Goal: Answer question/provide support: Share knowledge or assist other users

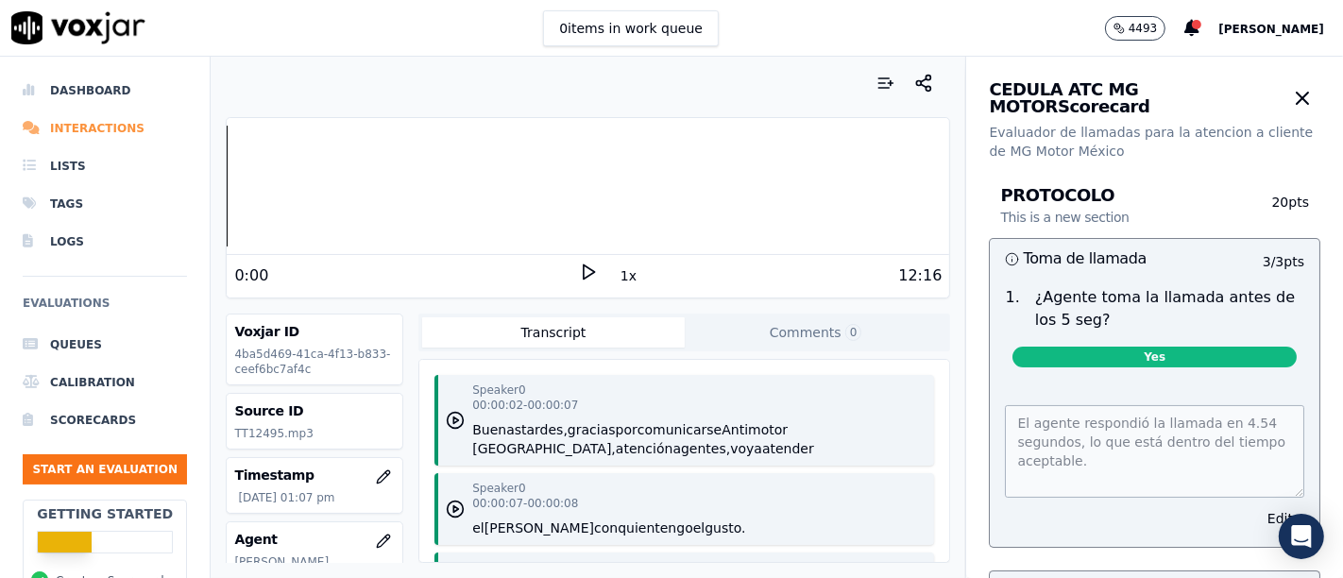
click at [95, 123] on li "Interactions" at bounding box center [105, 129] width 164 height 38
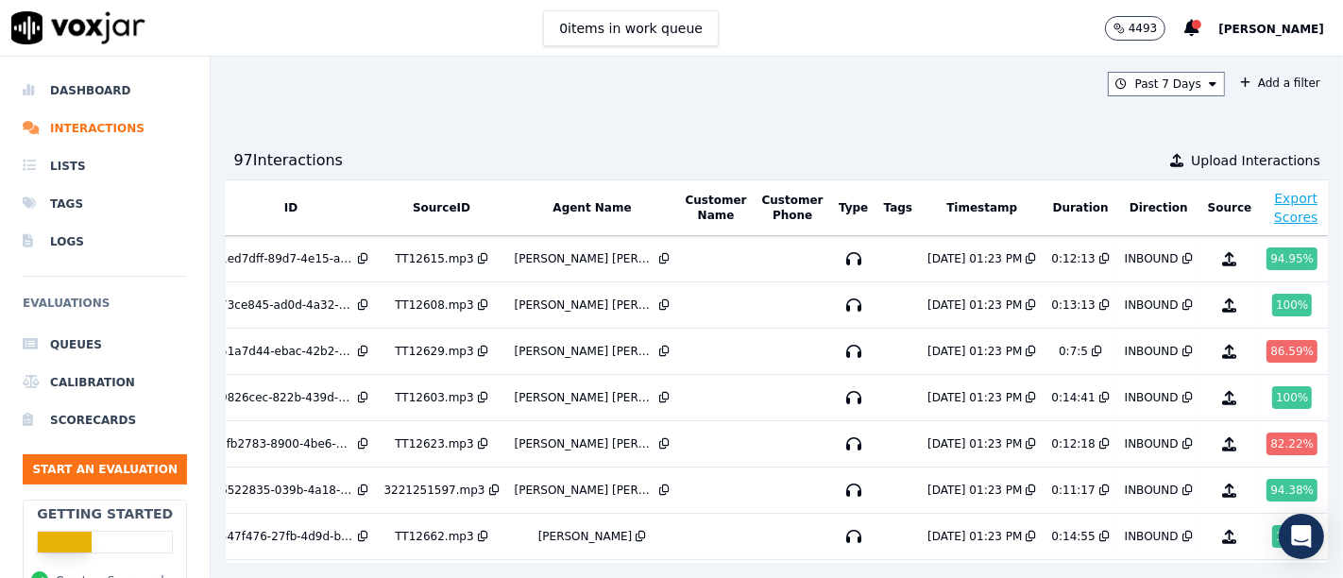
scroll to position [0, 62]
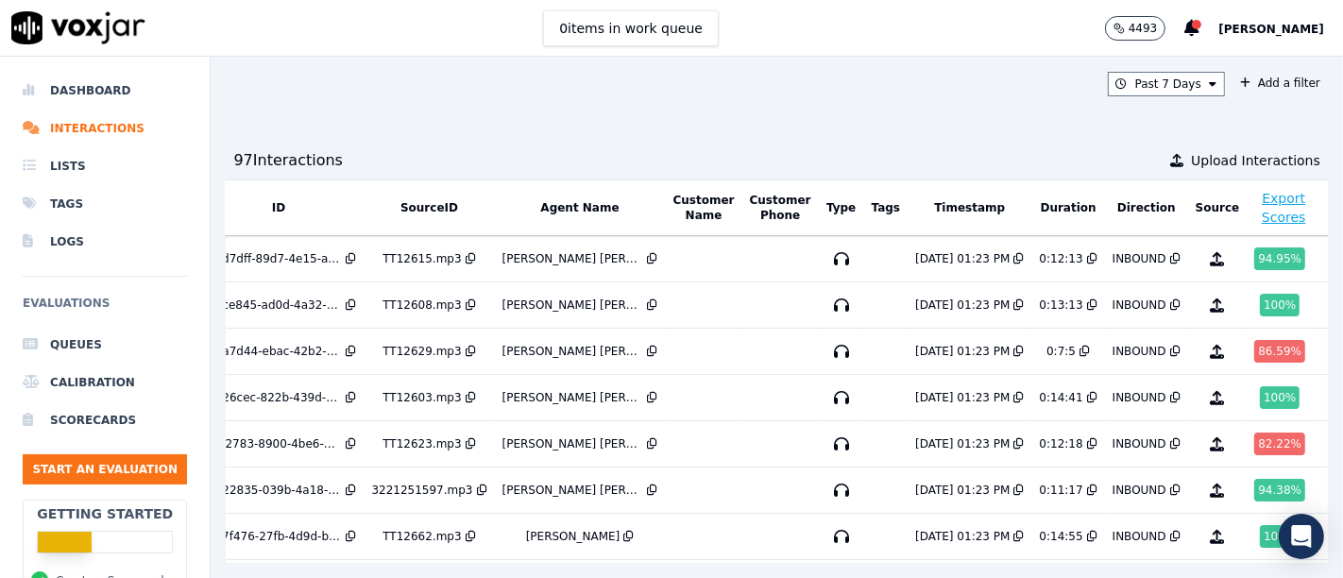
click at [563, 214] on th "Agent Name" at bounding box center [580, 208] width 171 height 56
click at [567, 200] on button "Agent Name" at bounding box center [579, 207] width 78 height 15
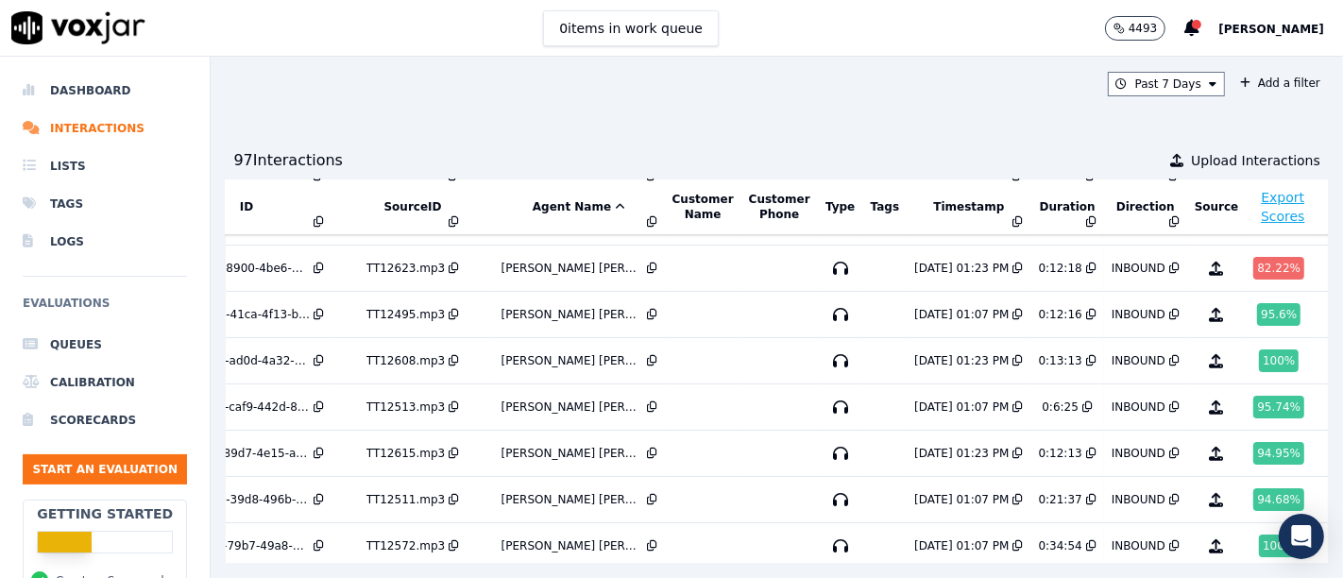
scroll to position [90, 94]
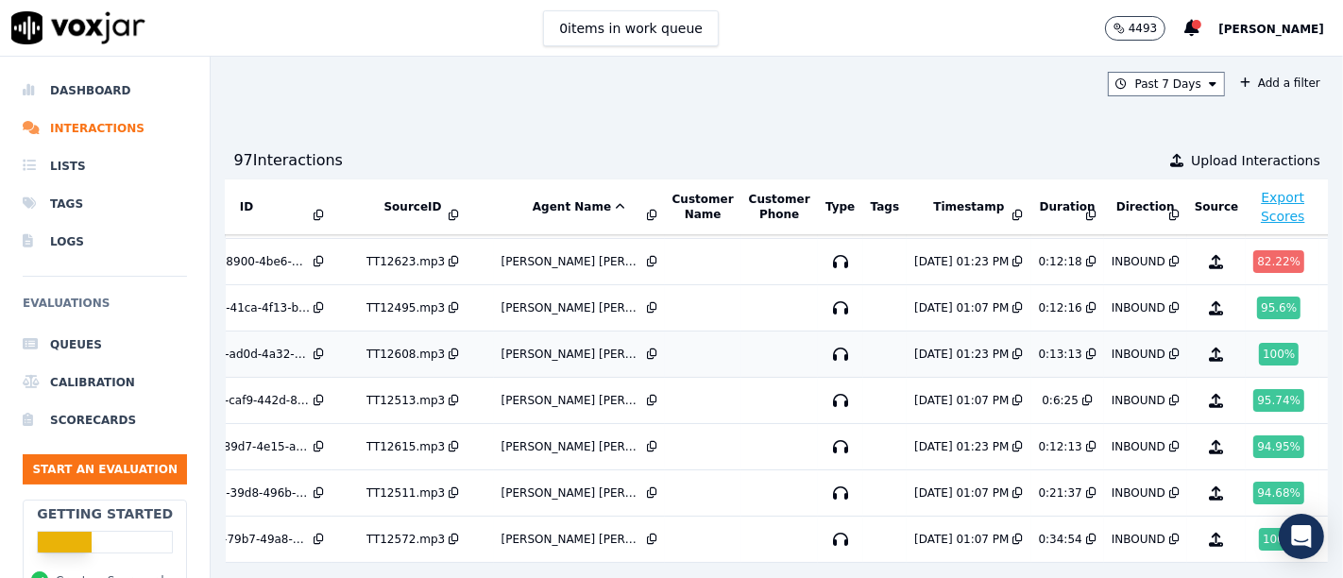
click at [1259, 344] on div "100 %" at bounding box center [1279, 354] width 40 height 23
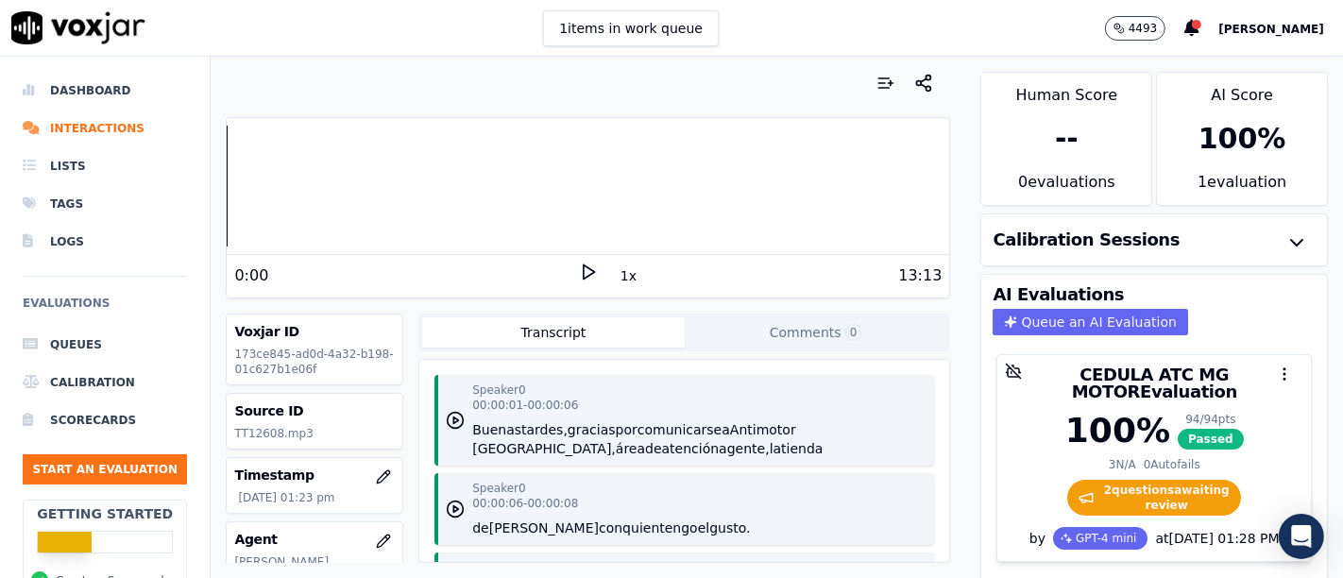
scroll to position [10, 0]
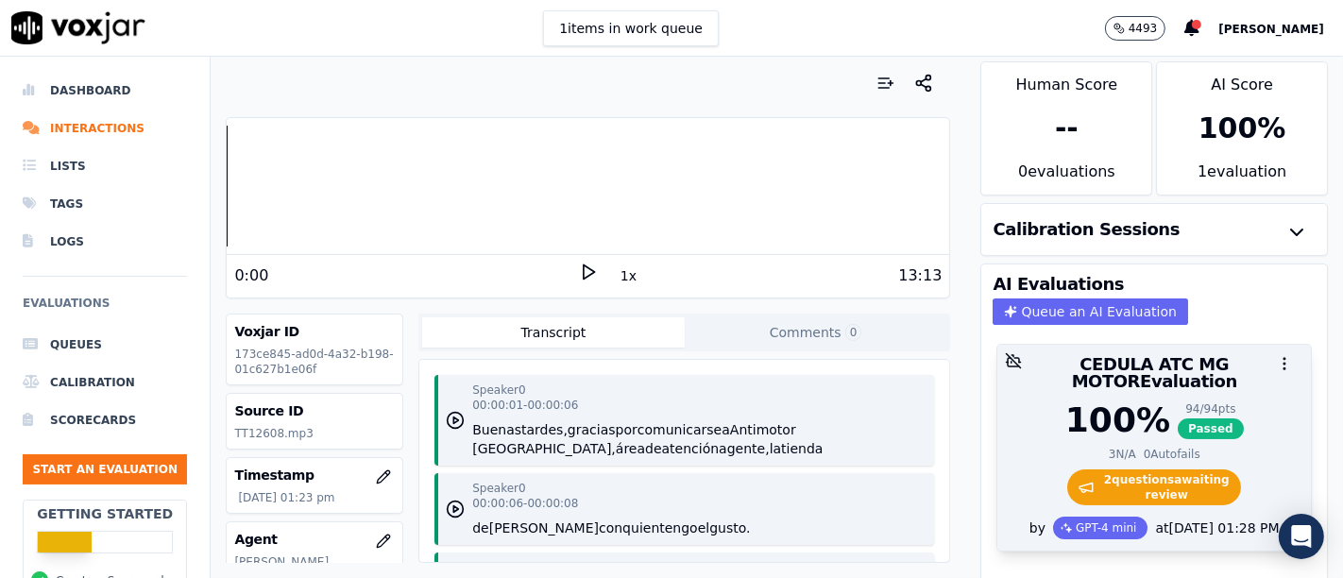
click at [1136, 476] on span "2 question s awaiting review" at bounding box center [1154, 487] width 175 height 36
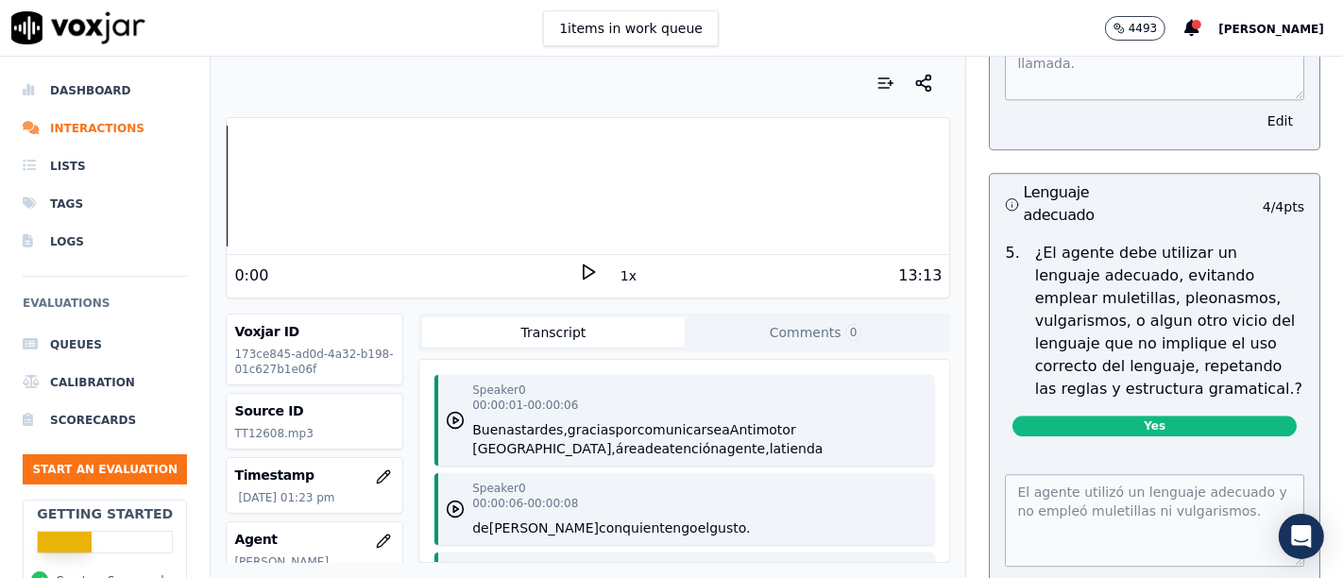
scroll to position [4404, 0]
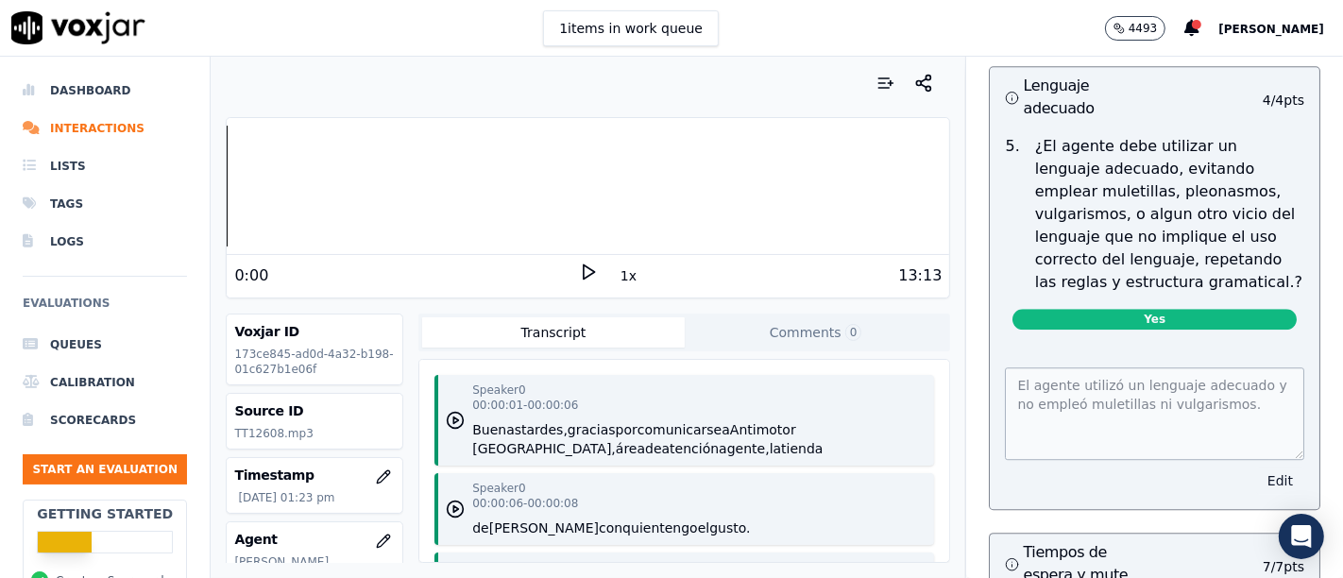
click at [1256, 467] on button "Edit" at bounding box center [1280, 480] width 48 height 26
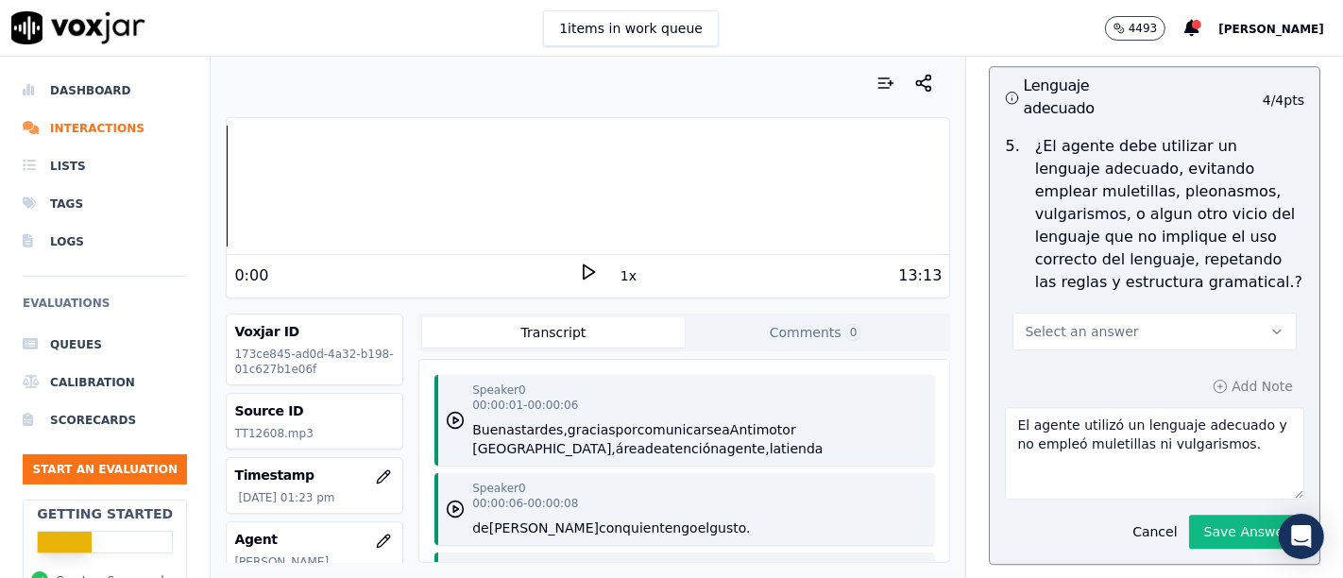
click at [1122, 313] on button "Select an answer" at bounding box center [1154, 332] width 284 height 38
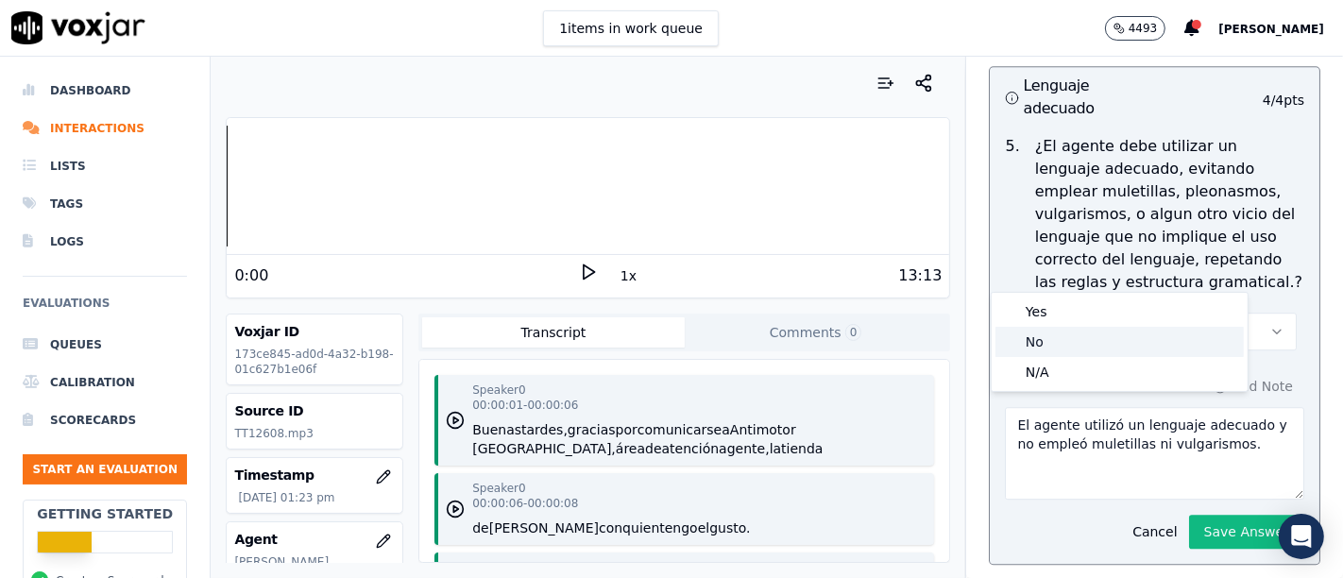
click at [1085, 335] on div "No" at bounding box center [1119, 342] width 248 height 30
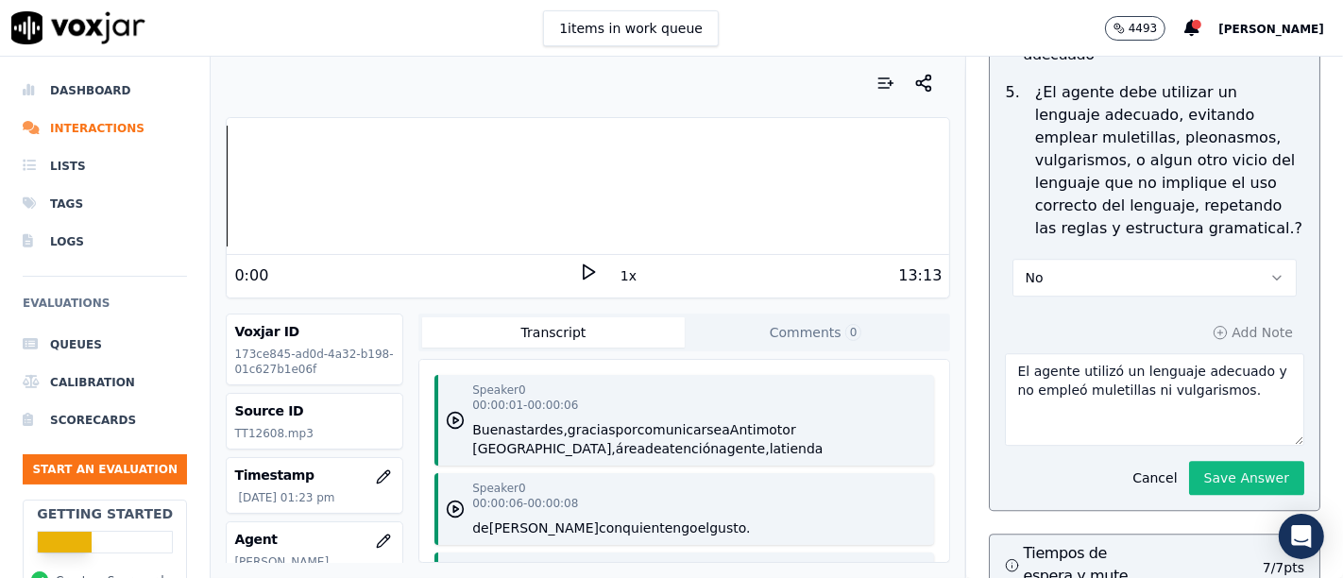
scroll to position [4440, 0]
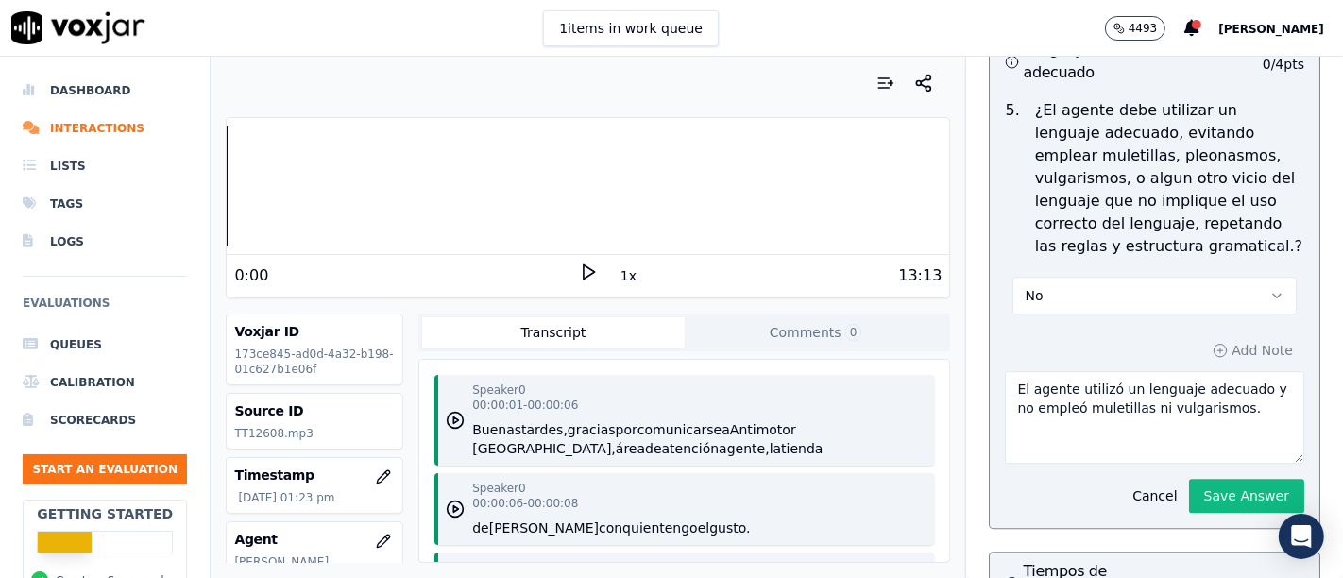
click at [1055, 322] on div "Add Note El agente utilizó un lenguaje adecuado y no empleó muletillas ni vulga…" at bounding box center [1155, 425] width 330 height 206
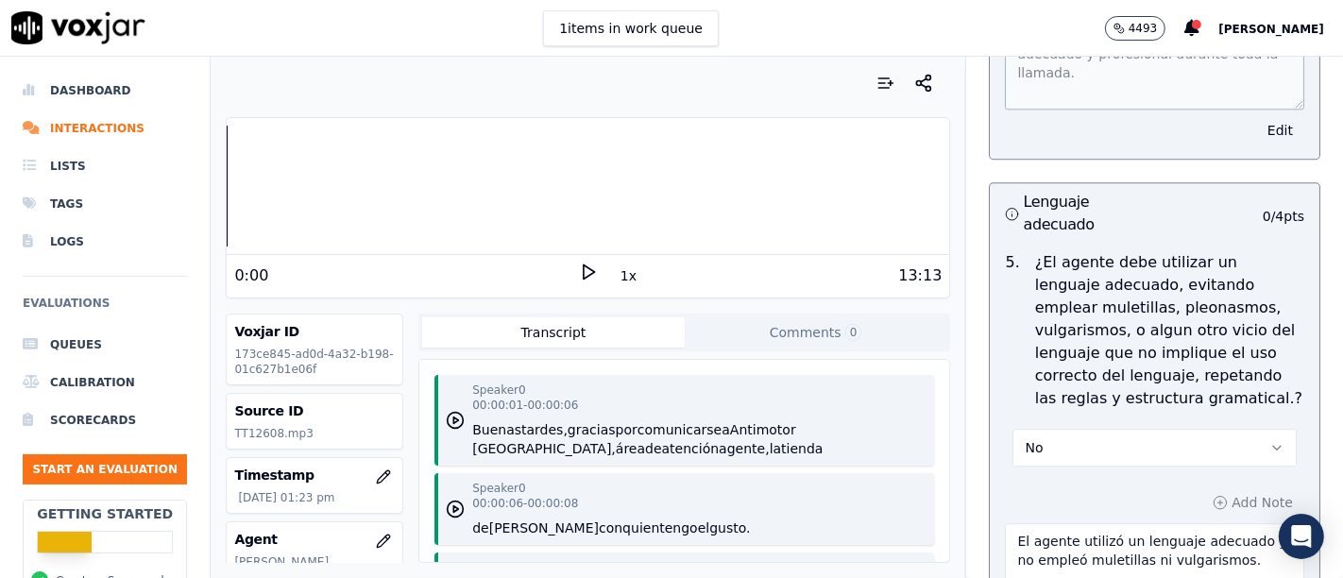
click at [579, 267] on icon at bounding box center [588, 272] width 19 height 19
click at [617, 277] on button "1x" at bounding box center [629, 276] width 24 height 26
click at [618, 274] on button "1.5x" at bounding box center [635, 276] width 37 height 26
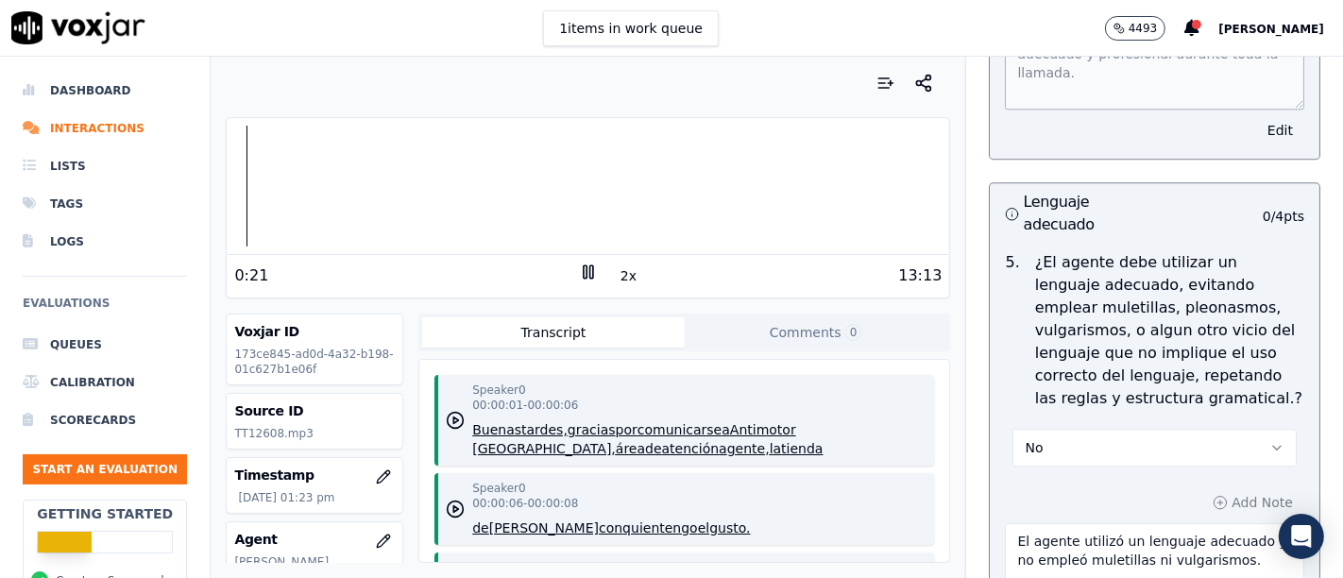
click at [561, 85] on div at bounding box center [588, 83] width 724 height 38
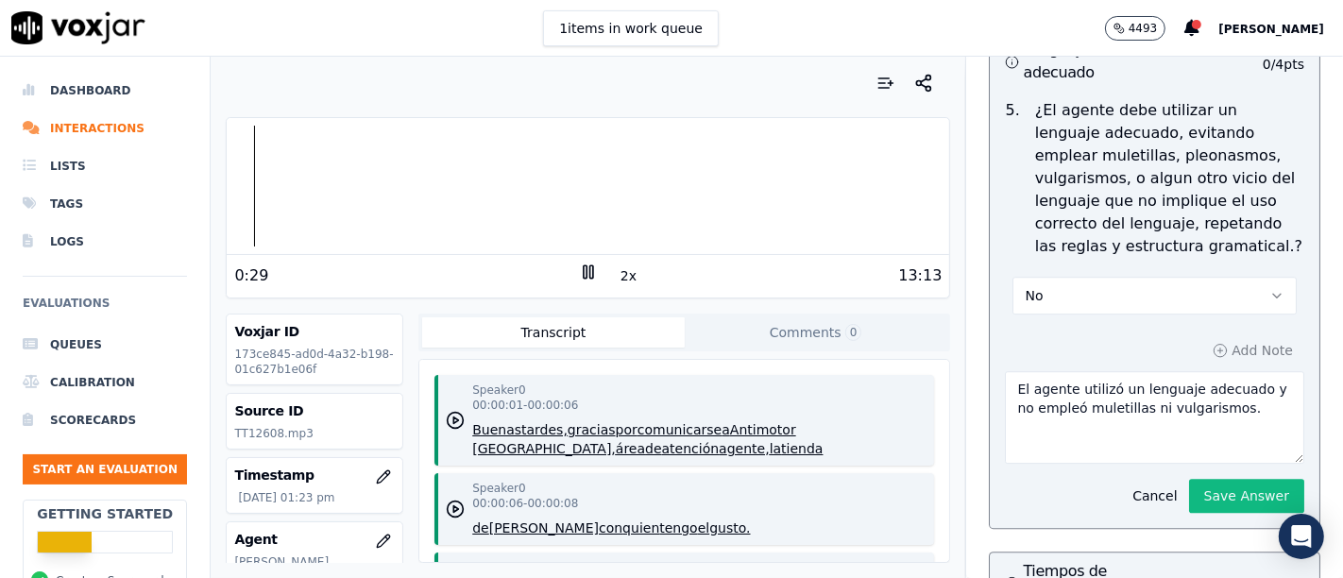
drag, startPoint x: 1221, startPoint y: 344, endPoint x: 965, endPoint y: 321, distance: 256.9
click at [1220, 371] on textarea "El agente utilizó un lenguaje adecuado y no empleó muletillas ni vulgarismos." at bounding box center [1154, 417] width 299 height 93
click at [617, 281] on button "2x" at bounding box center [629, 276] width 24 height 26
click at [617, 281] on button "1x" at bounding box center [629, 276] width 24 height 26
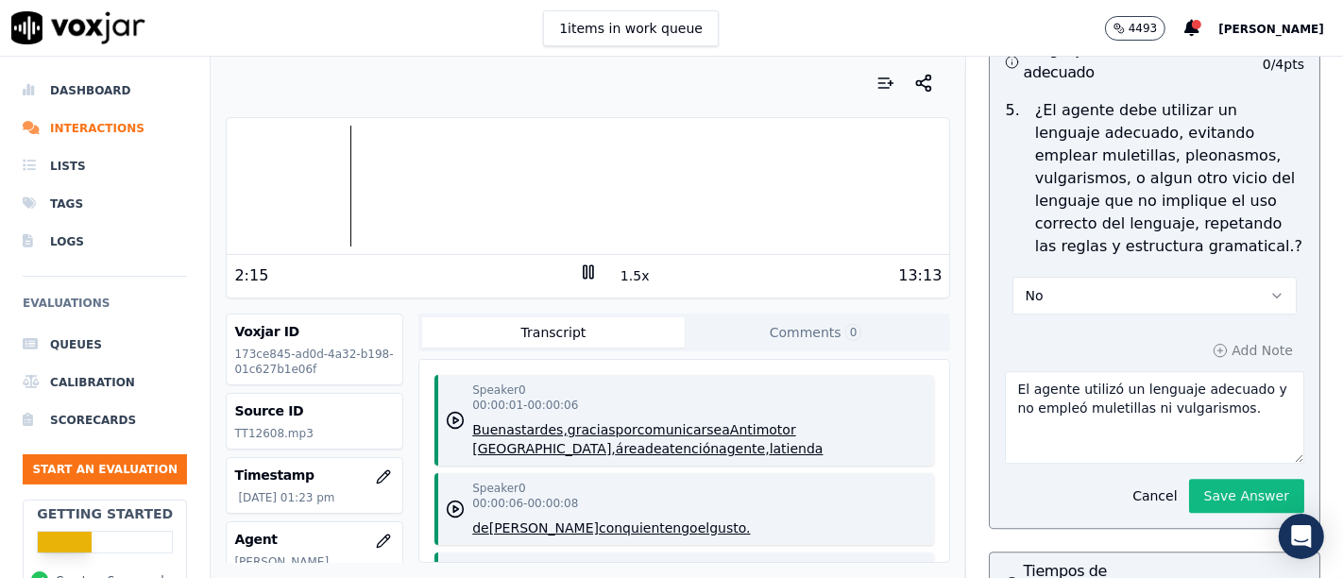
click at [579, 271] on icon at bounding box center [588, 272] width 19 height 19
click at [584, 268] on polygon at bounding box center [589, 272] width 11 height 14
click at [1148, 389] on textarea "El agente utilizó un lenguaje adecuado y no empleó muletillas ni vulgarismos." at bounding box center [1154, 417] width 299 height 93
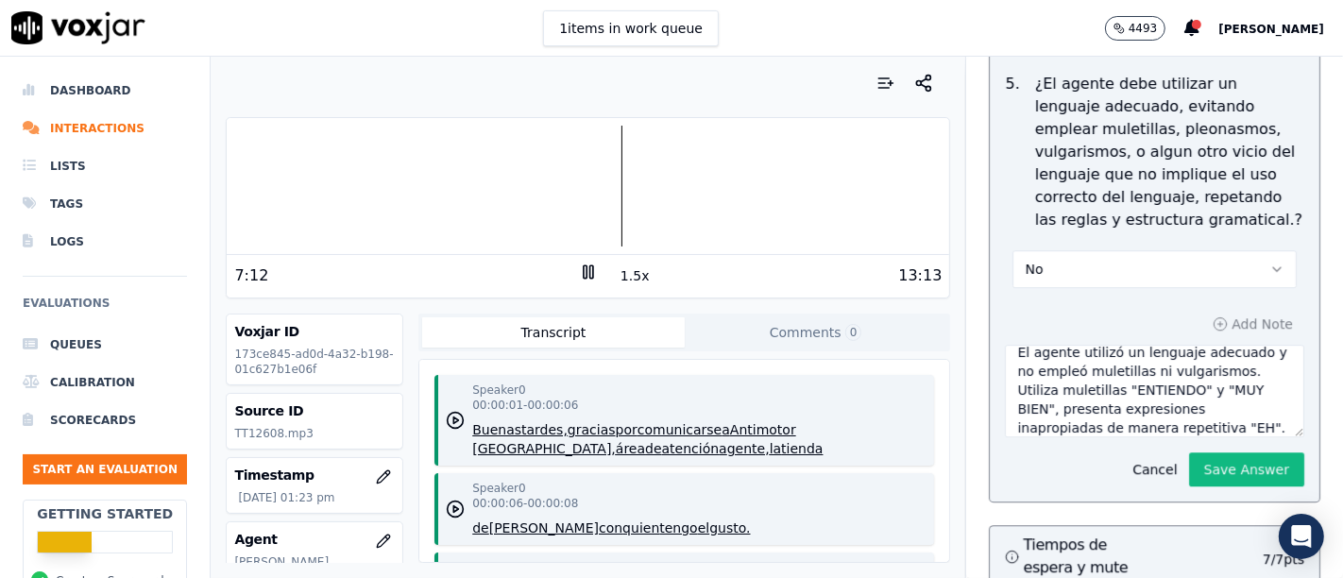
scroll to position [0, 0]
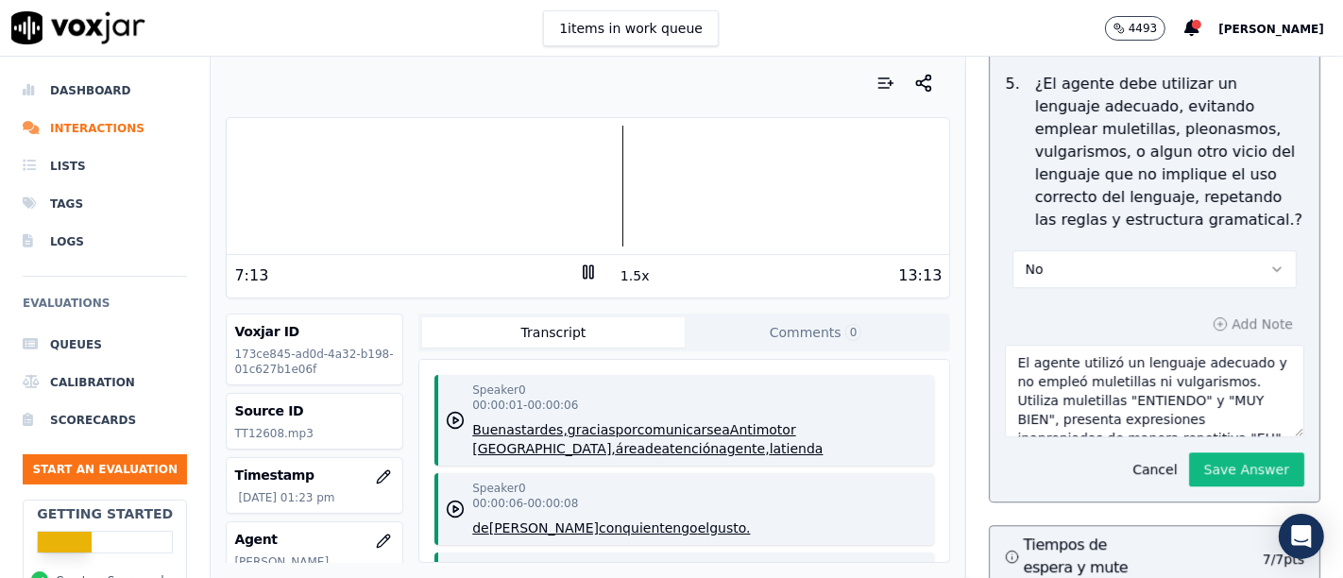
drag, startPoint x: 1230, startPoint y: 313, endPoint x: 944, endPoint y: 250, distance: 292.8
click at [625, 281] on button "1.5x" at bounding box center [635, 276] width 37 height 26
click at [625, 281] on button "2x" at bounding box center [629, 276] width 24 height 26
click at [625, 281] on div "13:13" at bounding box center [770, 275] width 345 height 23
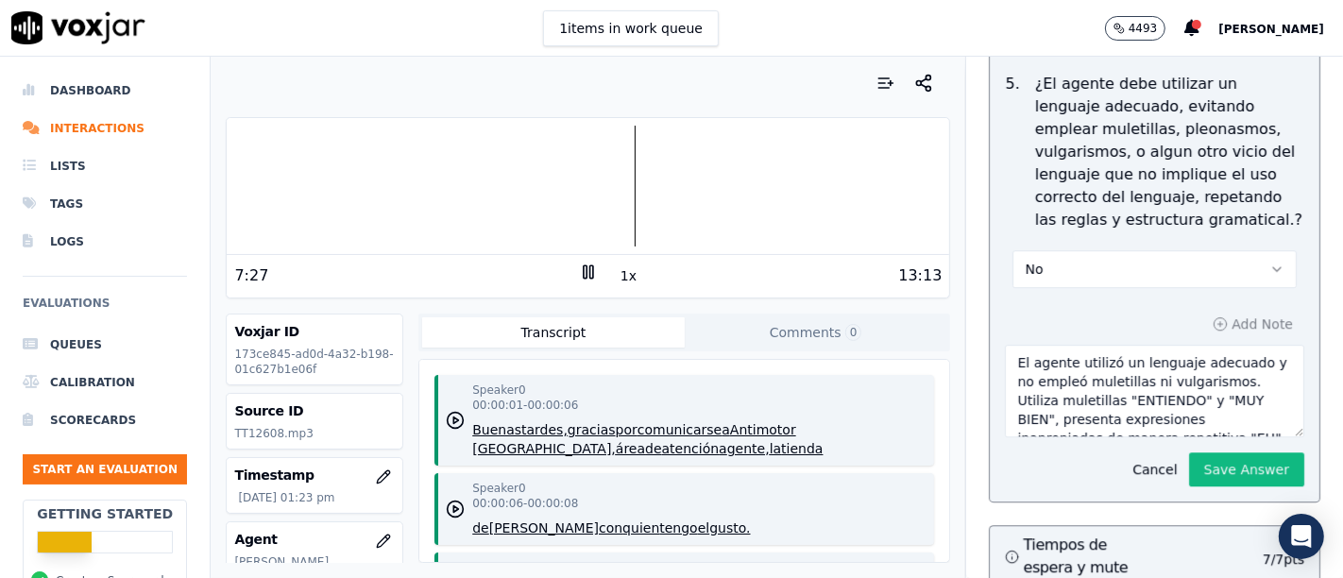
click at [617, 274] on button "1x" at bounding box center [629, 276] width 24 height 26
click at [1257, 296] on div "Add Note El agente utilizó un lenguaje adecuado y no empleó muletillas ni vulga…" at bounding box center [1155, 399] width 330 height 206
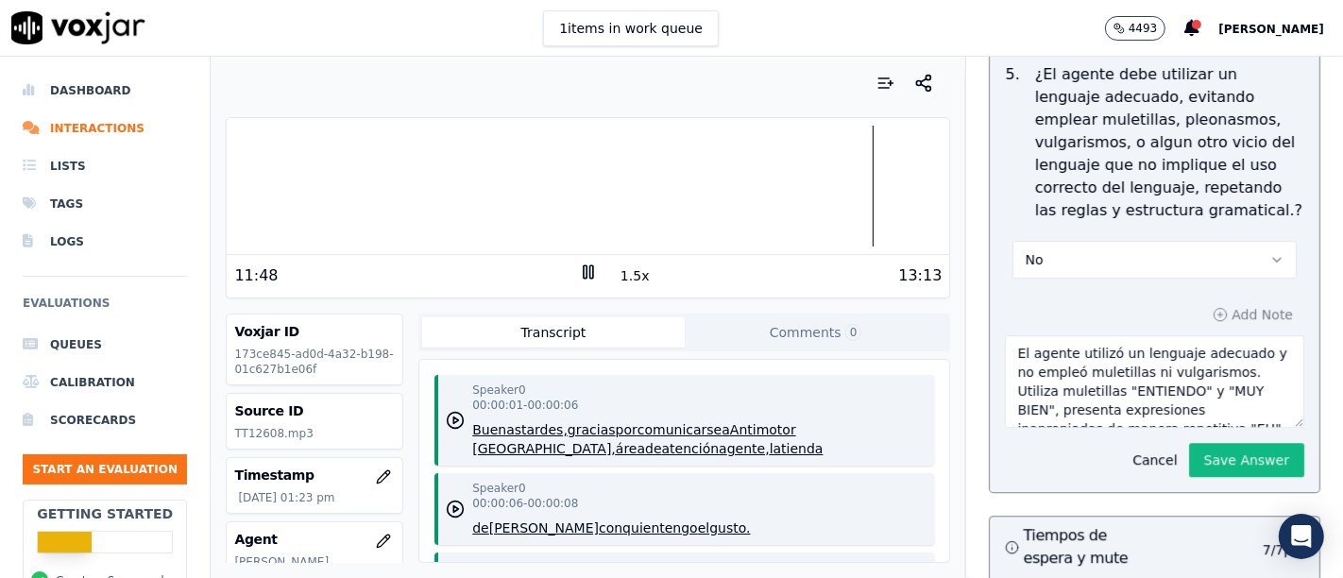
drag, startPoint x: 1222, startPoint y: 305, endPoint x: 981, endPoint y: 290, distance: 241.3
click at [990, 290] on div "Add Note El agente utilizó un lenguaje adecuado y no empleó muletillas ni vulga…" at bounding box center [1155, 389] width 330 height 206
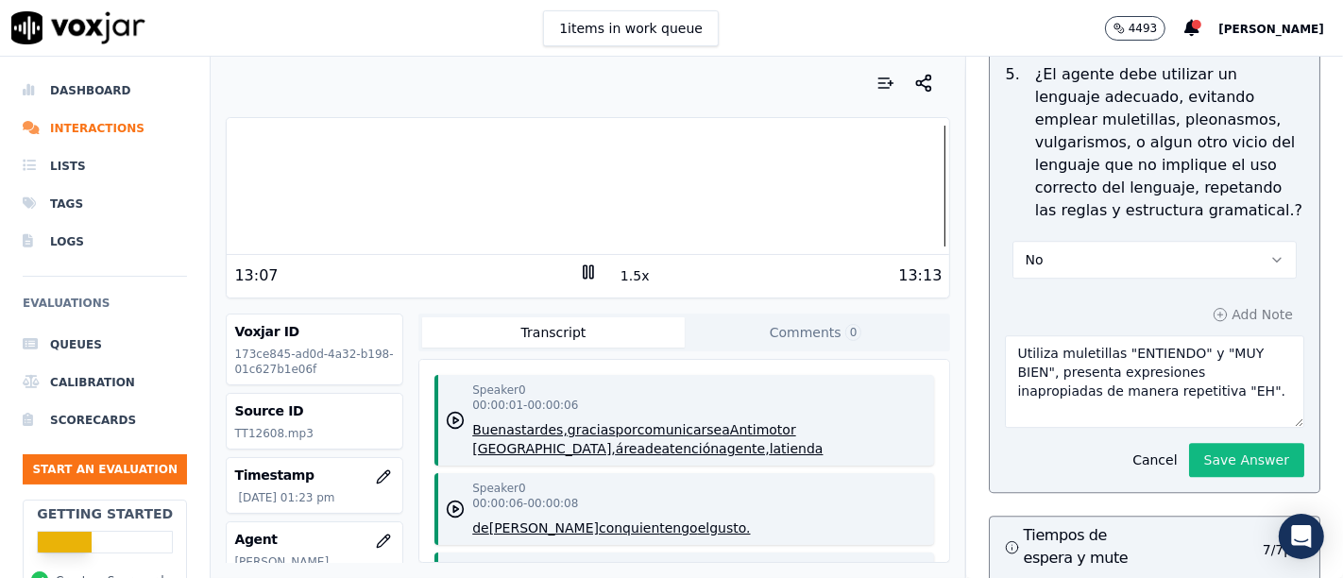
click at [890, 193] on div at bounding box center [588, 186] width 722 height 121
type textarea "Utiliza muletillas "ENTIENDO" y "MUY BIEN", presenta expresiones inapropiadas d…"
click at [1232, 443] on button "Save Answer" at bounding box center [1246, 460] width 115 height 34
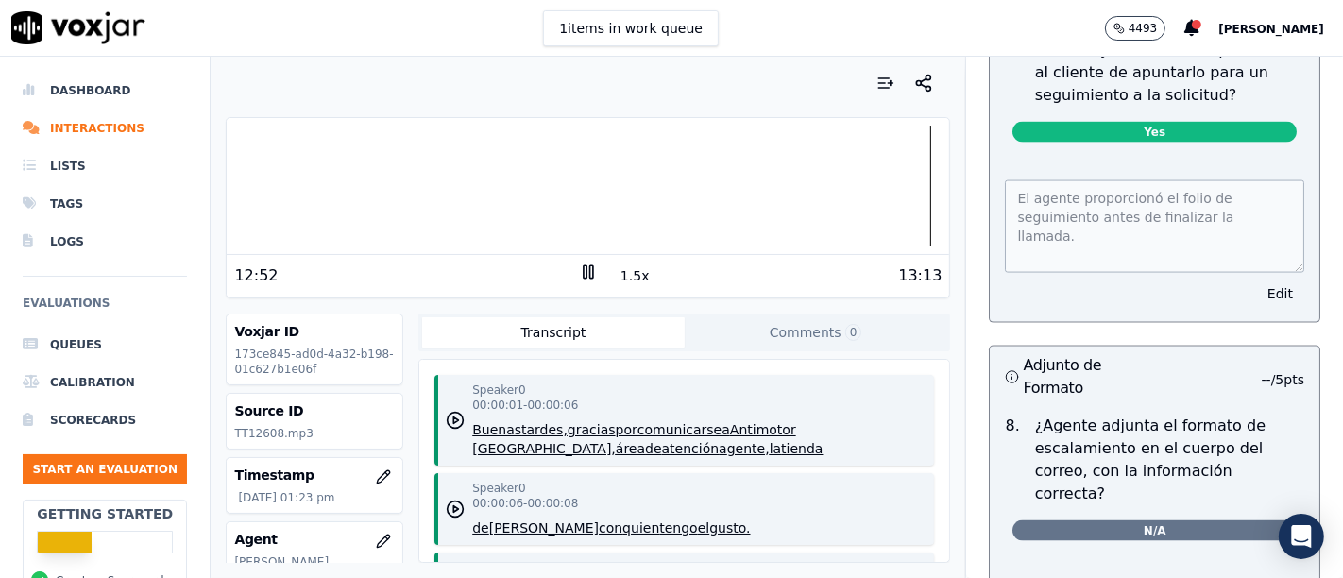
scroll to position [8466, 0]
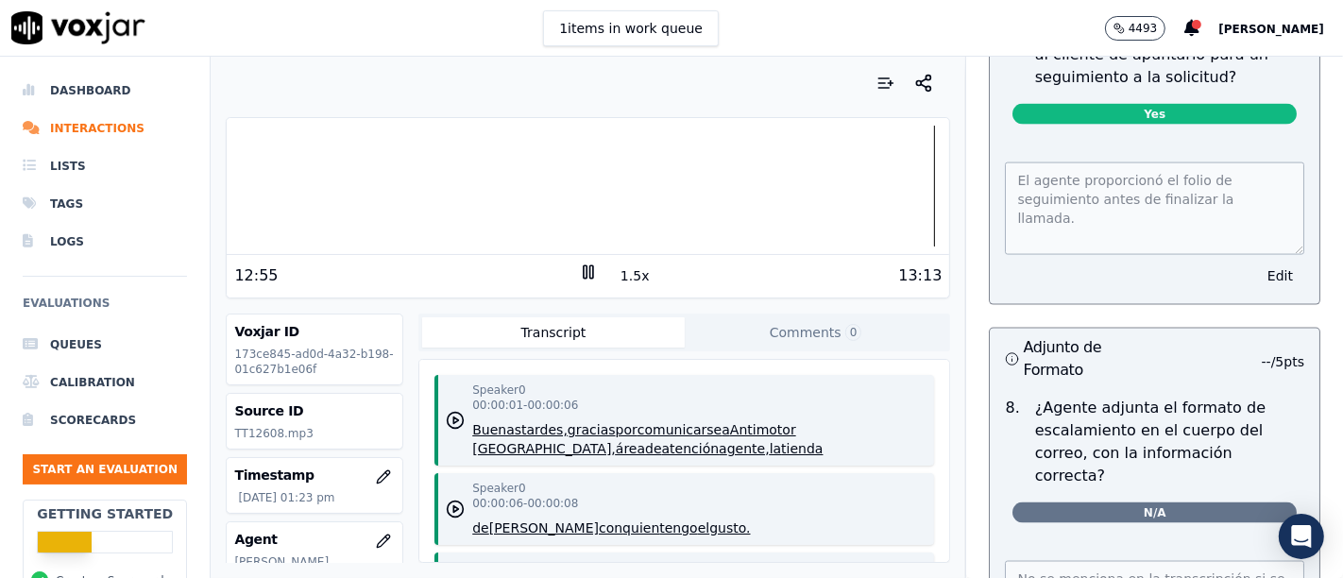
click at [868, 195] on div at bounding box center [588, 186] width 722 height 121
click at [828, 187] on div at bounding box center [588, 186] width 722 height 121
click at [810, 193] on div at bounding box center [588, 186] width 722 height 121
click at [778, 194] on div at bounding box center [588, 186] width 722 height 121
click at [738, 187] on div at bounding box center [588, 186] width 722 height 121
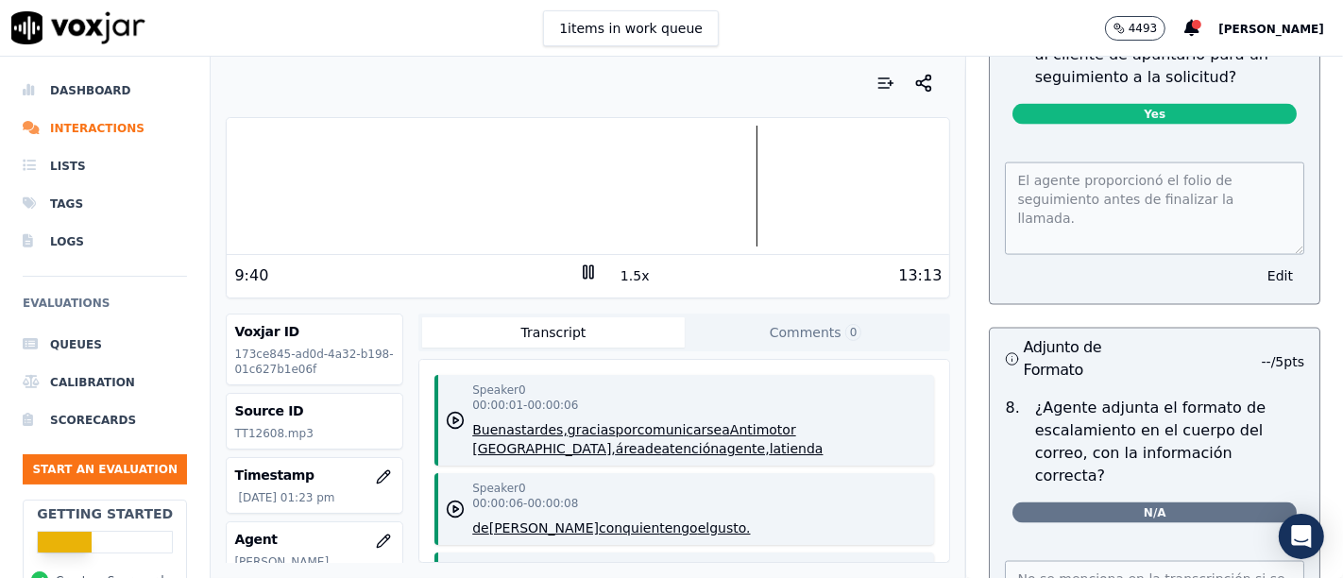
click at [705, 187] on div at bounding box center [588, 186] width 722 height 121
click at [701, 188] on div at bounding box center [588, 186] width 722 height 121
click at [581, 263] on icon at bounding box center [588, 272] width 19 height 19
click at [584, 267] on polygon at bounding box center [589, 272] width 11 height 14
click at [621, 279] on button "1.5x" at bounding box center [635, 276] width 37 height 26
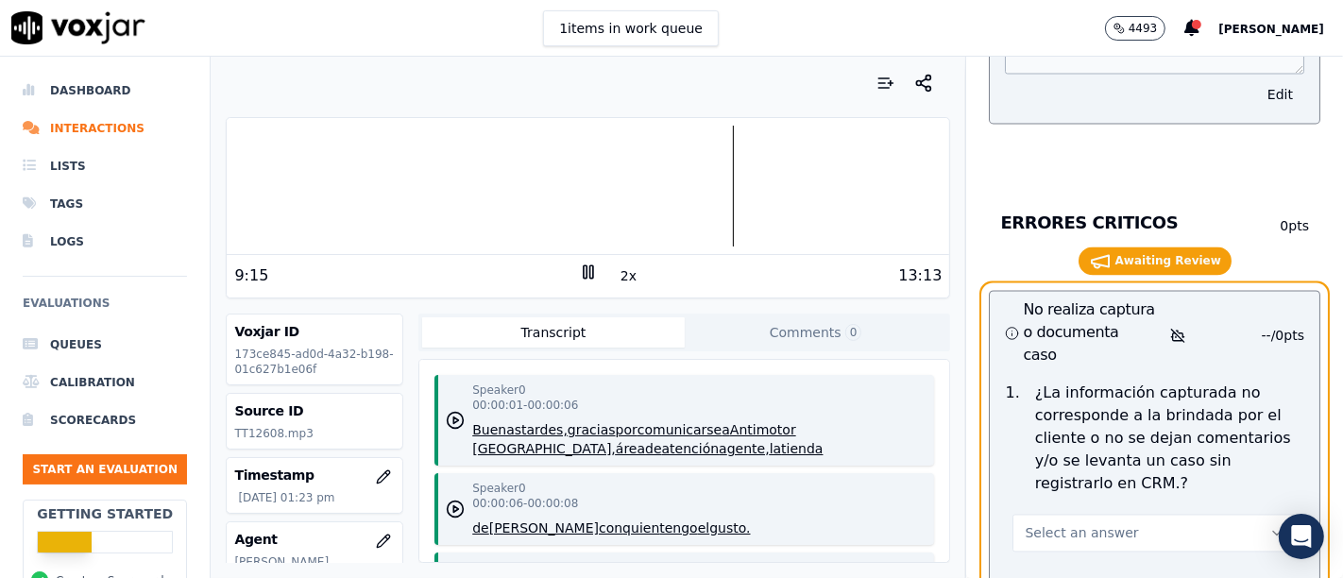
scroll to position [9081, 0]
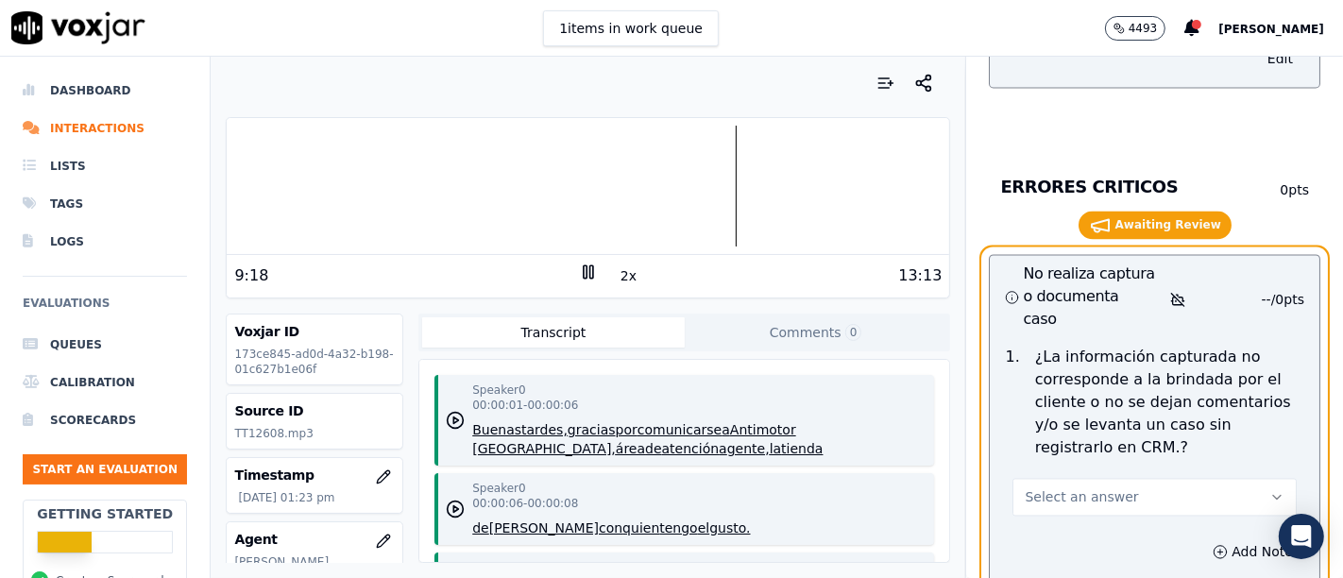
click at [1205, 479] on button "Select an answer" at bounding box center [1154, 498] width 284 height 38
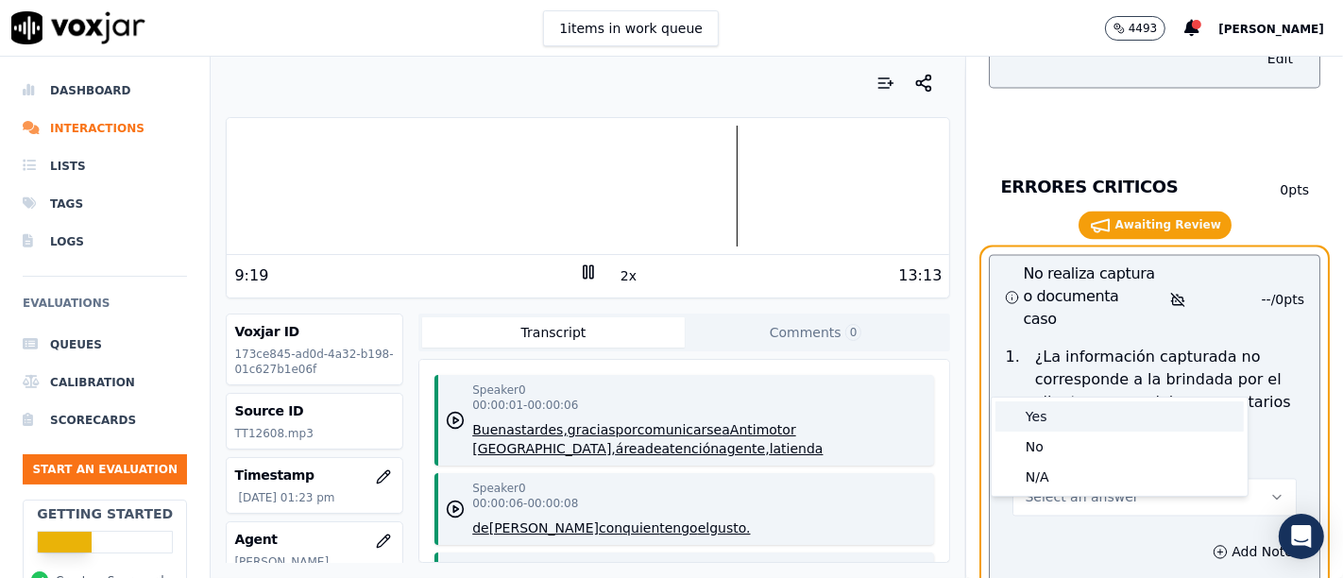
click at [1090, 423] on div "Yes" at bounding box center [1119, 416] width 248 height 30
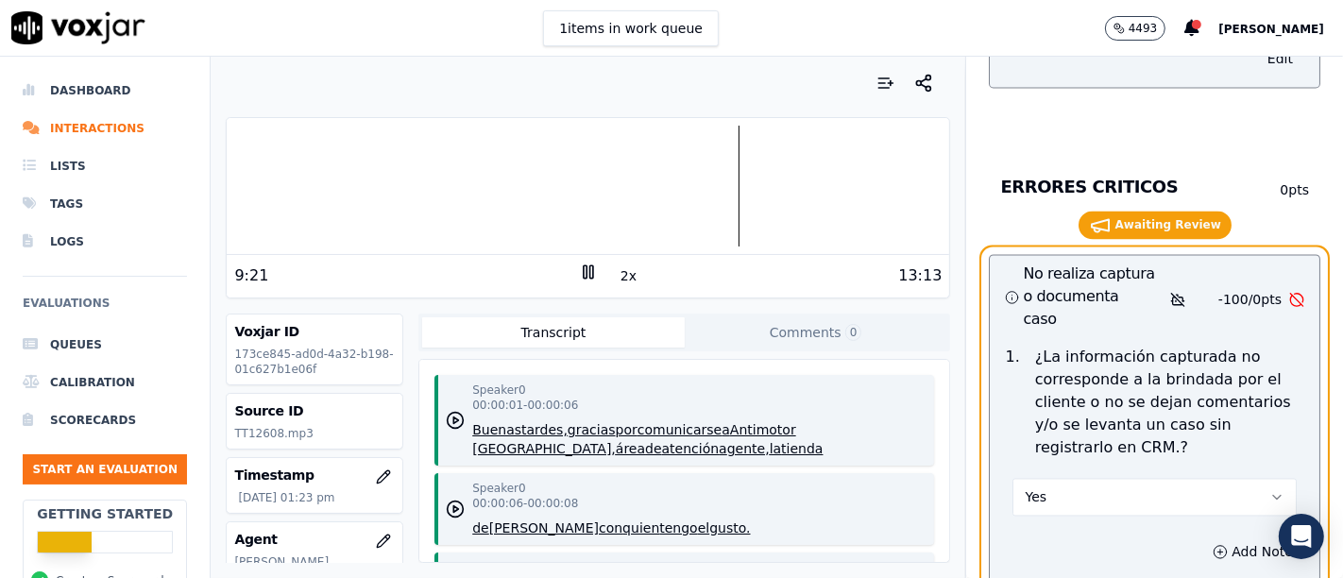
click at [1202, 347] on p "¿La información capturada no corresponde a la brindada por el cliente o no se d…" at bounding box center [1169, 403] width 269 height 113
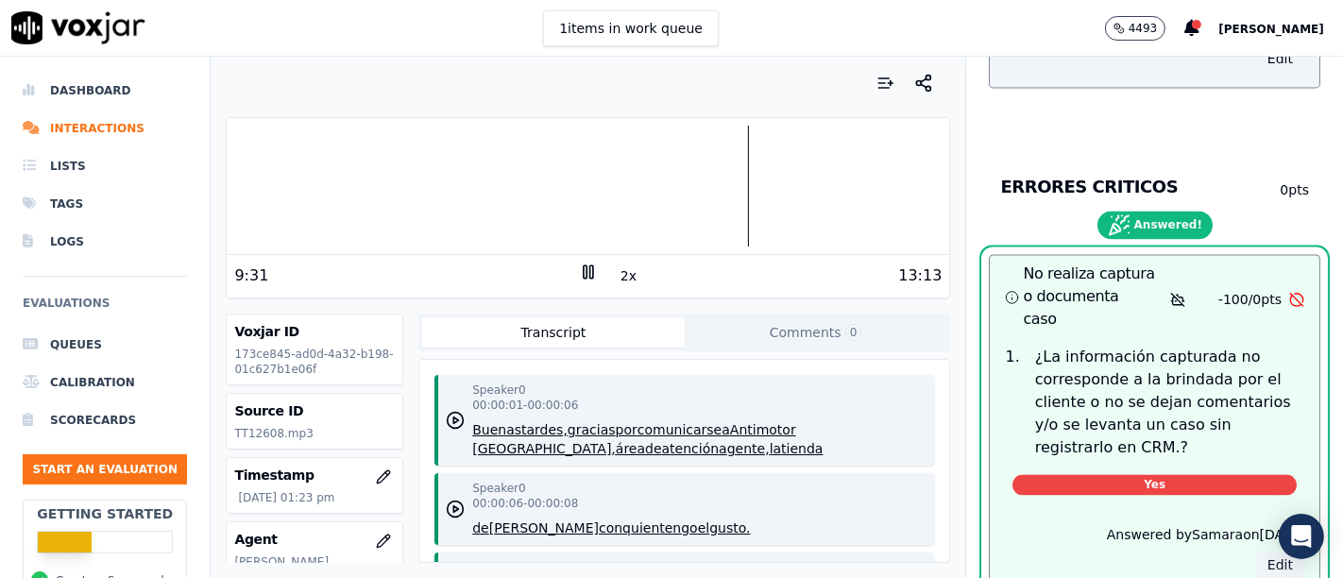
click at [1256, 552] on button "Edit" at bounding box center [1280, 565] width 48 height 26
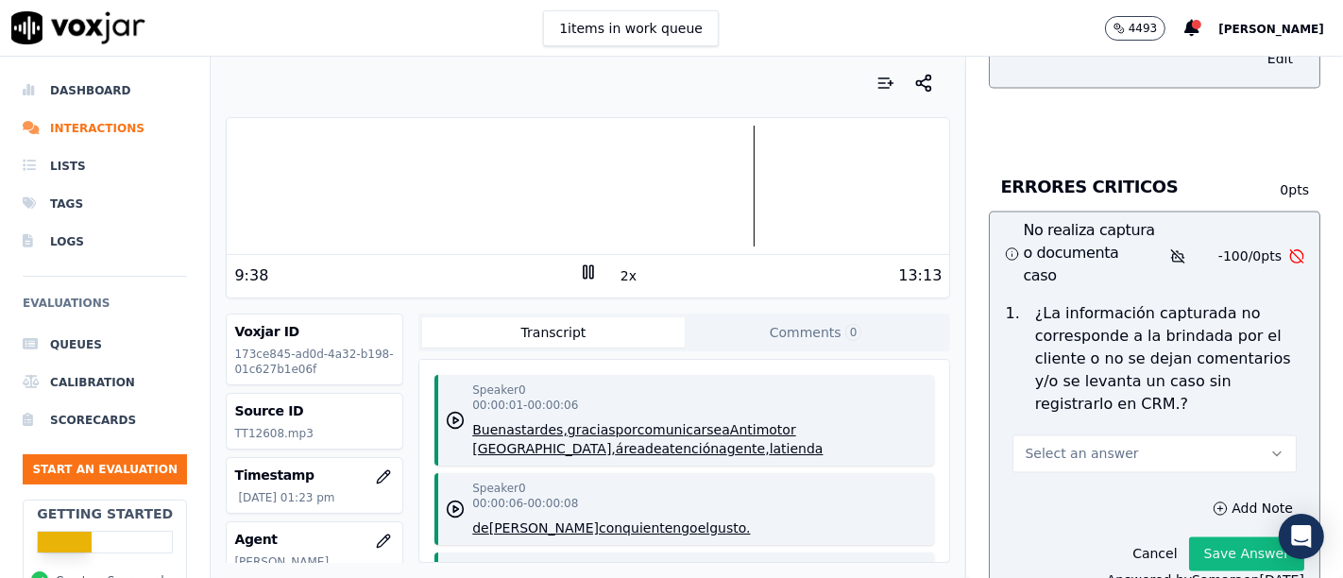
click at [1190, 435] on button "Select an answer" at bounding box center [1154, 454] width 284 height 38
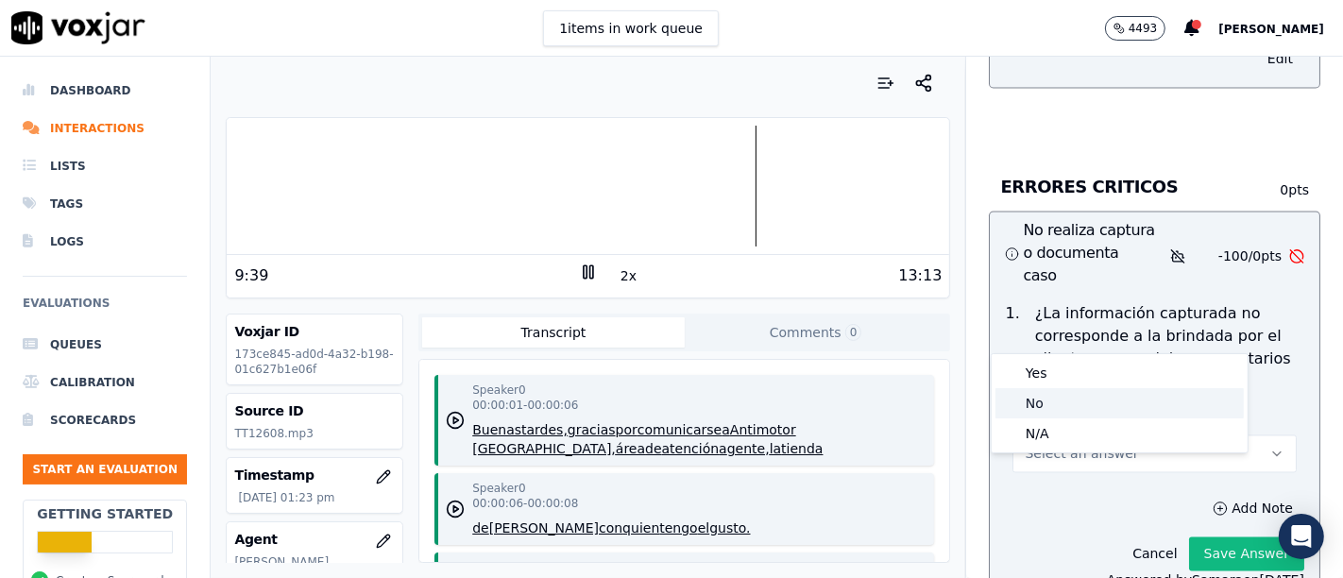
click at [1116, 398] on div "No" at bounding box center [1119, 403] width 248 height 30
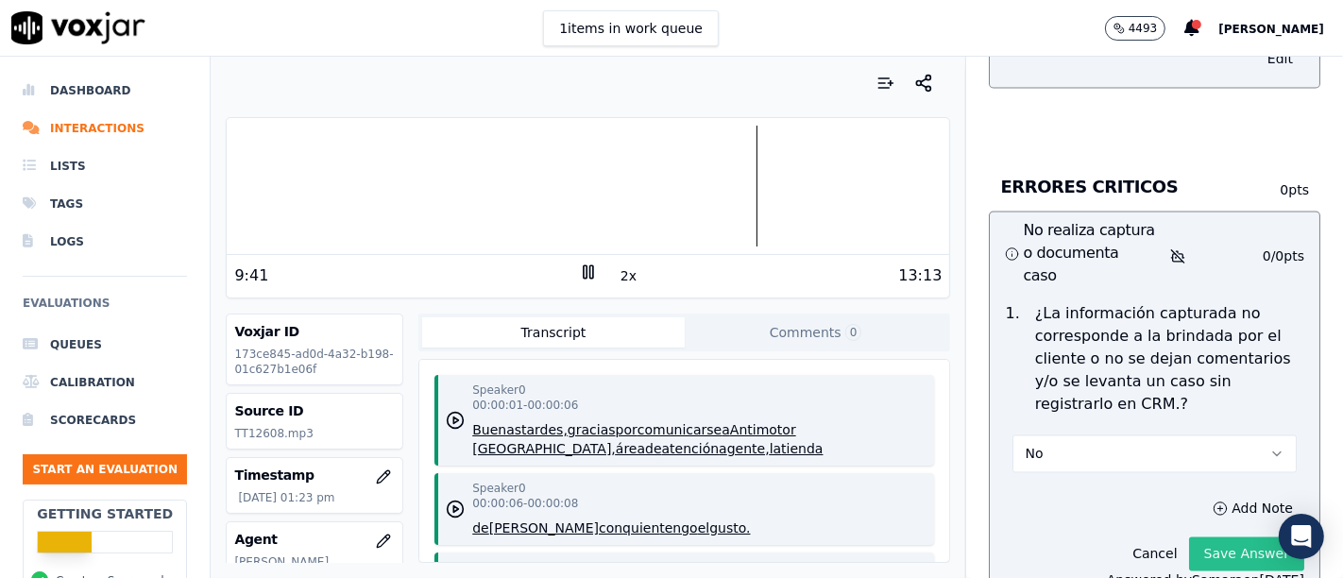
click at [1192, 537] on button "Save Answer" at bounding box center [1246, 554] width 115 height 34
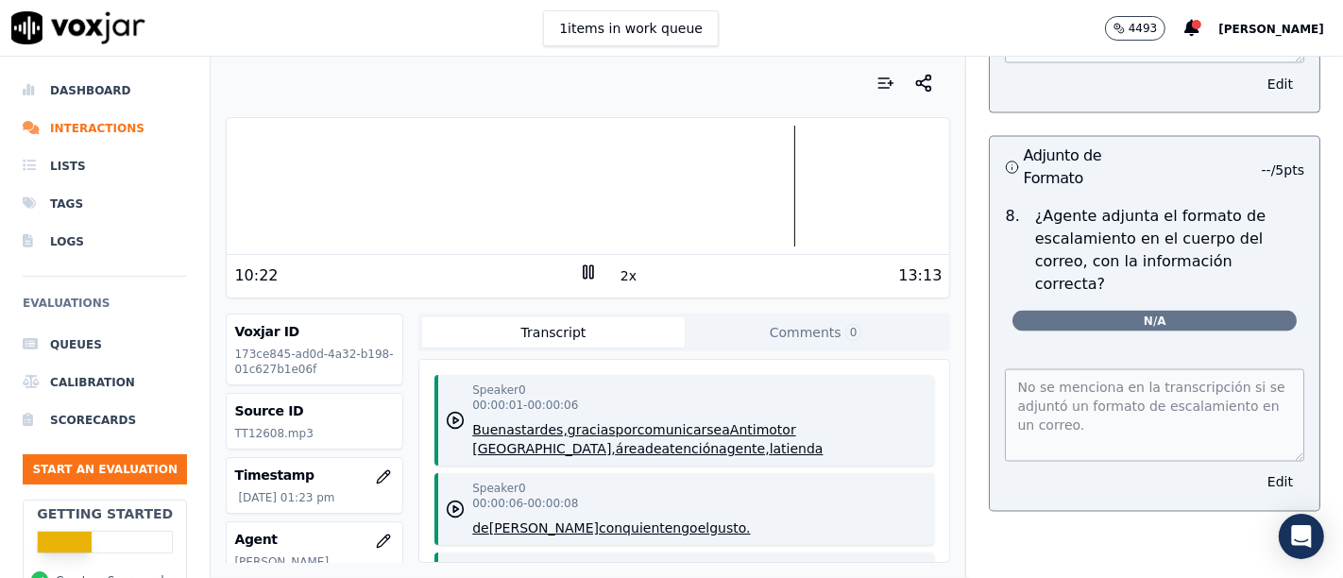
scroll to position [8588, 0]
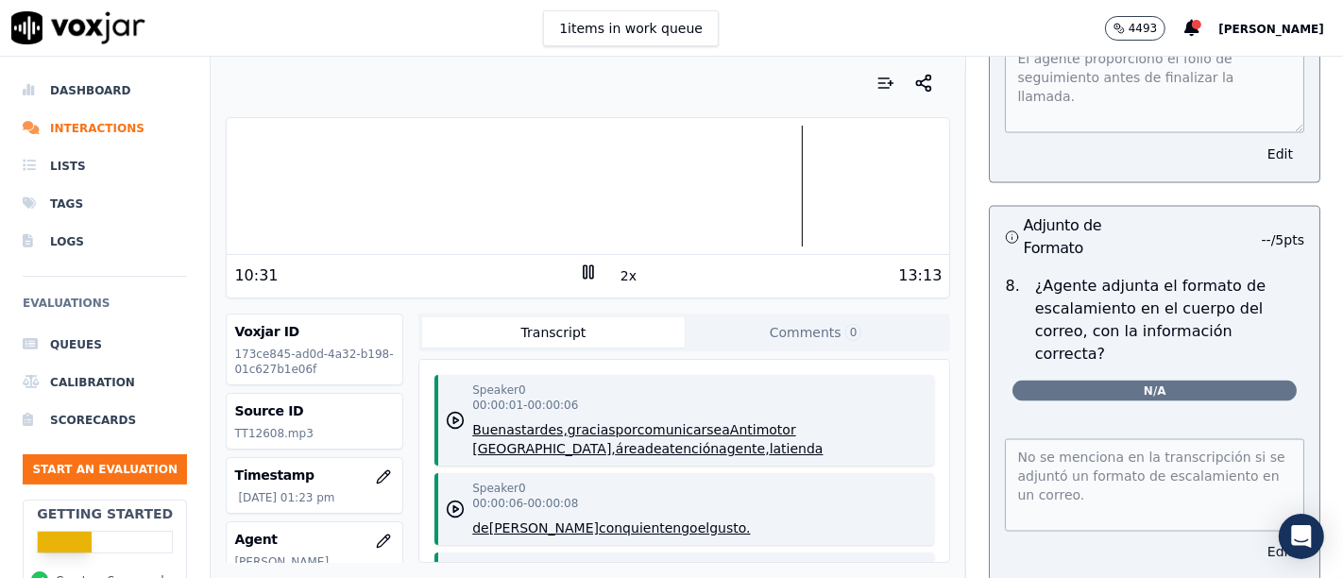
click at [1256, 539] on button "Edit" at bounding box center [1280, 552] width 48 height 26
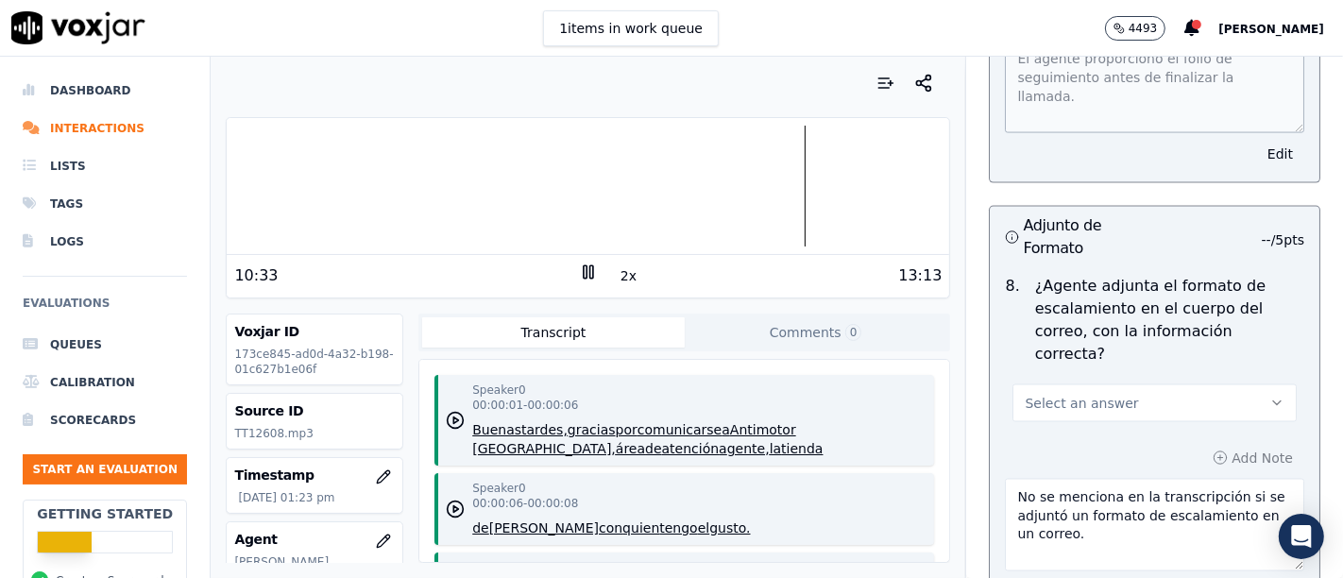
click at [1137, 384] on button "Select an answer" at bounding box center [1154, 403] width 284 height 38
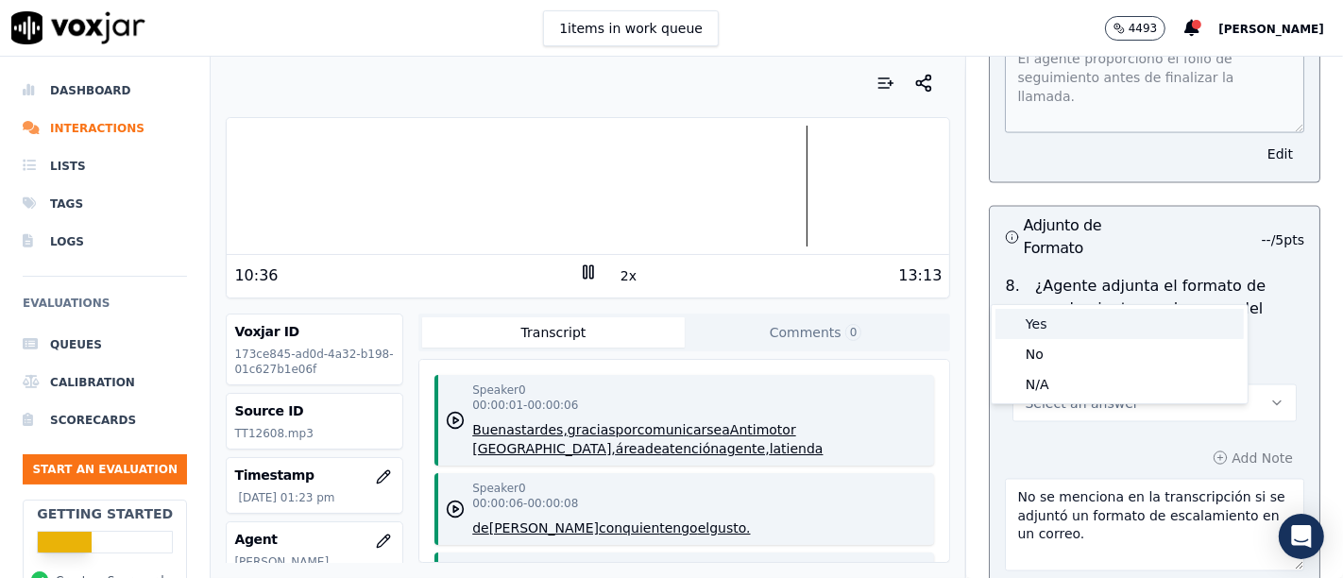
click at [1078, 325] on div "Yes" at bounding box center [1119, 324] width 248 height 30
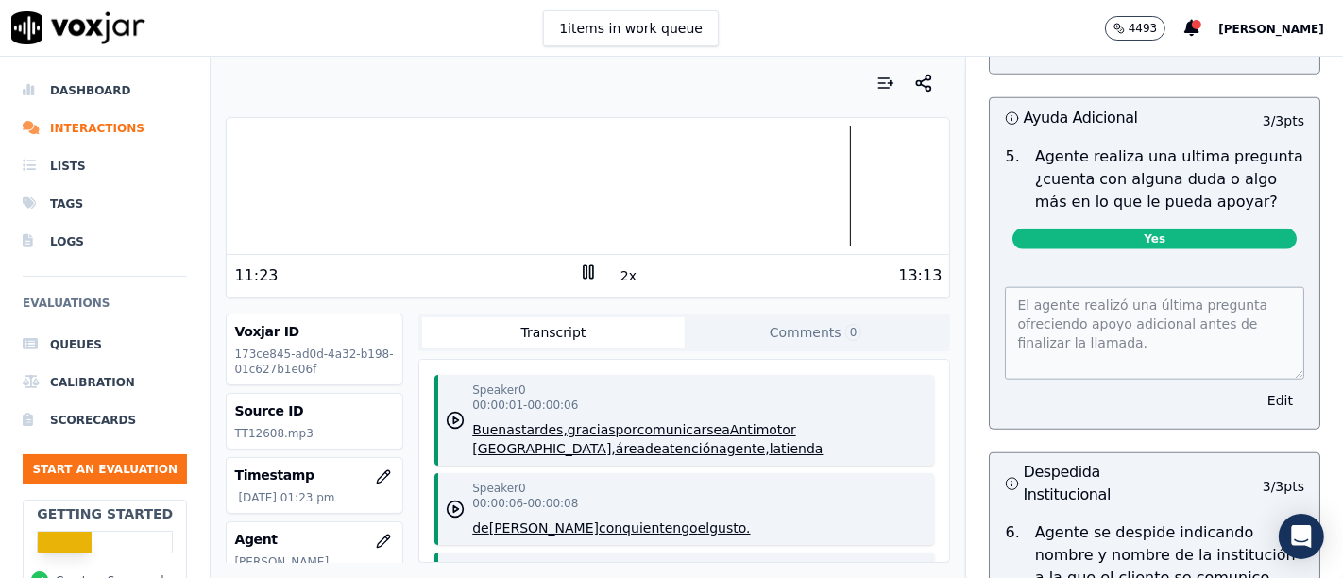
scroll to position [1703, 0]
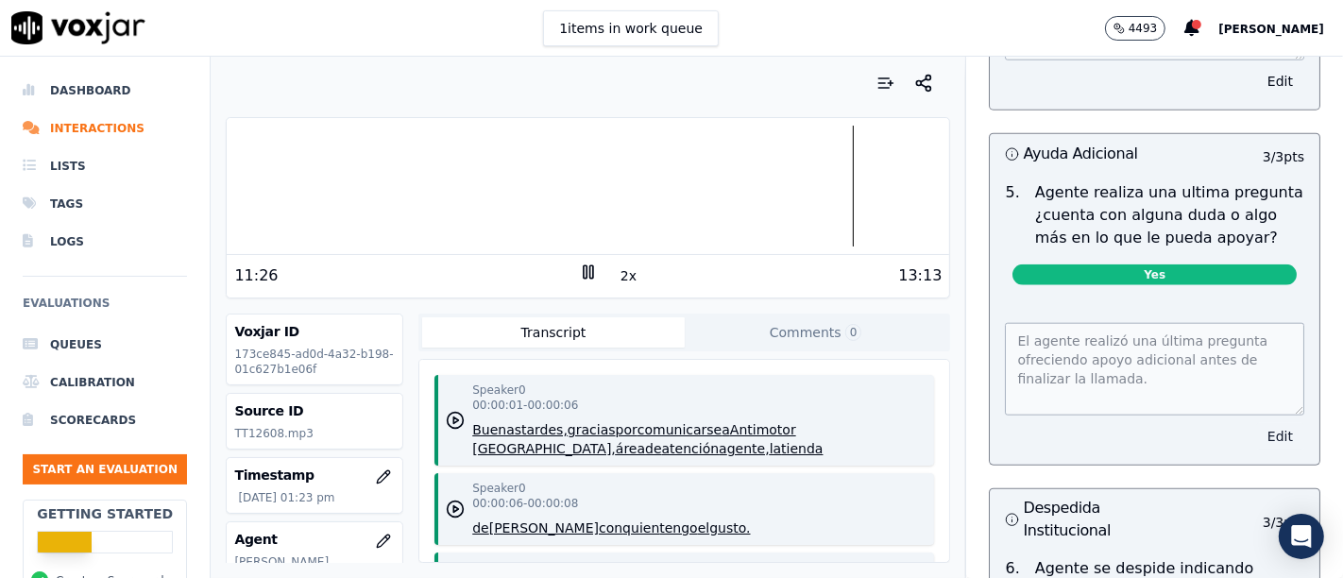
click at [1256, 435] on button "Edit" at bounding box center [1280, 436] width 48 height 26
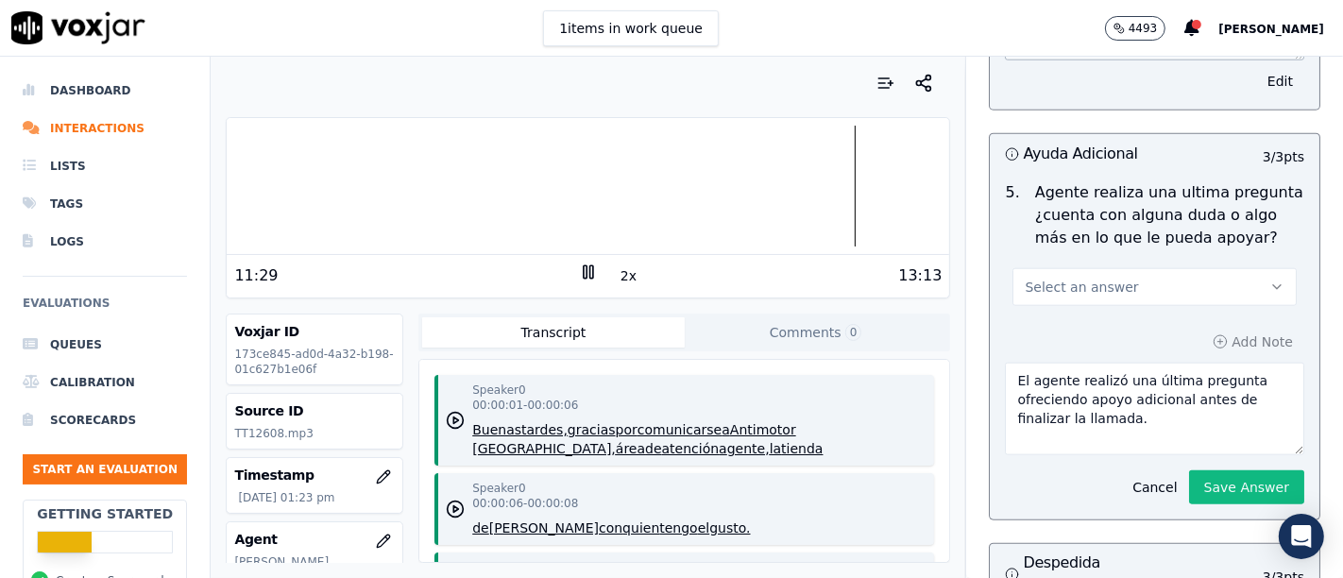
click at [1189, 281] on button "Select an answer" at bounding box center [1154, 287] width 284 height 38
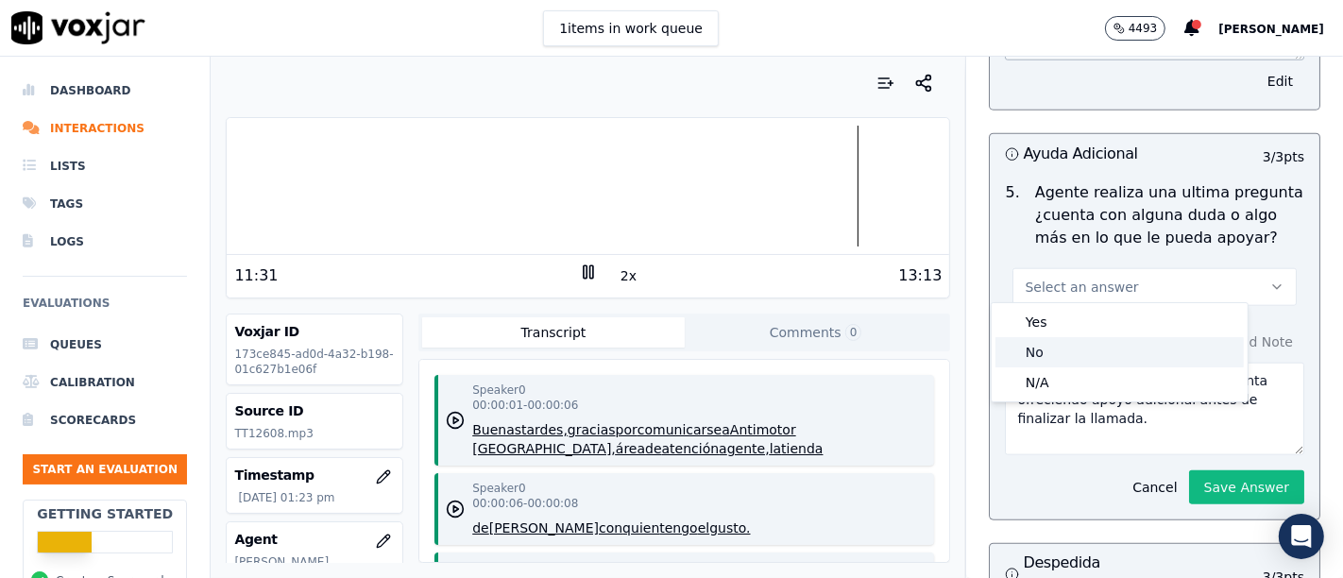
click at [1119, 360] on div "No" at bounding box center [1119, 352] width 248 height 30
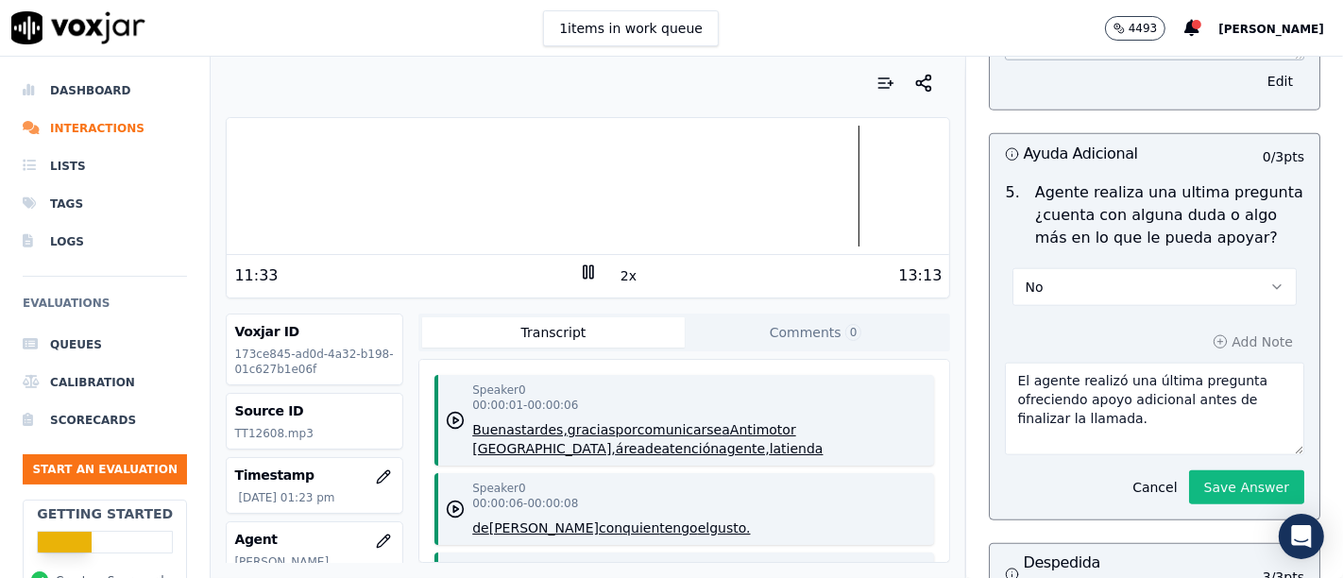
drag, startPoint x: 1131, startPoint y: 411, endPoint x: 931, endPoint y: 370, distance: 204.3
click at [931, 370] on div "Your browser does not support the audio element. 11:33 2x 13:13 Voxjar ID 173ce…" at bounding box center [777, 317] width 1132 height 521
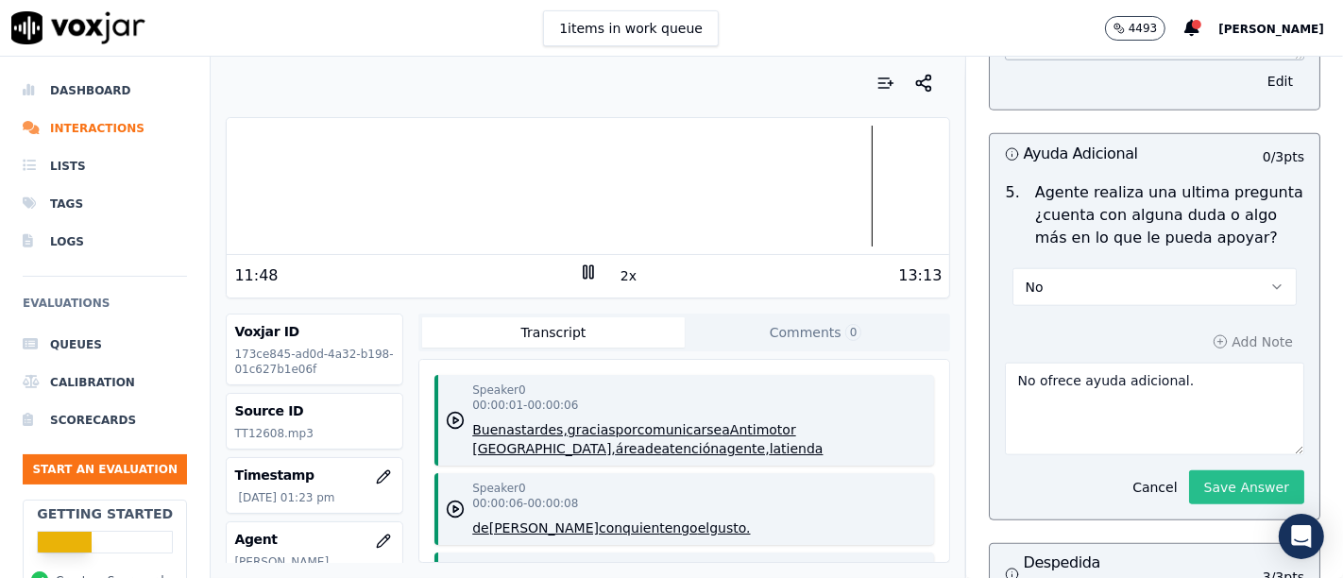
type textarea "No ofrece ayuda adicional."
click at [1189, 473] on button "Save Answer" at bounding box center [1246, 487] width 115 height 34
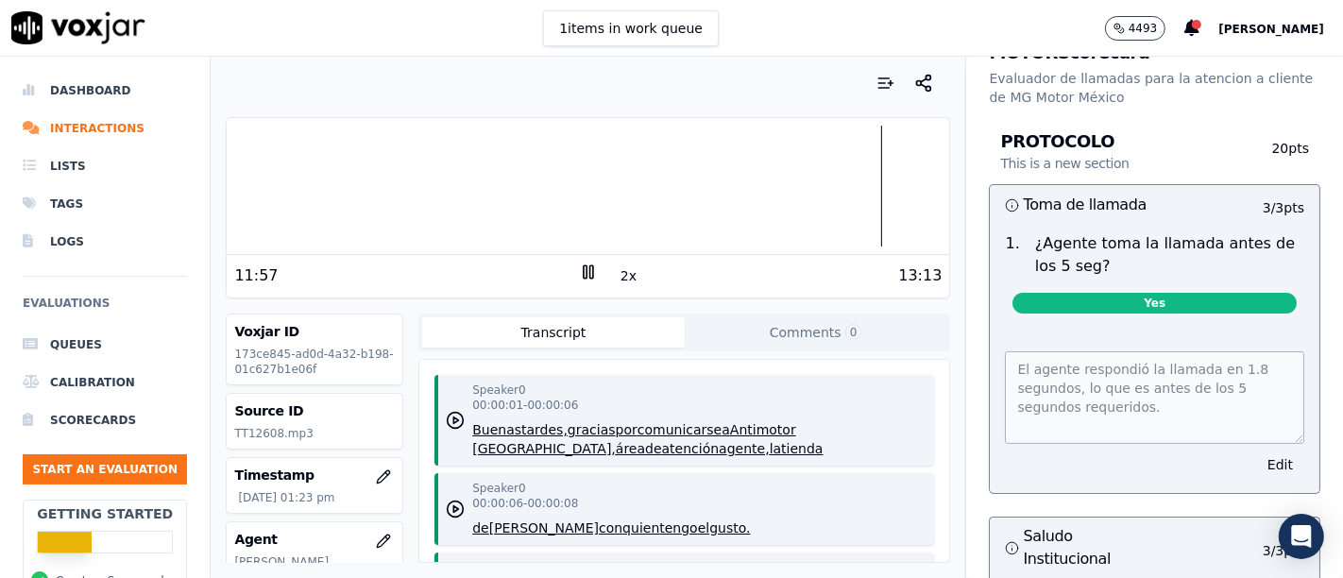
scroll to position [0, 0]
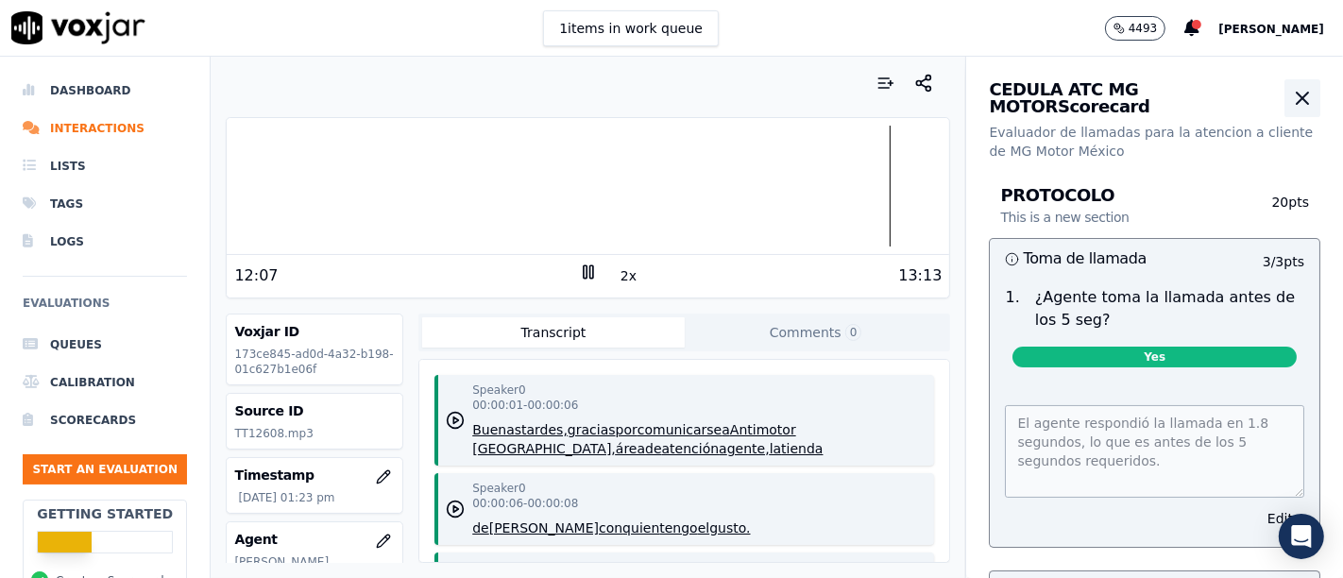
click at [1284, 110] on button "button" at bounding box center [1302, 98] width 36 height 38
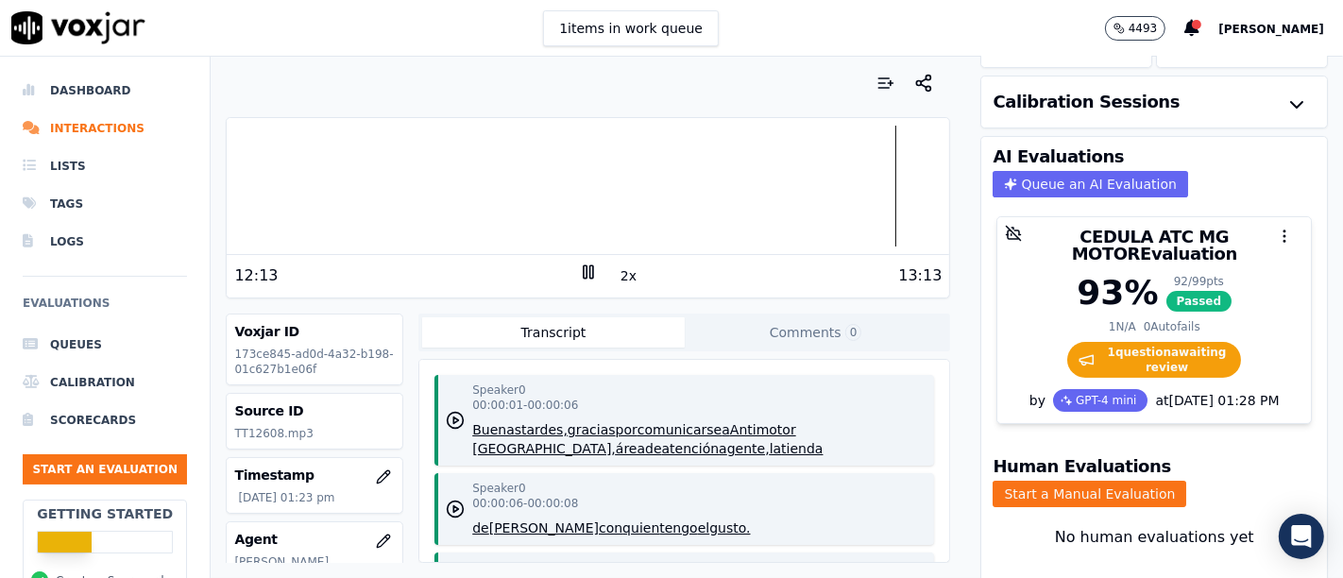
scroll to position [205, 0]
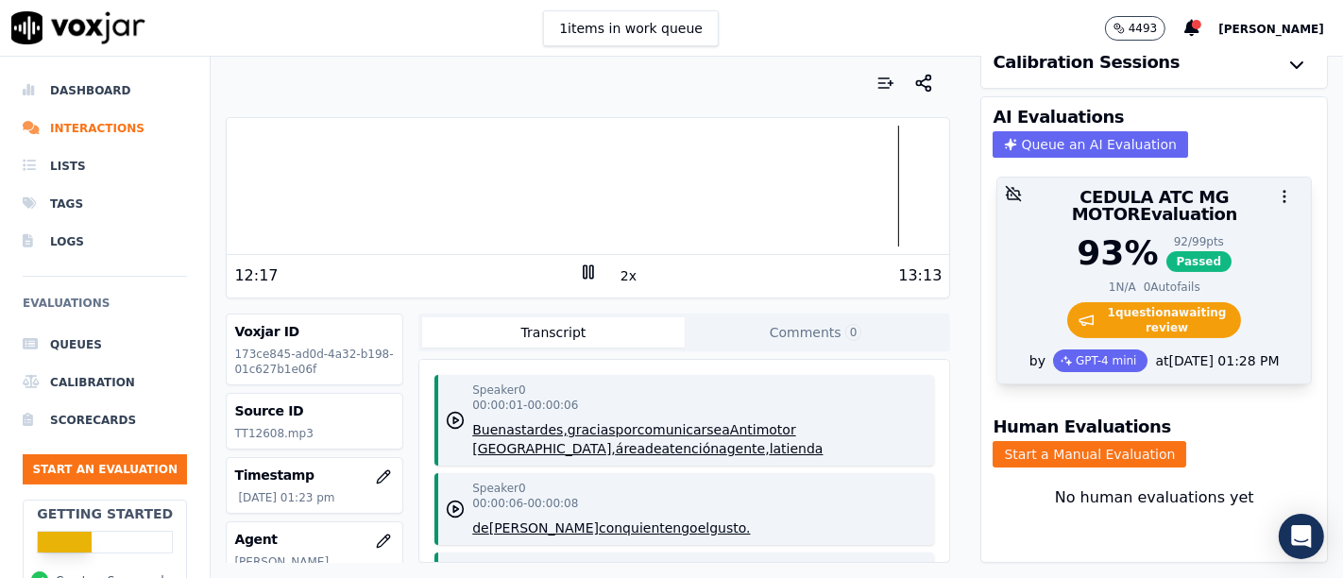
click at [1121, 302] on span "1 question awaiting review" at bounding box center [1154, 320] width 175 height 36
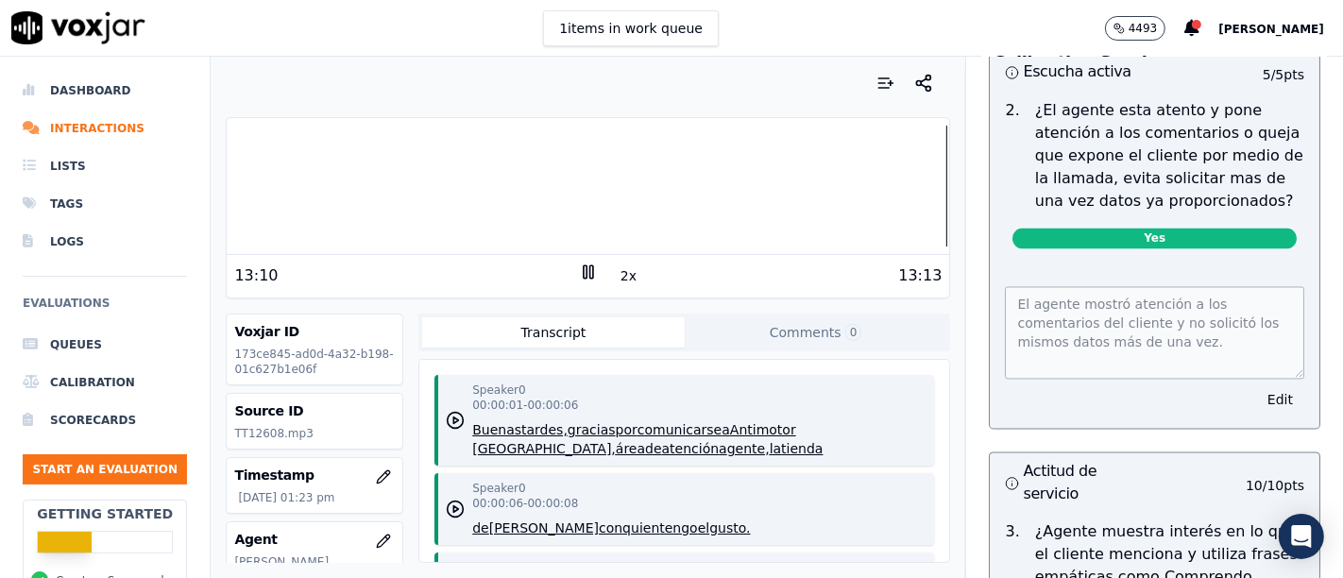
scroll to position [0, 0]
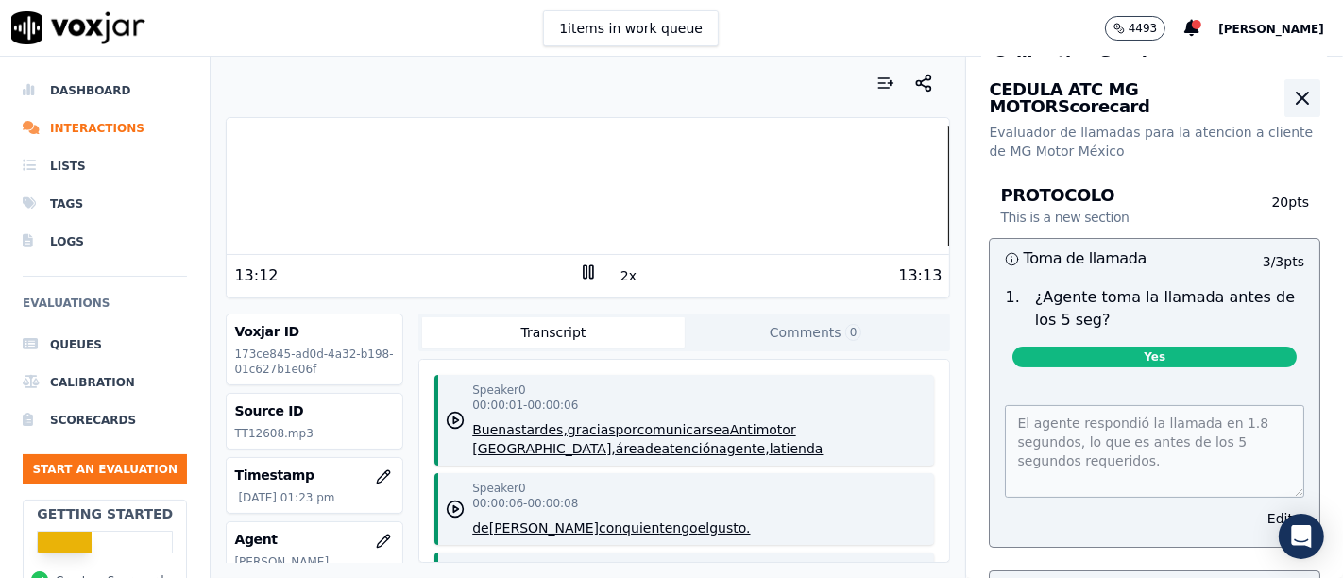
click at [1291, 98] on icon "button" at bounding box center [1302, 98] width 23 height 23
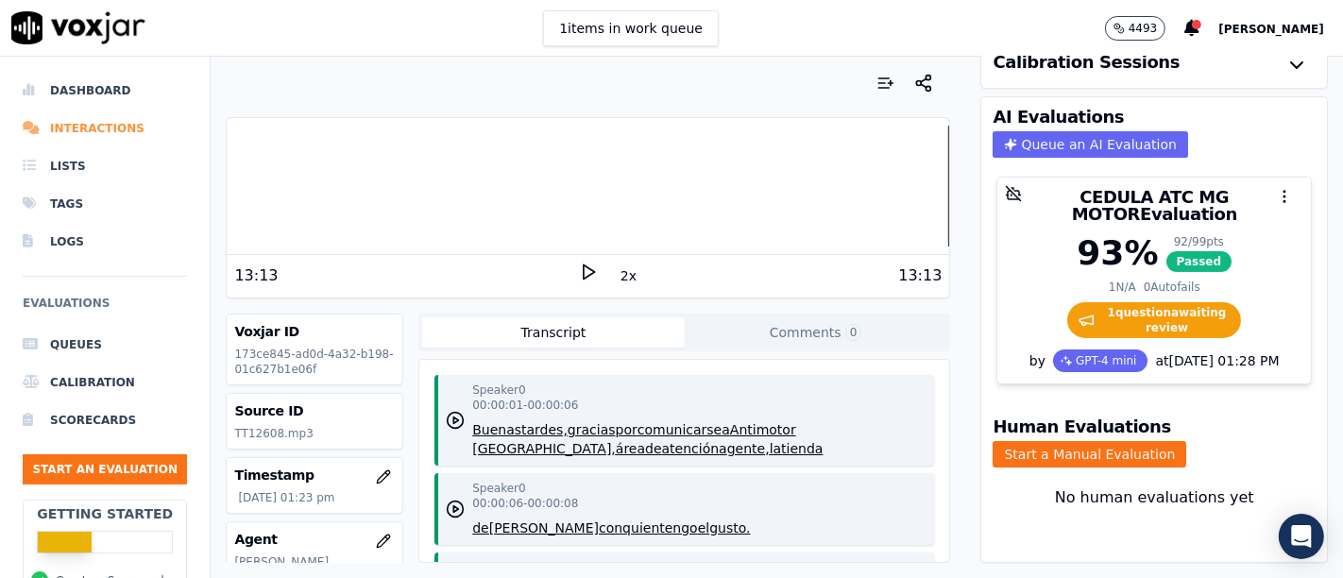
click at [74, 127] on li "Interactions" at bounding box center [105, 129] width 164 height 38
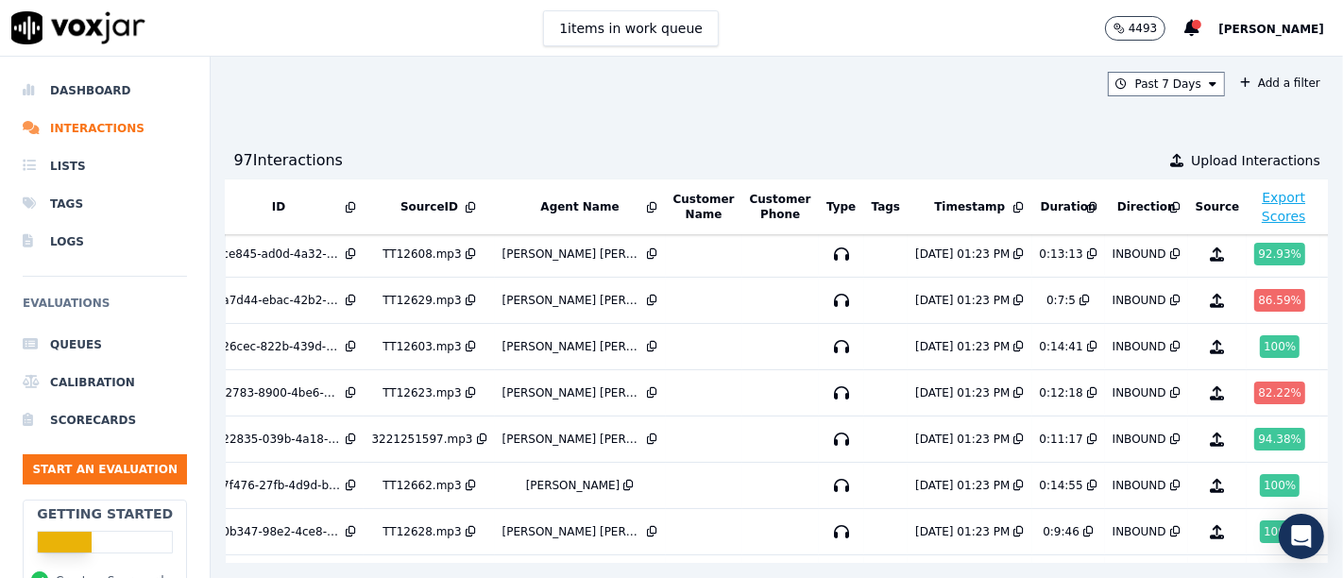
scroll to position [0, 62]
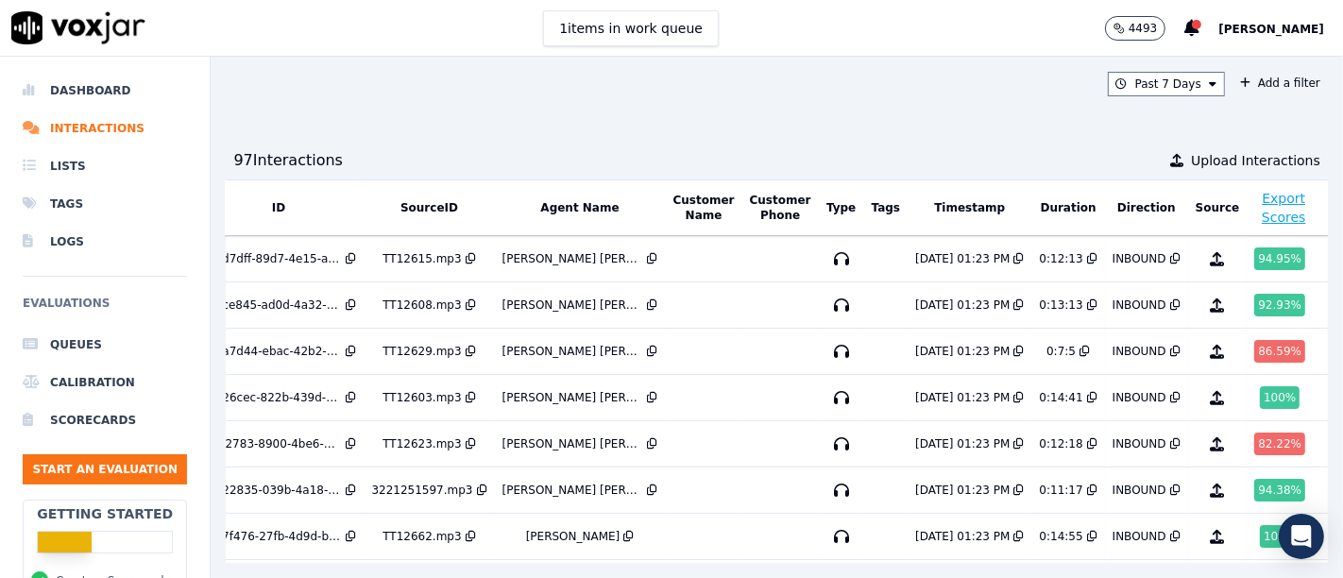
click at [540, 195] on th "Agent Name" at bounding box center [580, 208] width 171 height 56
click at [550, 201] on button "Agent Name" at bounding box center [579, 207] width 78 height 15
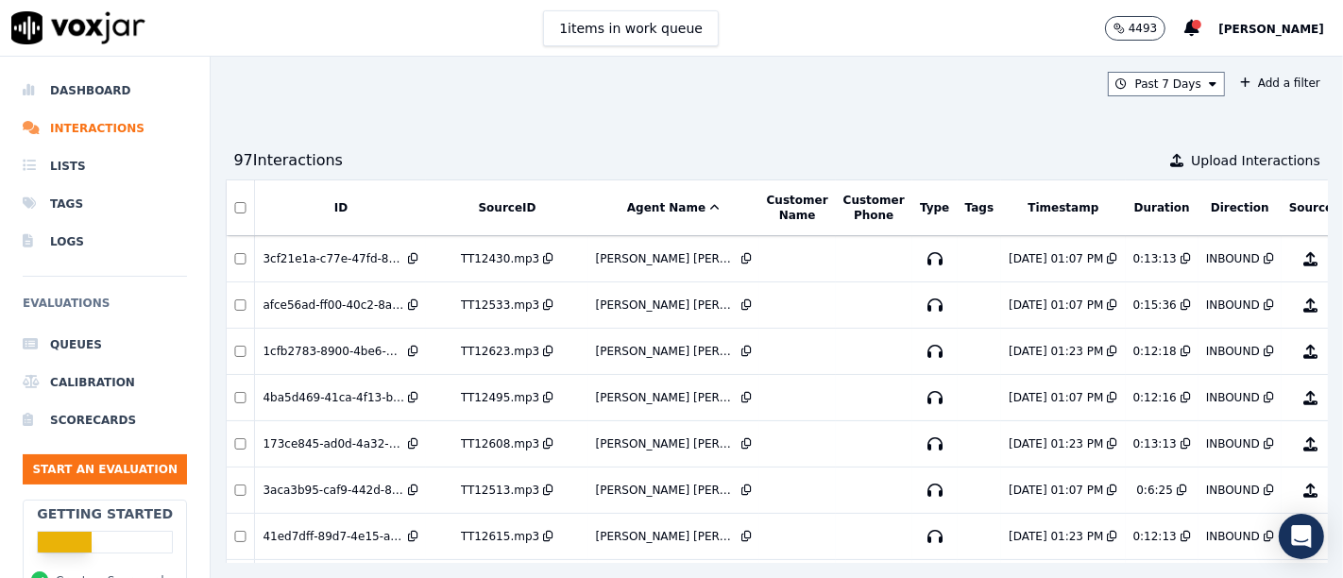
scroll to position [0, 94]
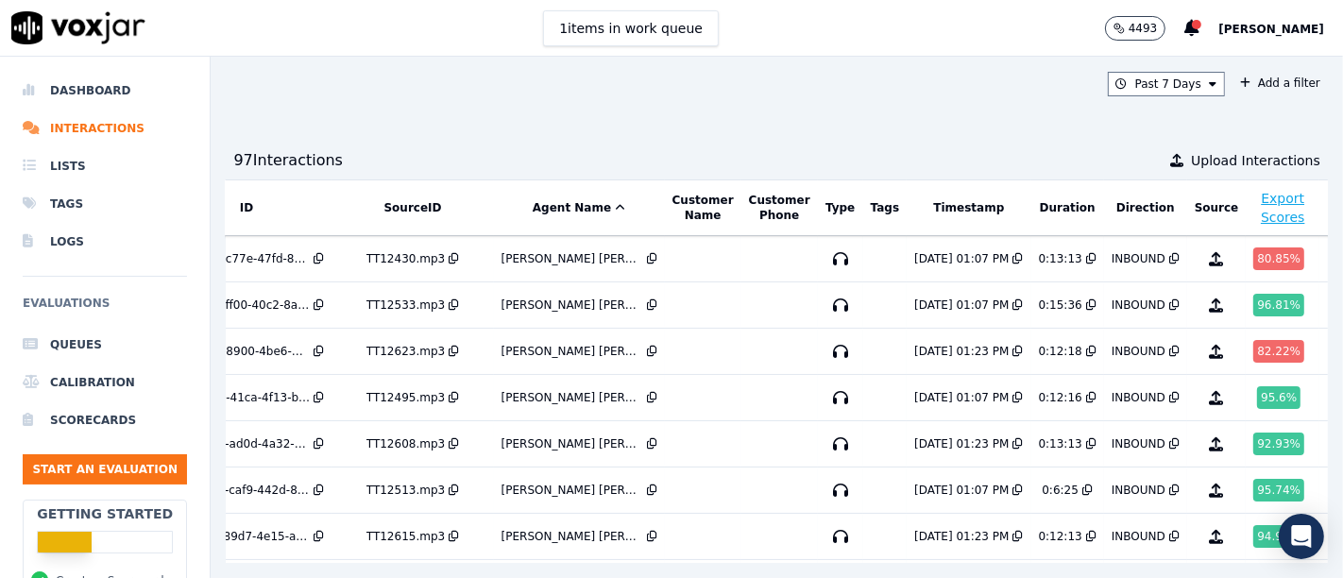
drag, startPoint x: 1286, startPoint y: 241, endPoint x: 1291, endPoint y: 261, distance: 20.4
click at [1291, 261] on div "Past 7 Days Add a filter 97 Interaction s Upload Interactions ID SourceID Agent…" at bounding box center [777, 317] width 1132 height 521
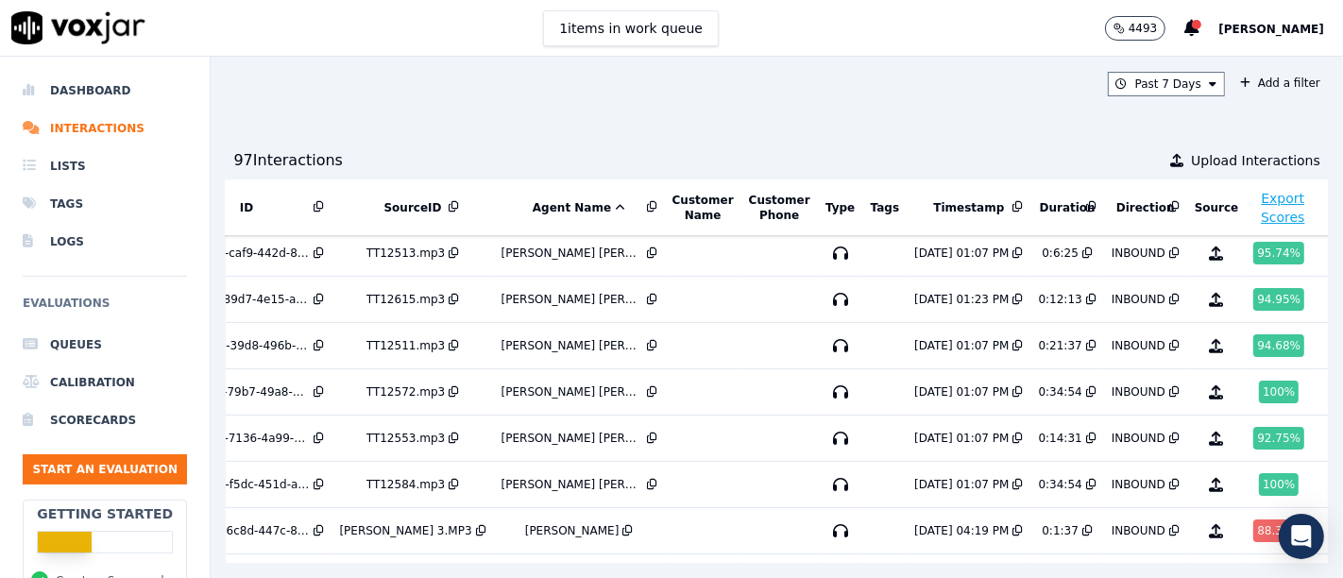
scroll to position [241, 94]
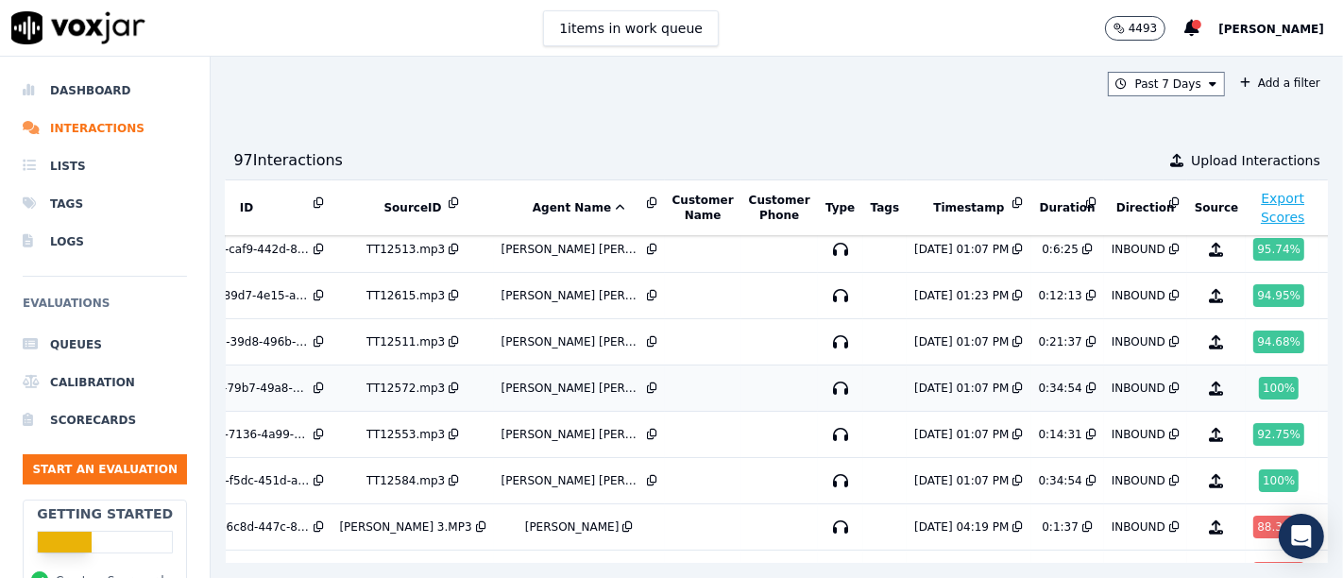
click at [1259, 384] on div "100 %" at bounding box center [1279, 388] width 40 height 23
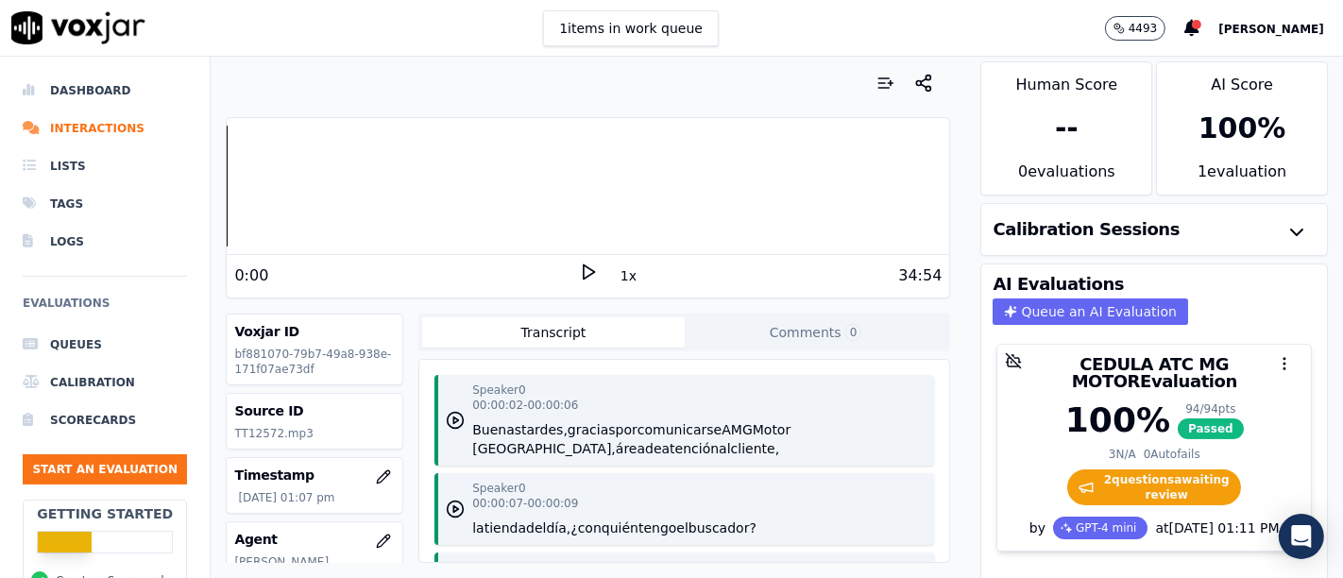
scroll to position [29, 0]
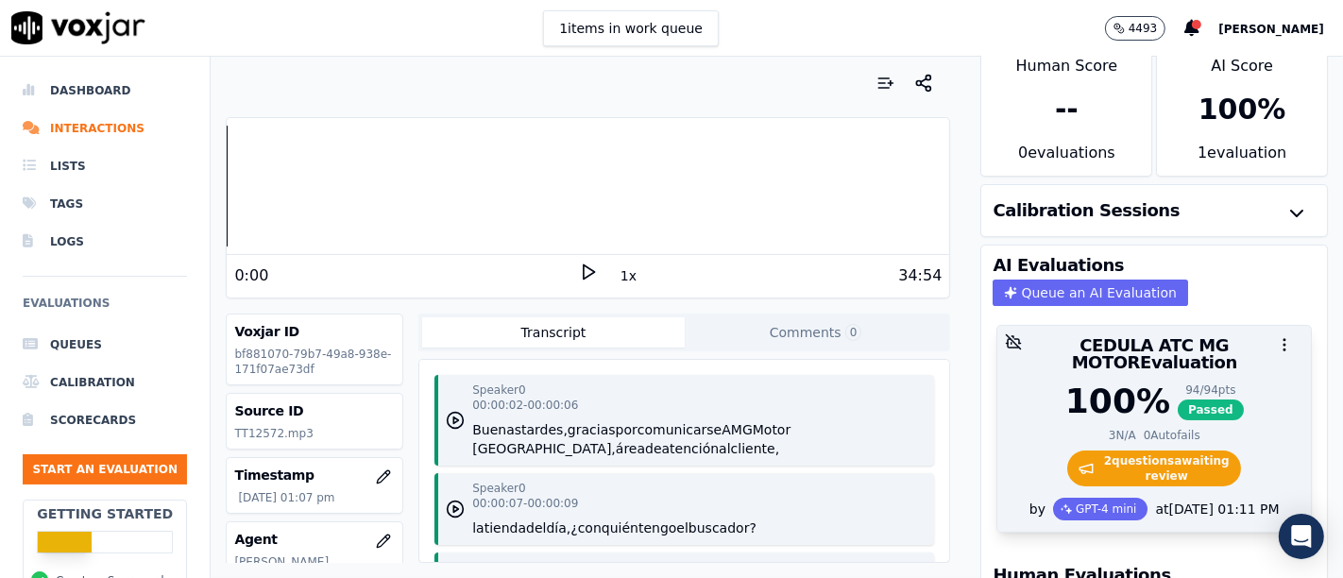
click at [1109, 450] on span "2 question s awaiting review" at bounding box center [1154, 468] width 175 height 36
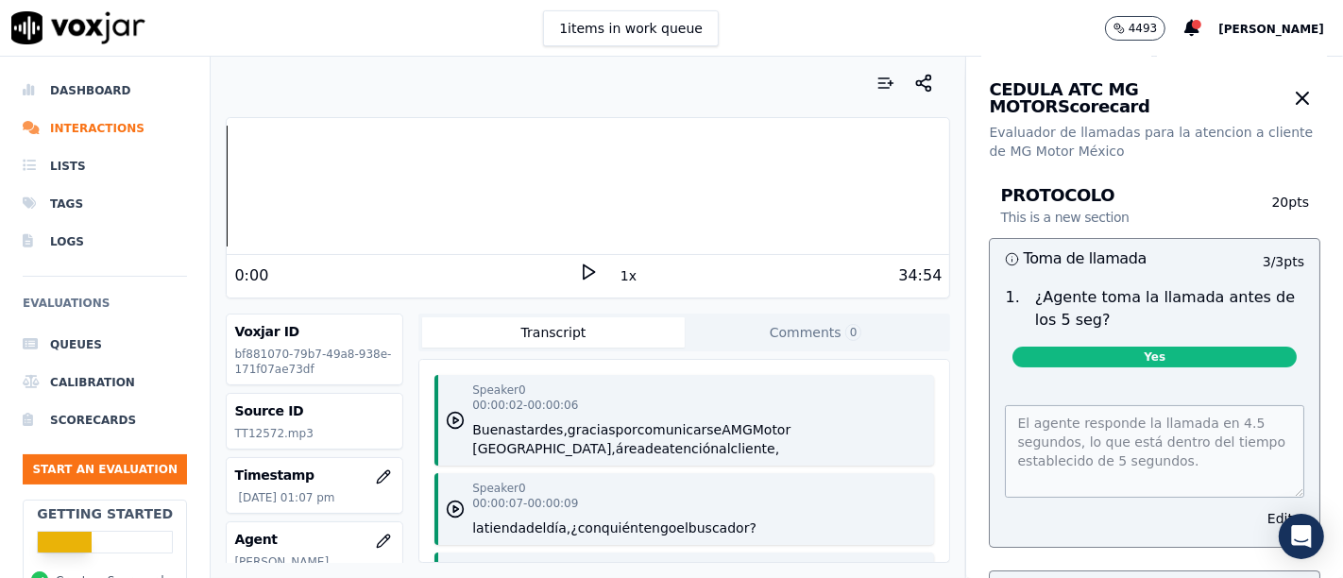
click at [584, 263] on icon at bounding box center [588, 272] width 19 height 19
click at [622, 283] on button "1x" at bounding box center [629, 276] width 24 height 26
click at [622, 283] on button "1.5x" at bounding box center [635, 276] width 37 height 26
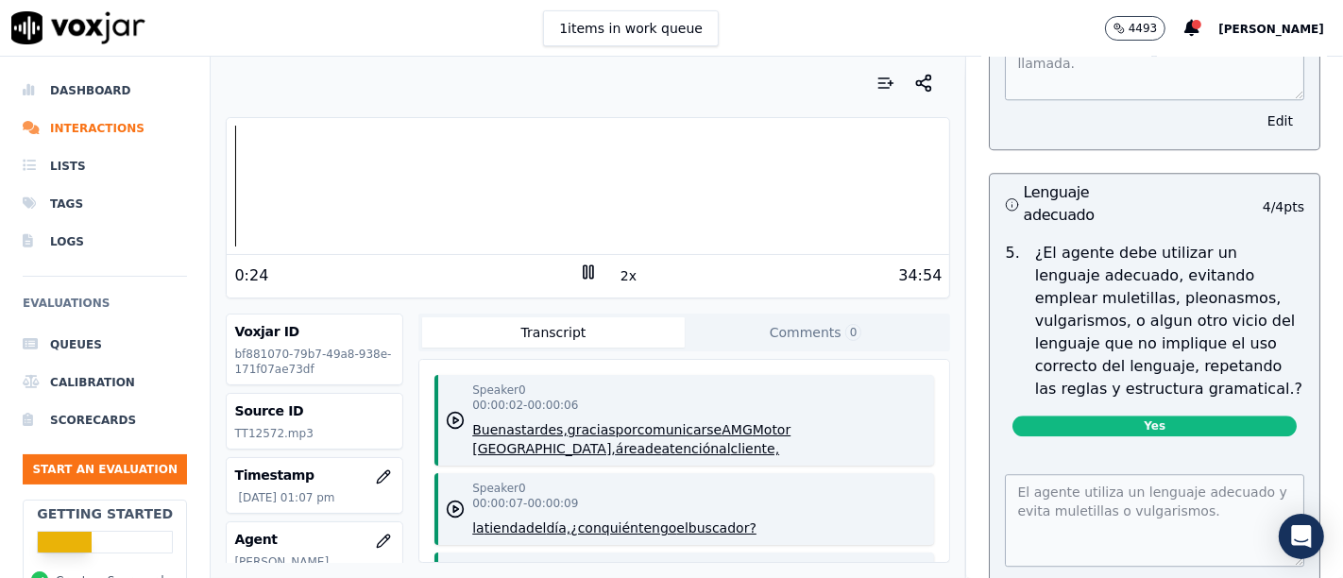
scroll to position [4352, 0]
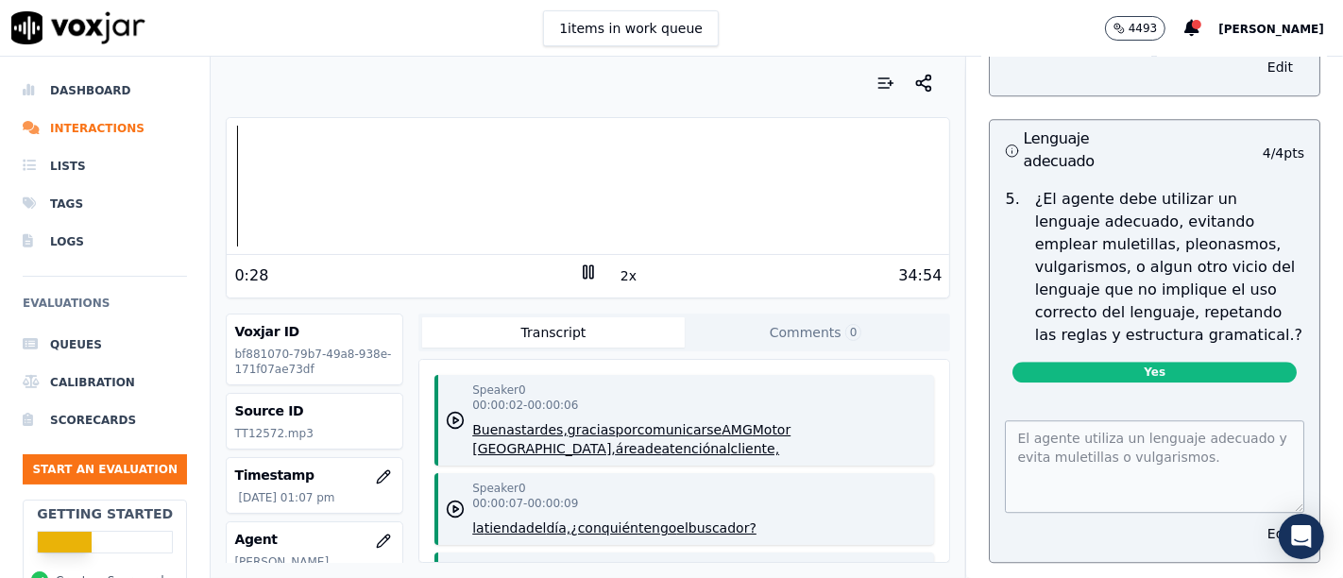
click at [1247, 484] on div "El agente utiliza un lenguaje adecuado y evita muletillas o vulgarismos. Edit" at bounding box center [1155, 480] width 330 height 164
click at [1256, 520] on button "Edit" at bounding box center [1280, 533] width 48 height 26
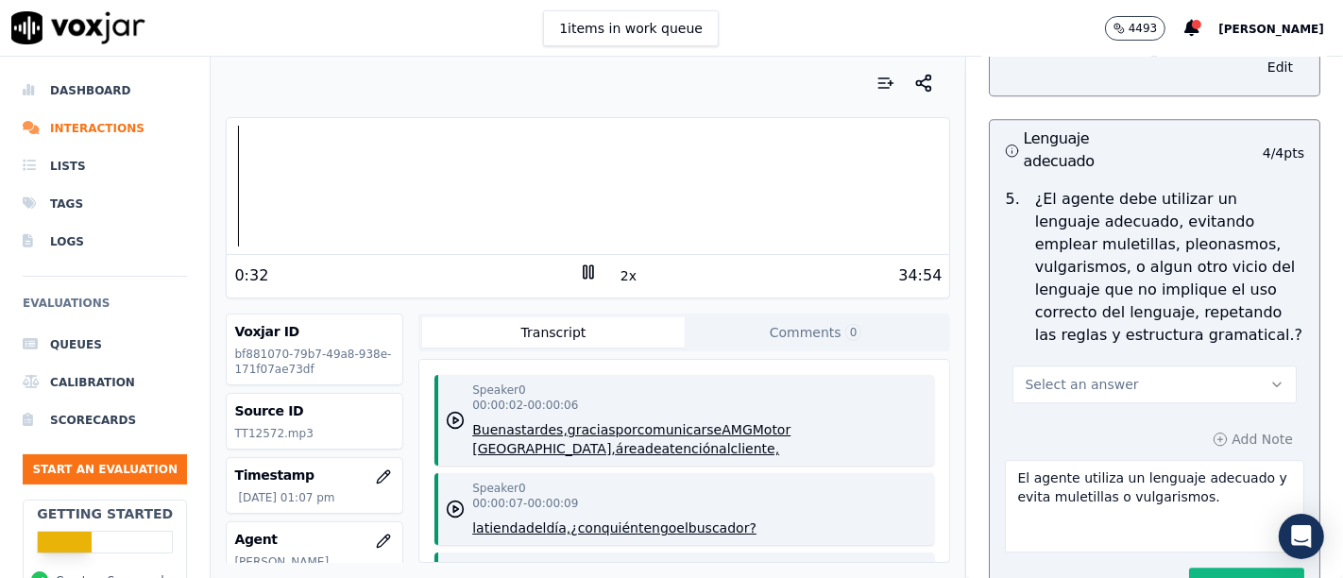
click at [1196, 365] on button "Select an answer" at bounding box center [1154, 384] width 284 height 38
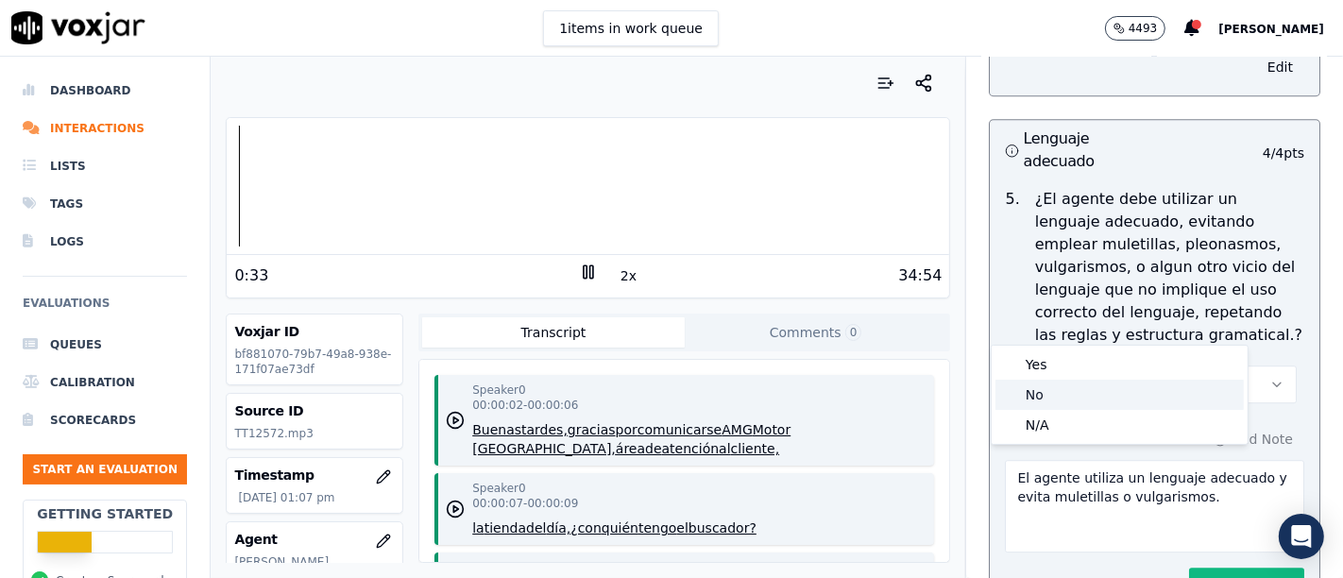
click at [1107, 389] on div "No" at bounding box center [1119, 395] width 248 height 30
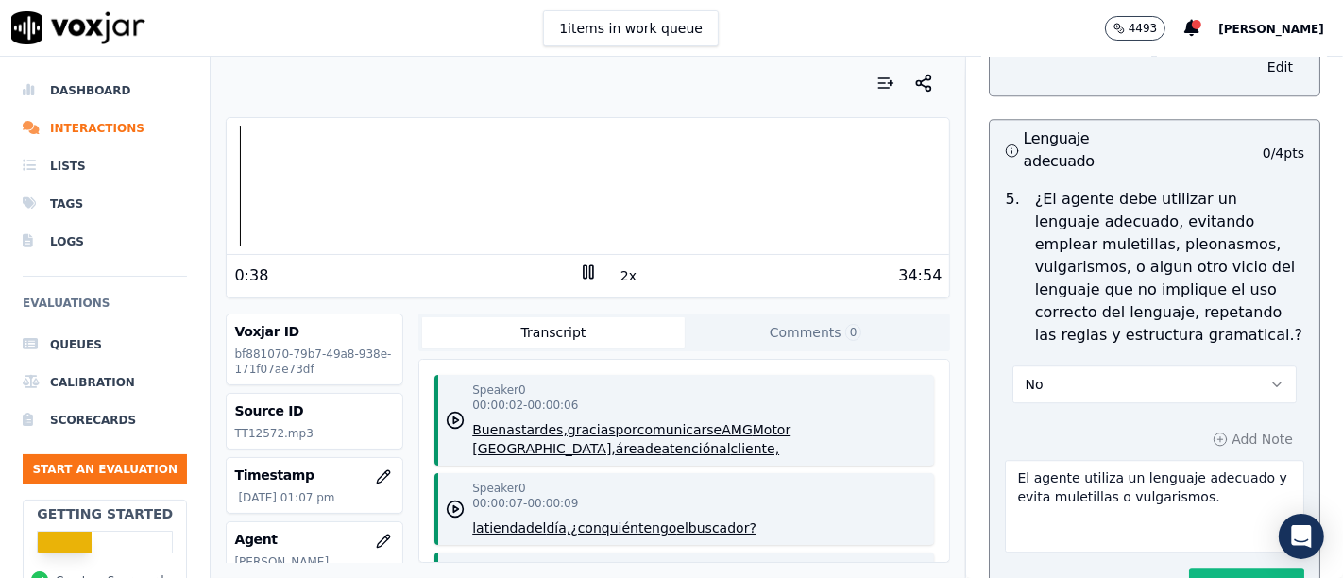
drag, startPoint x: 1138, startPoint y: 436, endPoint x: 919, endPoint y: 400, distance: 222.0
click at [919, 400] on div "Your browser does not support the audio element. 0:38 2x 34:54 Voxjar ID bf8810…" at bounding box center [777, 317] width 1132 height 521
click at [580, 268] on icon at bounding box center [588, 272] width 19 height 19
click at [584, 273] on polygon at bounding box center [589, 272] width 11 height 14
click at [1149, 463] on textarea "Utiliza muletillas "OK", presenta expresiones inapropiadas de manera repetitiva…" at bounding box center [1154, 506] width 299 height 93
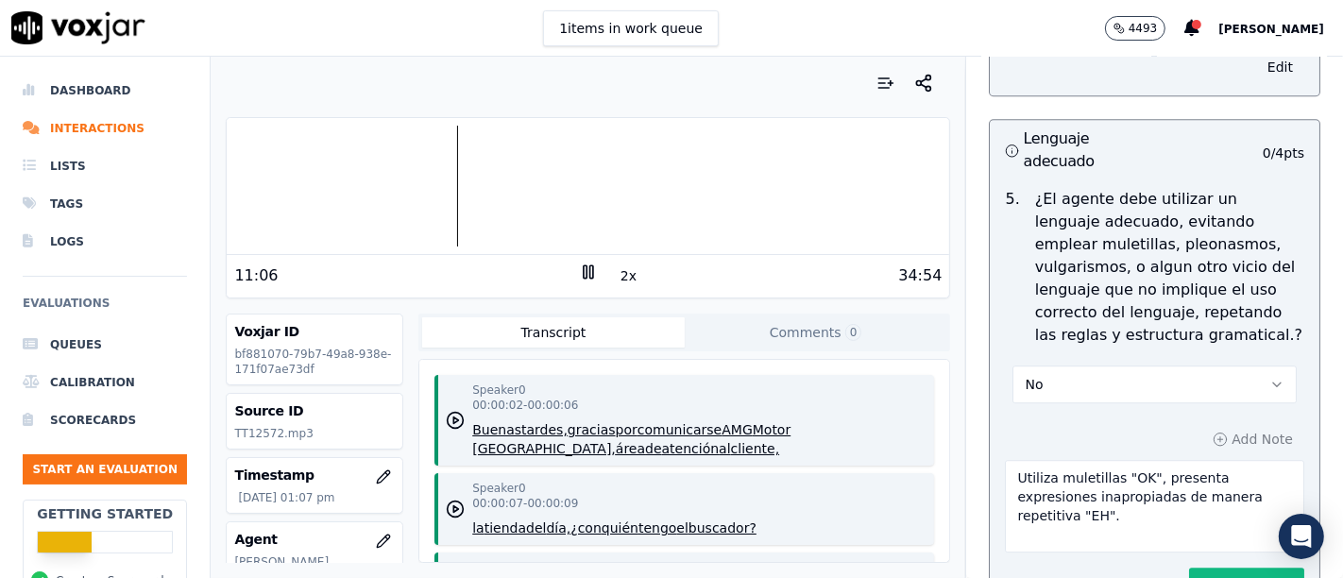
click at [1123, 460] on textarea "Utiliza muletillas "OK", presenta expresiones inapropiadas de manera repetitiva…" at bounding box center [1154, 506] width 299 height 93
type textarea "Utiliza muletillas "OK" y "ENTIENDO" presenta expresiones inapropiadas de maner…"
click at [584, 273] on rect at bounding box center [585, 271] width 3 height 12
click at [598, 271] on div "34:54" at bounding box center [770, 275] width 345 height 23
click at [584, 274] on polygon at bounding box center [589, 272] width 11 height 14
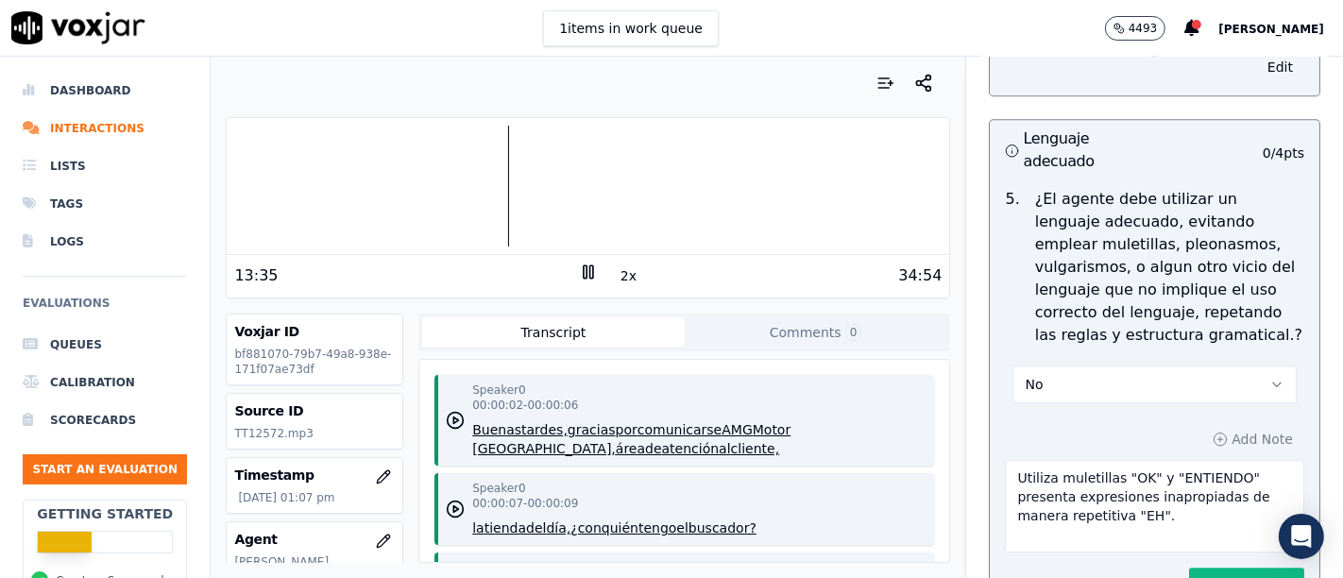
click at [590, 274] on rect at bounding box center [591, 271] width 3 height 12
click at [584, 276] on polygon at bounding box center [589, 272] width 11 height 14
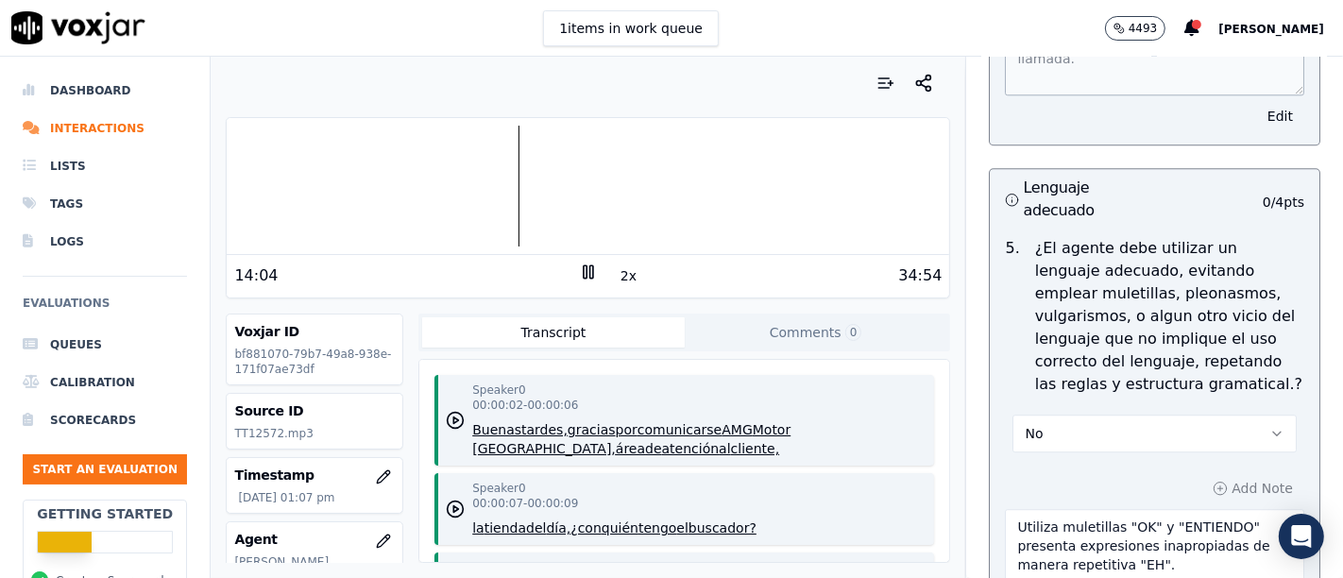
scroll to position [4247, 0]
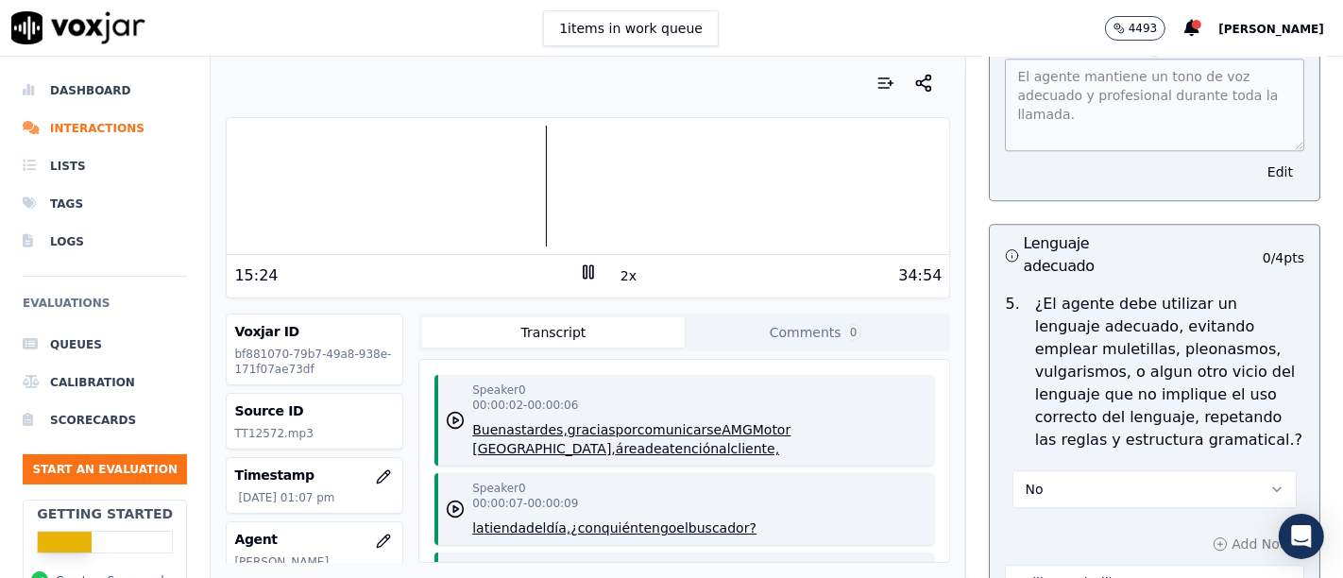
click at [531, 184] on div at bounding box center [588, 186] width 722 height 121
click at [529, 186] on div at bounding box center [588, 186] width 722 height 121
click at [525, 186] on div at bounding box center [588, 186] width 722 height 121
click at [519, 187] on div at bounding box center [588, 186] width 722 height 121
click at [523, 188] on div at bounding box center [588, 186] width 722 height 121
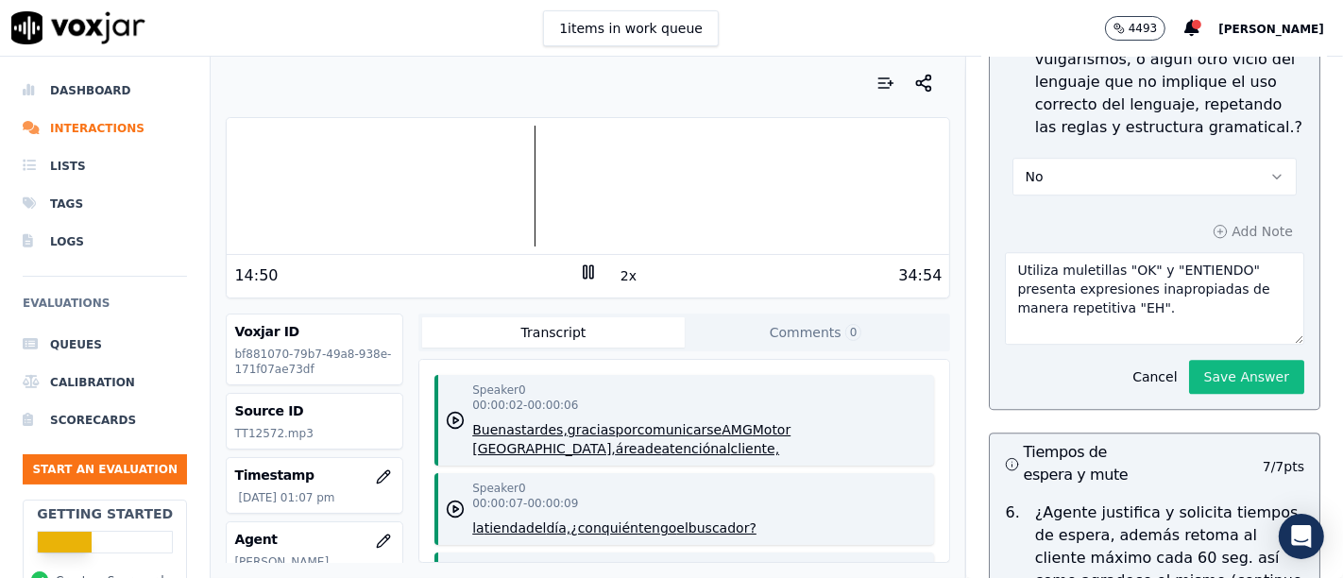
scroll to position [4540, 0]
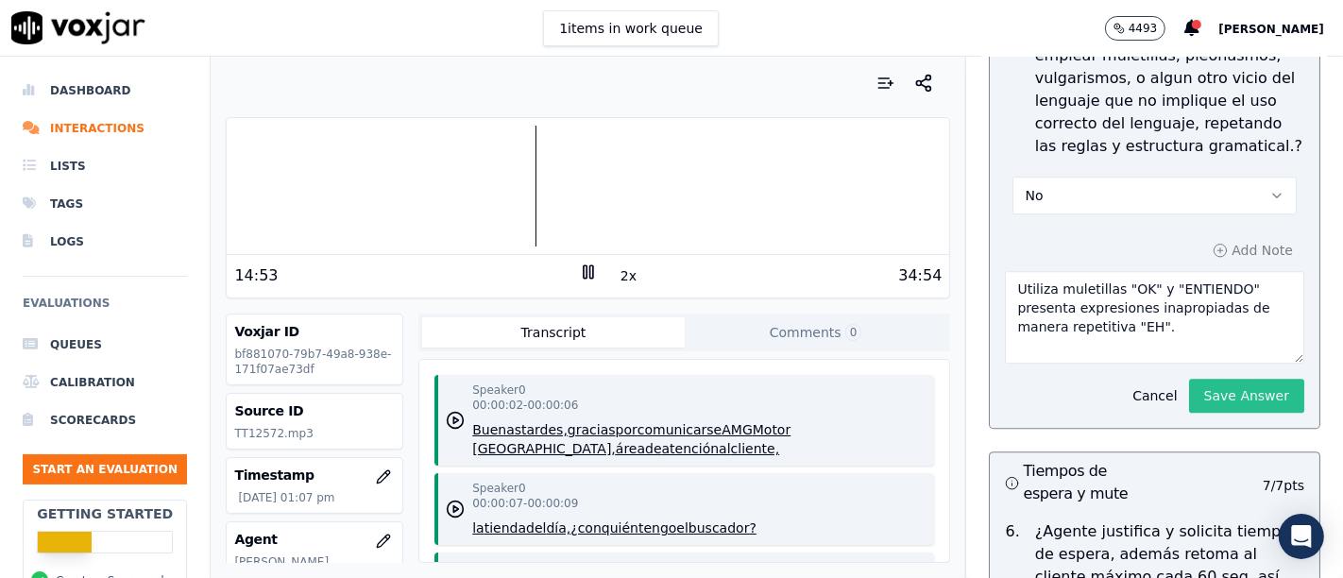
click at [1210, 379] on button "Save Answer" at bounding box center [1246, 396] width 115 height 34
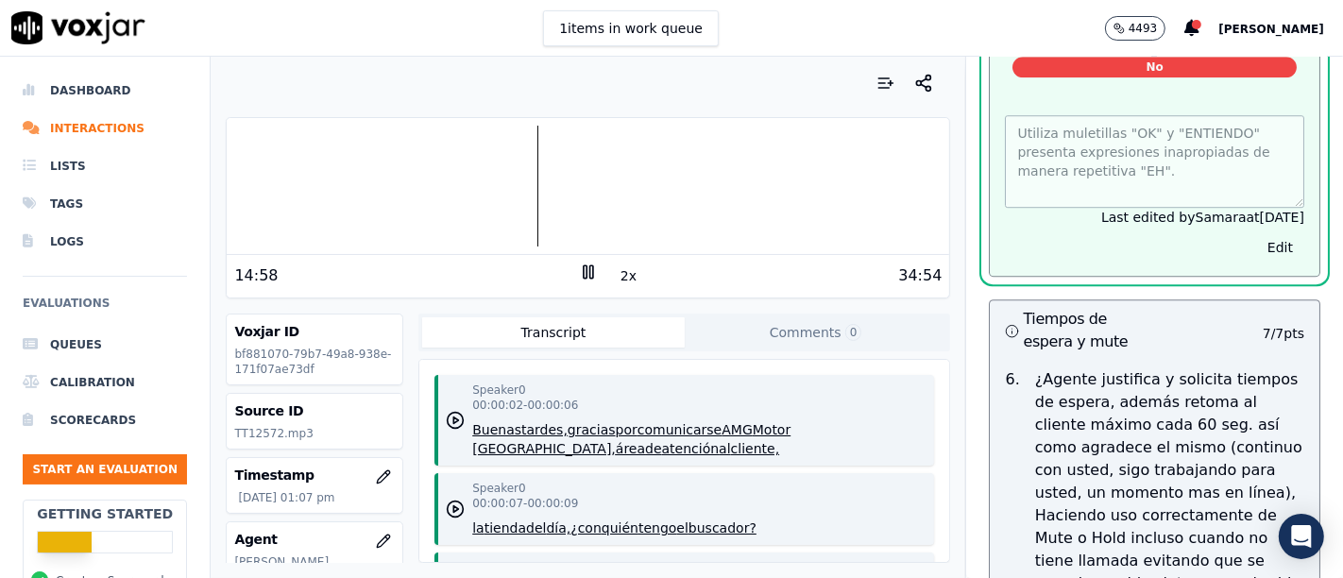
scroll to position [5093, 0]
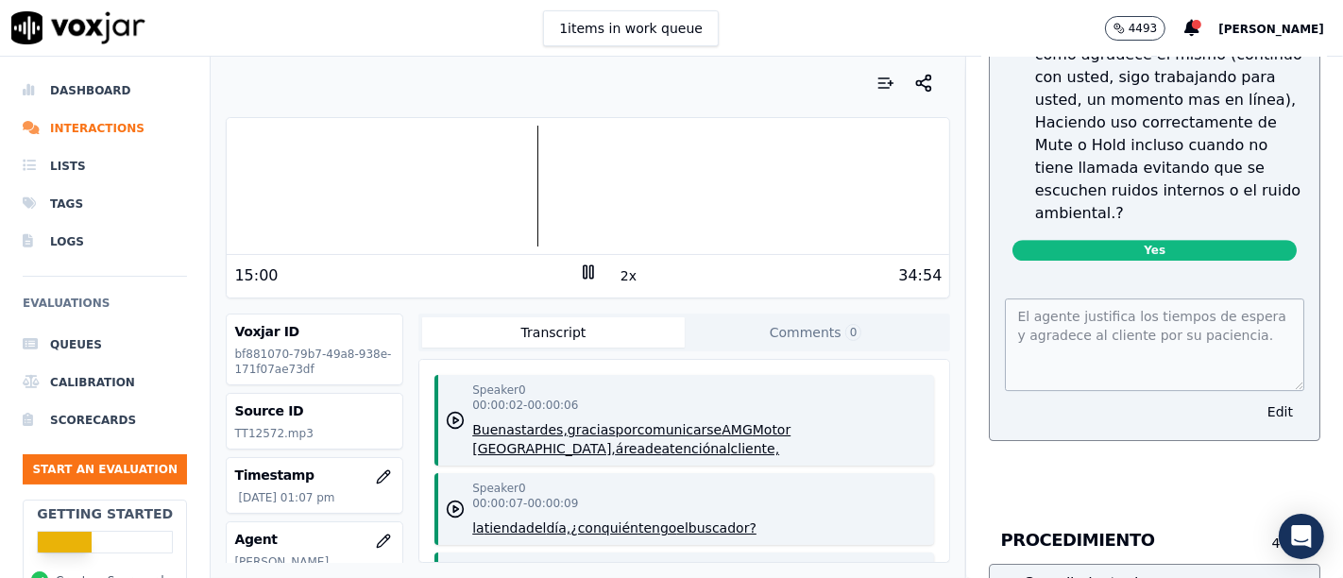
click at [1078, 240] on span "Yes" at bounding box center [1154, 250] width 284 height 21
click at [1256, 399] on button "Edit" at bounding box center [1280, 412] width 48 height 26
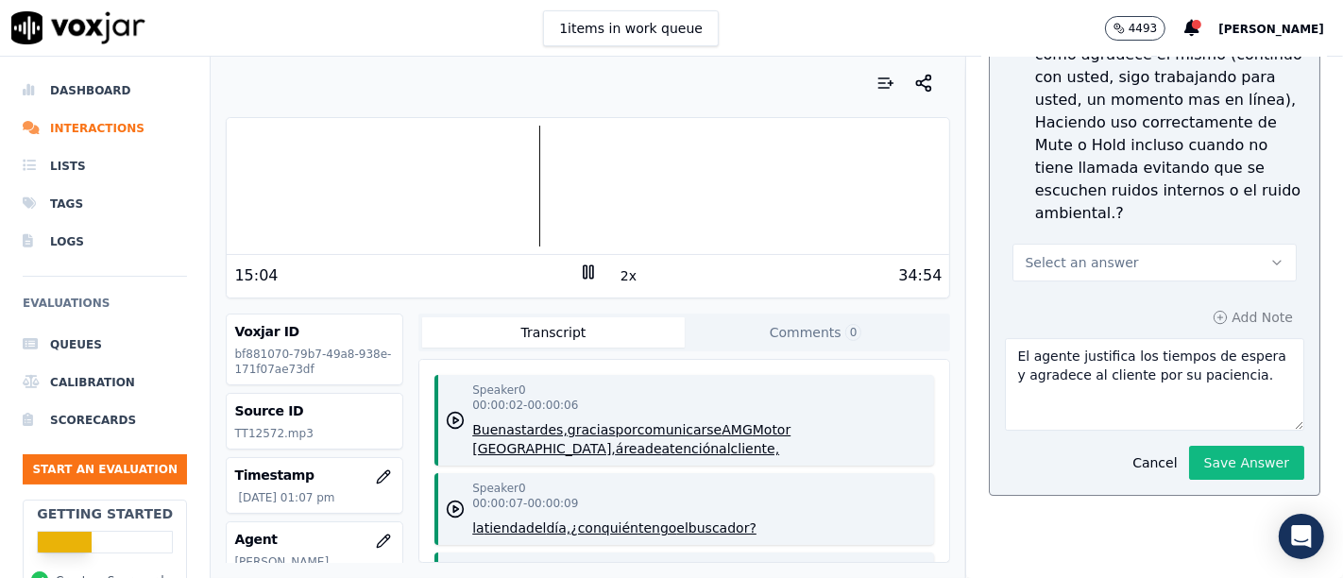
click at [1269, 255] on icon "button" at bounding box center [1276, 262] width 15 height 15
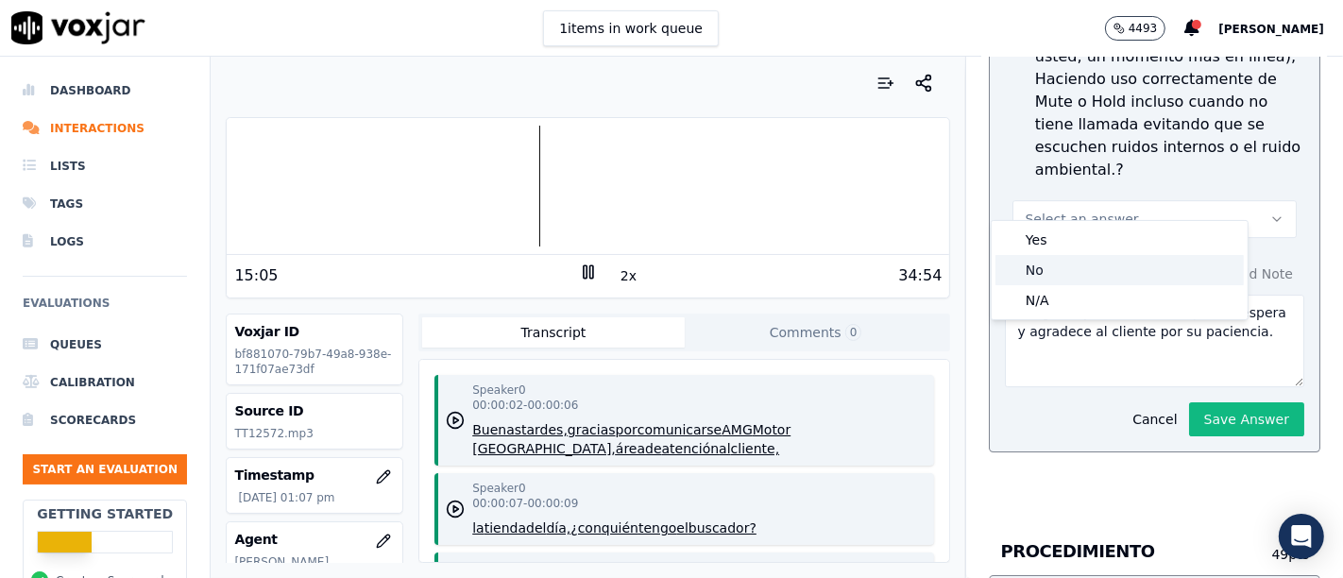
scroll to position [5050, 0]
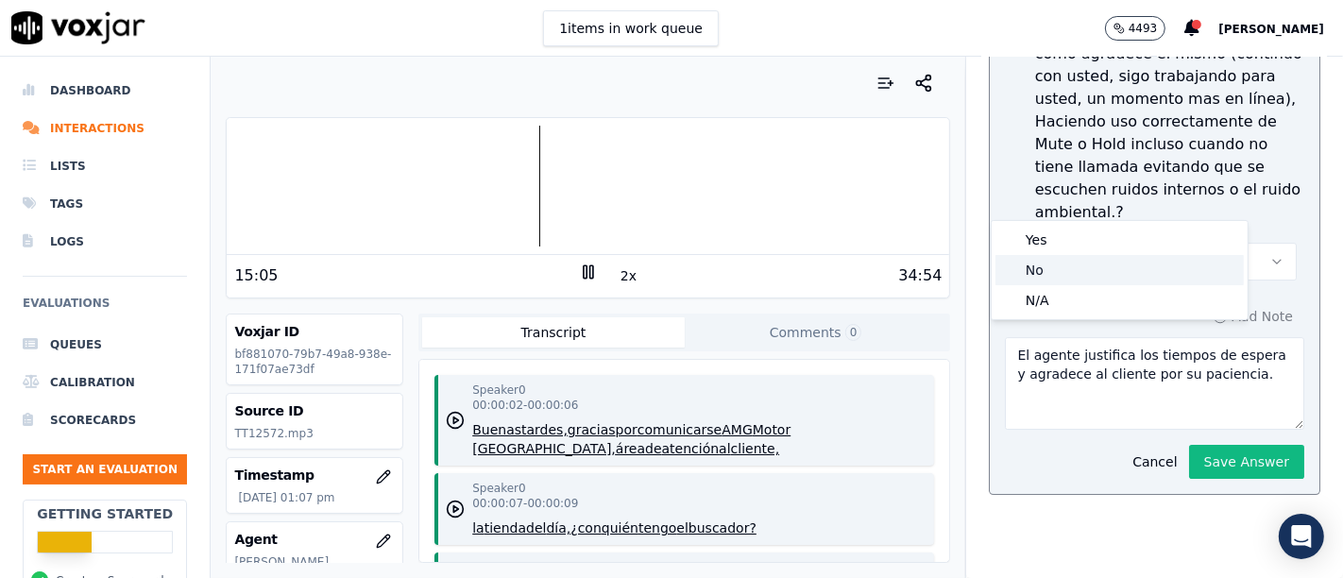
click at [1110, 266] on div "No" at bounding box center [1119, 270] width 248 height 30
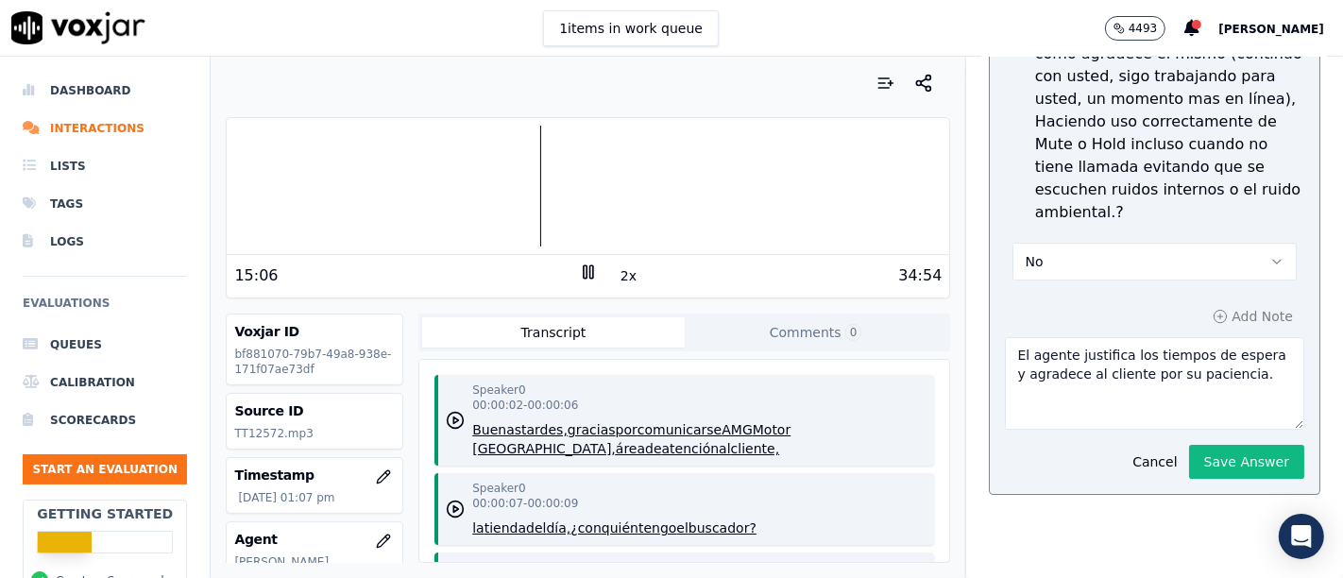
click at [1053, 337] on textarea "El agente justifica los tiempos de espera y agradece al cliente por su pacienci…" at bounding box center [1154, 383] width 299 height 93
drag, startPoint x: 1202, startPoint y: 312, endPoint x: 616, endPoint y: 268, distance: 588.1
click at [616, 268] on div "Your browser does not support the audio element. 15:08 2x 34:54 Voxjar ID bf881…" at bounding box center [777, 317] width 1132 height 521
type textarea "n"
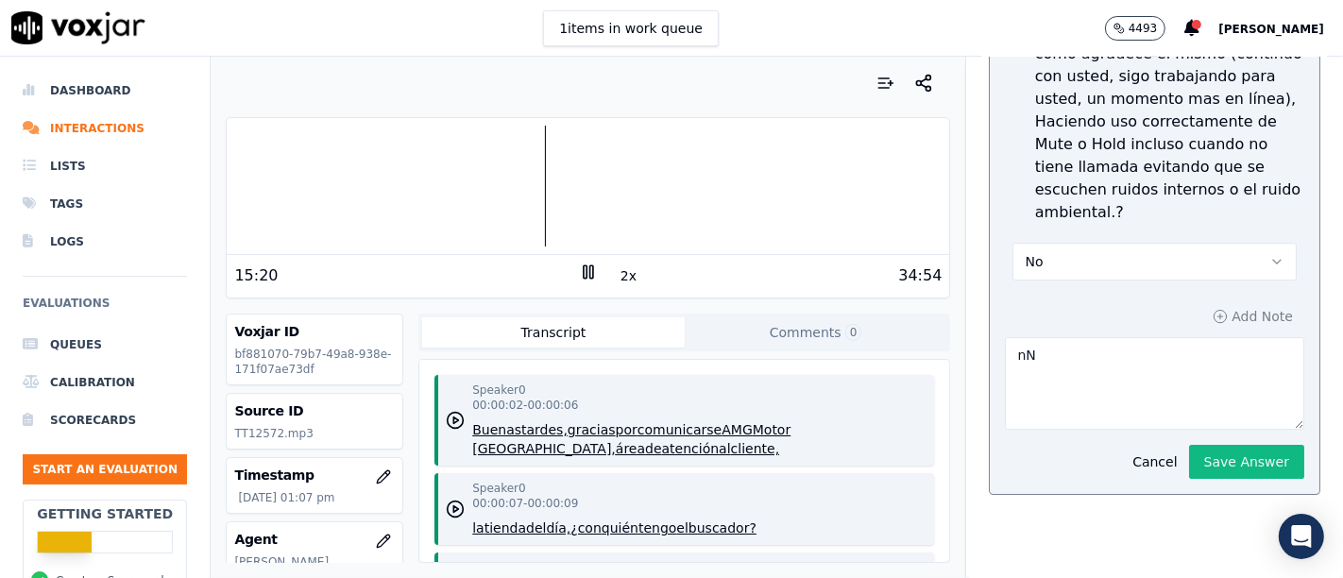
type textarea "n"
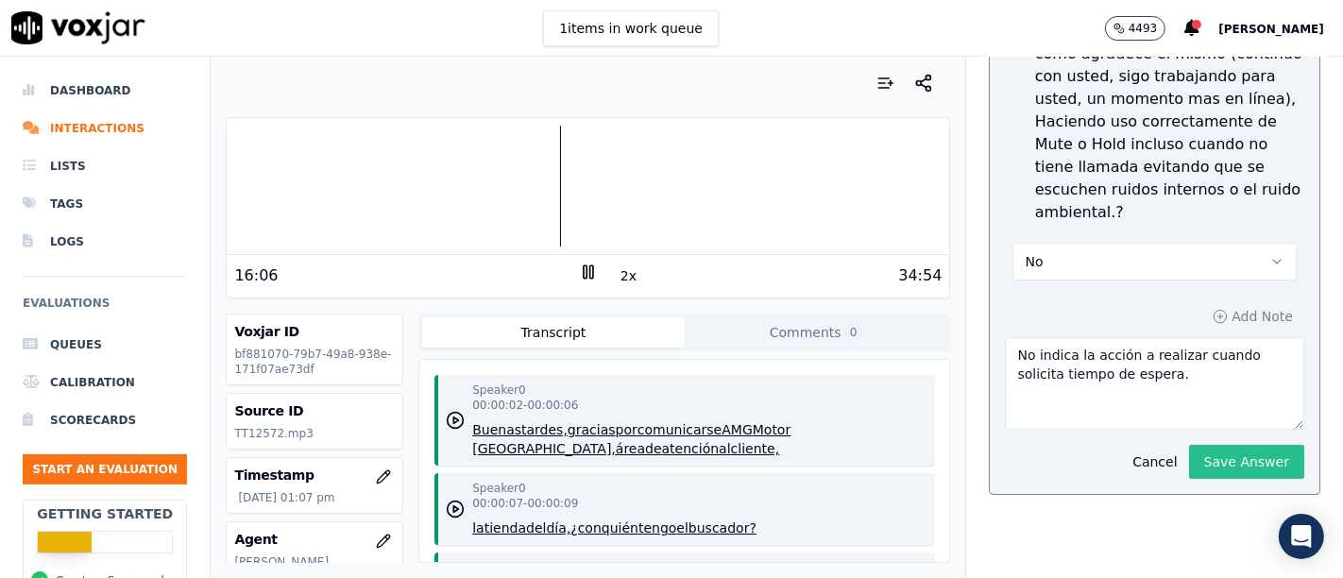
type textarea "No indica la acción a realizar cuando solicita tiempo de espera."
click at [1194, 445] on button "Save Answer" at bounding box center [1246, 462] width 115 height 34
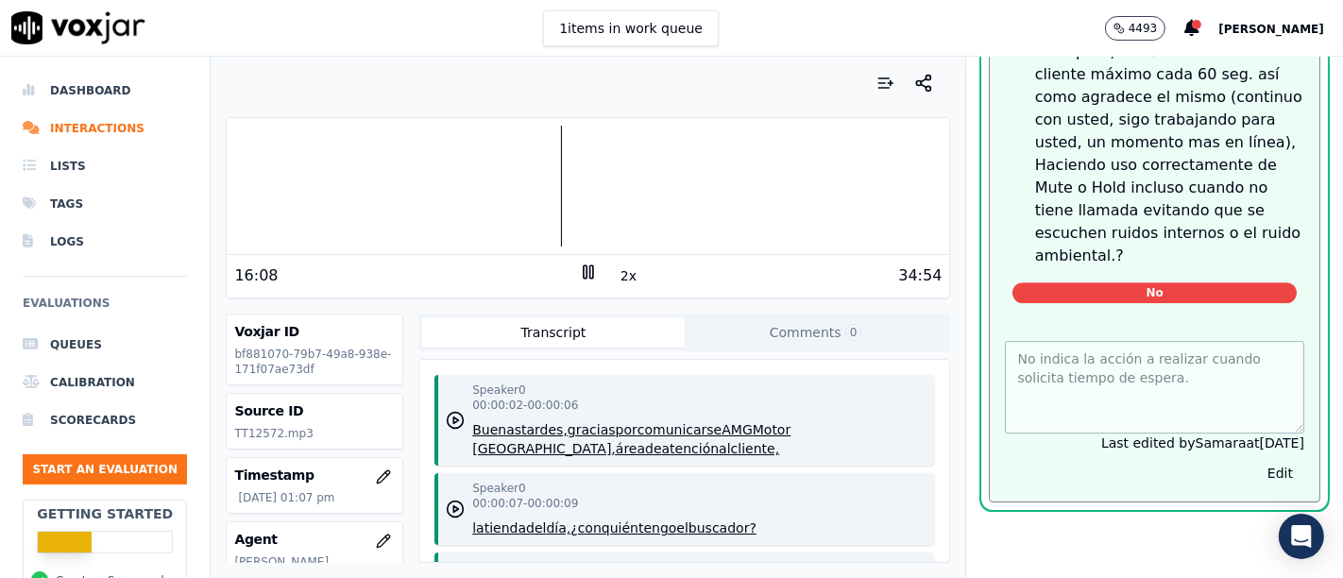
scroll to position [5093, 0]
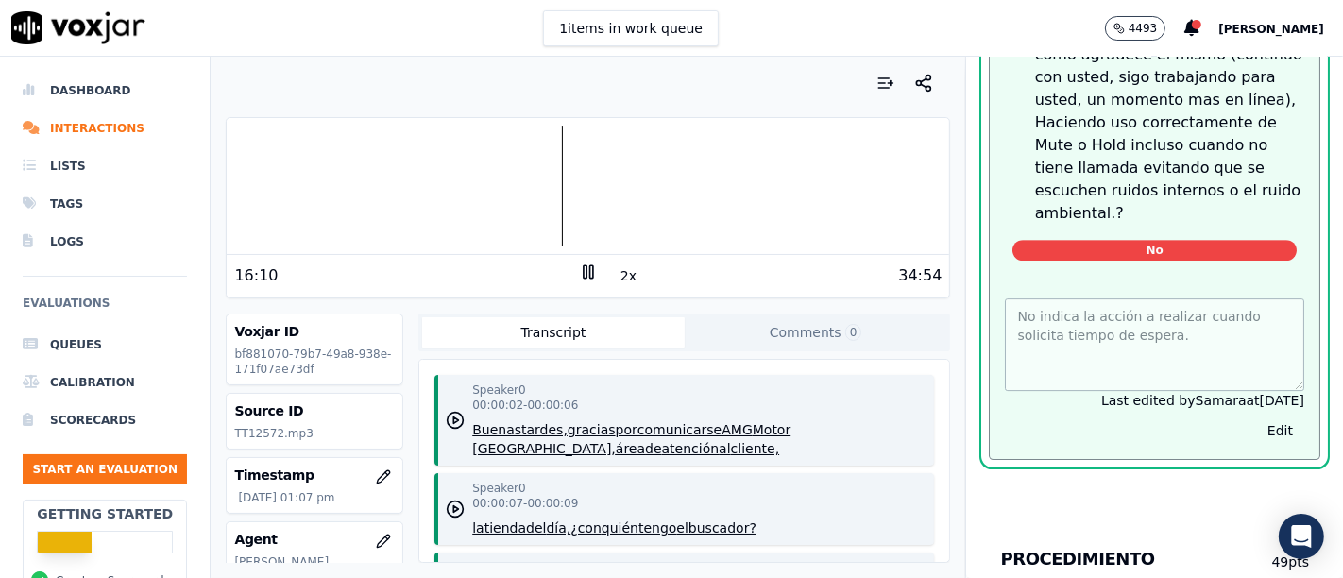
click at [585, 273] on icon at bounding box center [588, 272] width 19 height 19
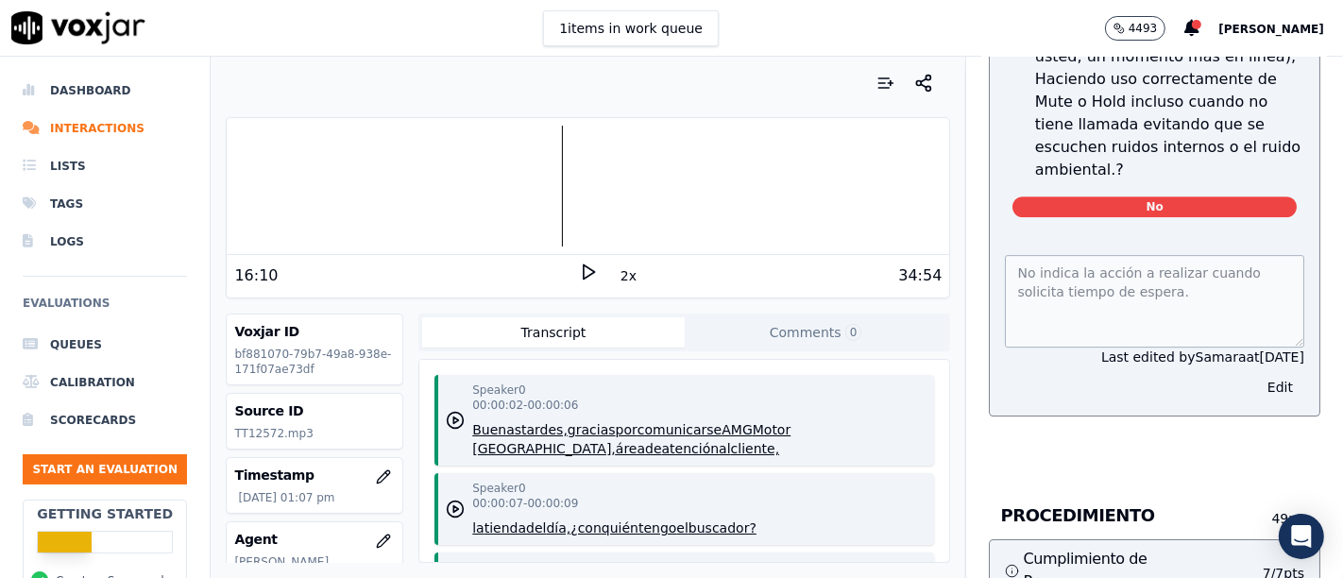
scroll to position [5050, 0]
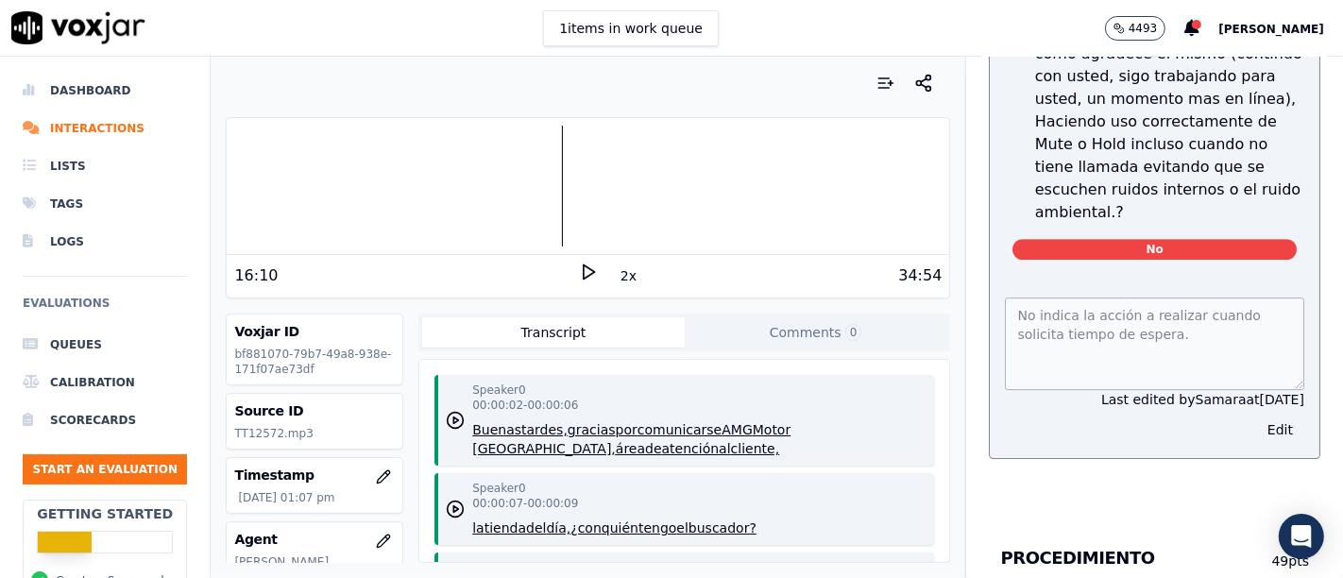
click at [585, 273] on icon at bounding box center [588, 272] width 19 height 19
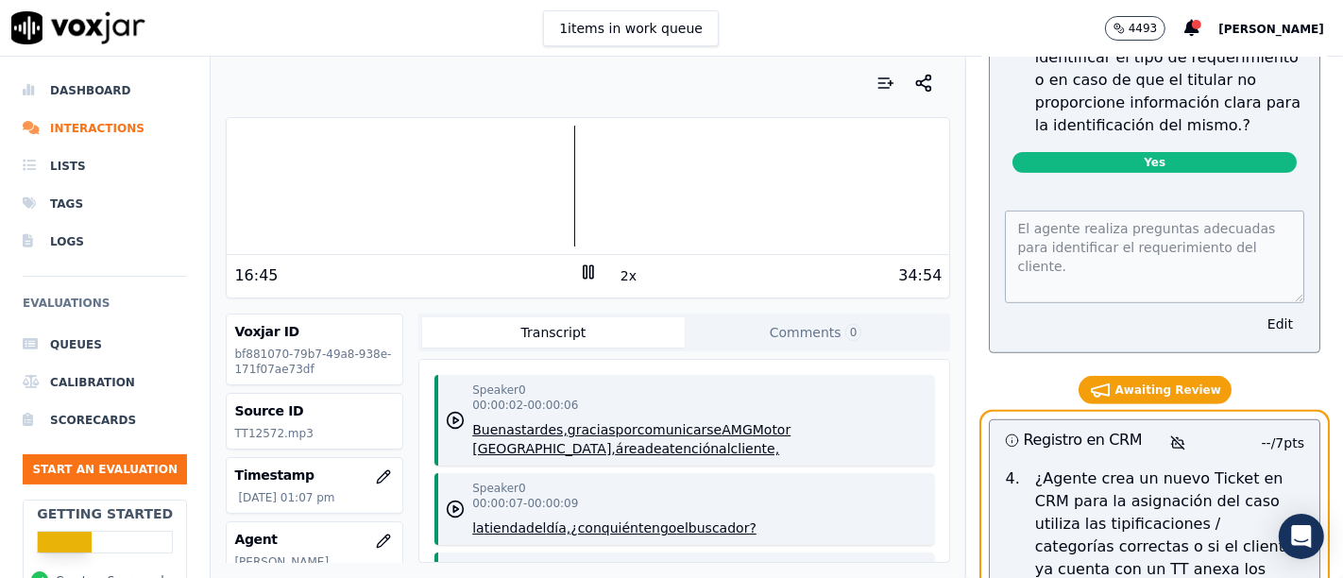
scroll to position [6764, 0]
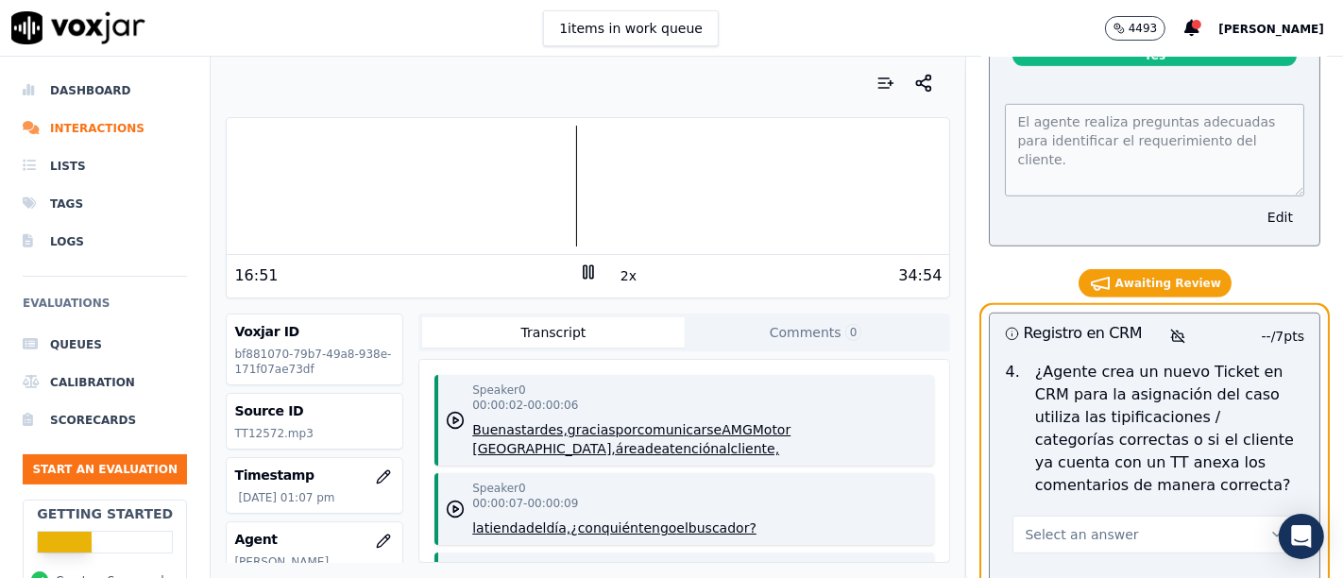
click at [579, 277] on icon at bounding box center [588, 272] width 19 height 19
click at [579, 274] on icon at bounding box center [588, 272] width 19 height 19
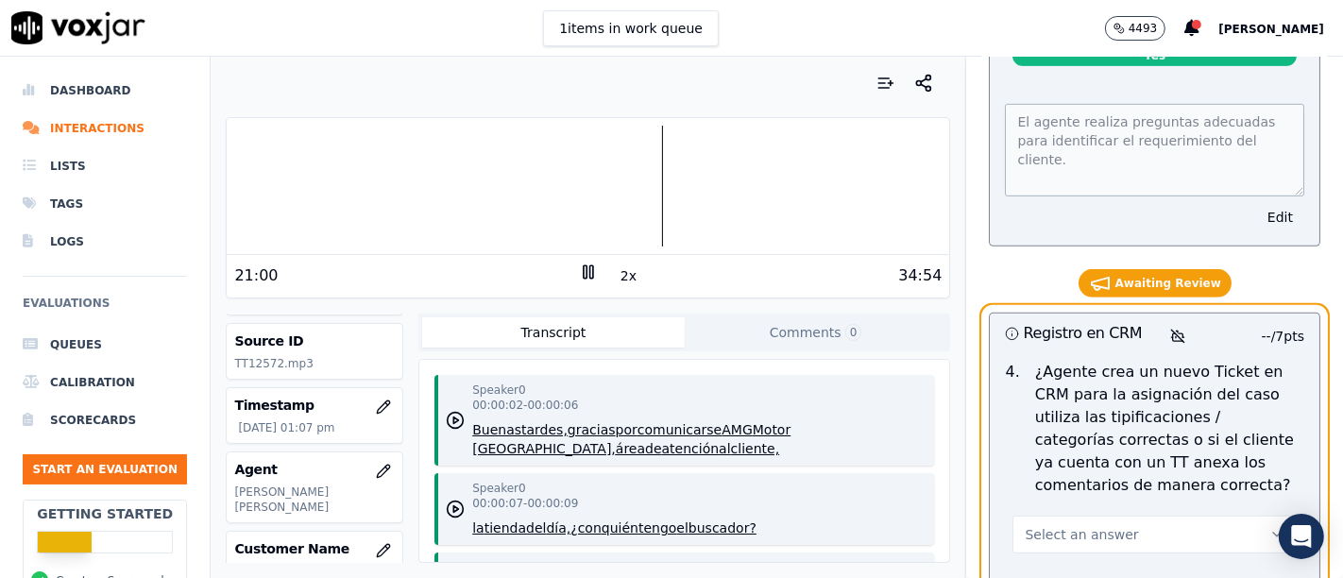
scroll to position [0, 0]
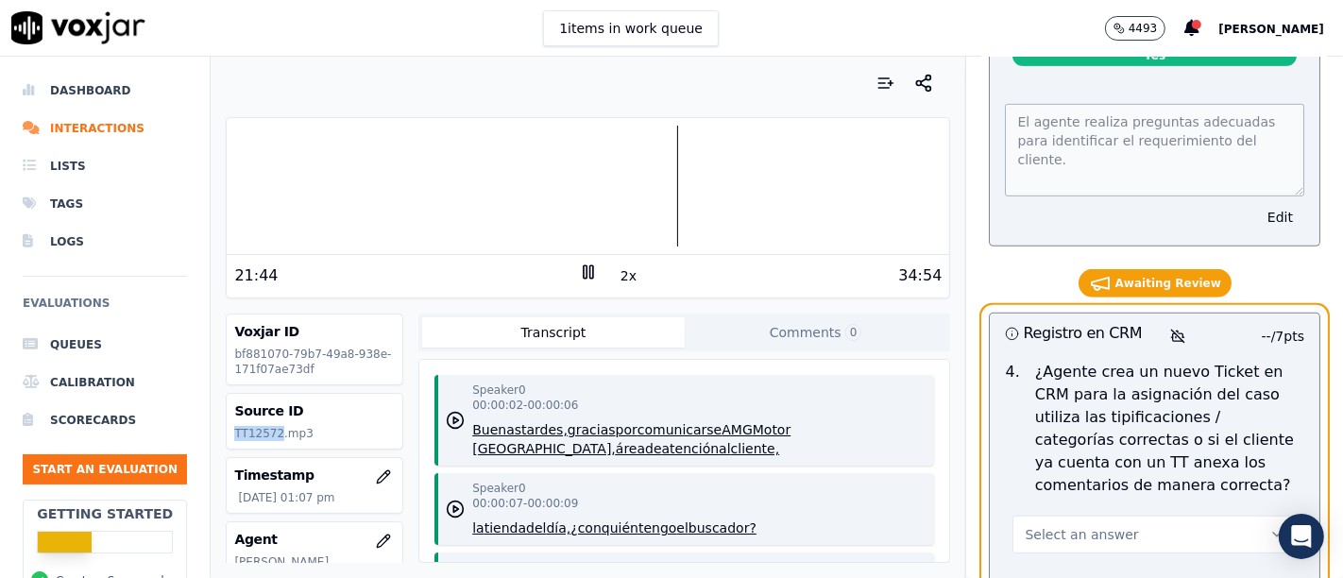
drag, startPoint x: 275, startPoint y: 433, endPoint x: 224, endPoint y: 430, distance: 51.1
click at [224, 430] on div "Your browser does not support the audio element. 21:44 2x 34:54 Voxjar ID bf881…" at bounding box center [588, 317] width 755 height 521
copy p "TT12572"
click at [229, 173] on div at bounding box center [588, 186] width 722 height 121
click at [590, 276] on rect at bounding box center [591, 271] width 3 height 12
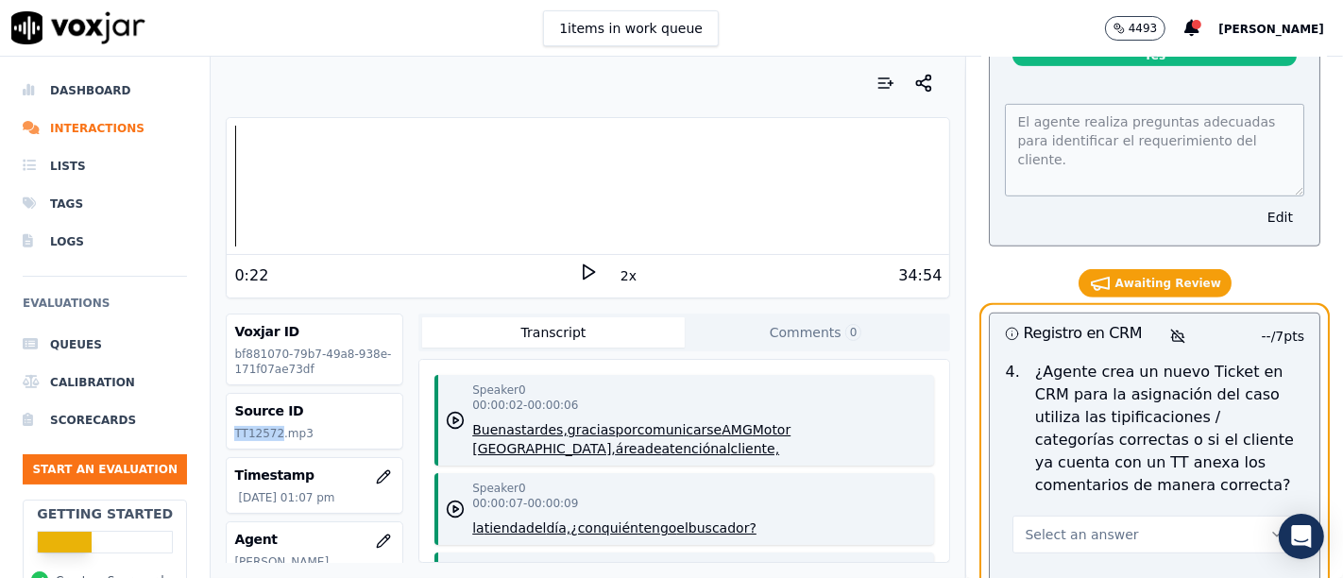
click at [582, 276] on icon at bounding box center [588, 272] width 19 height 19
click at [590, 276] on rect at bounding box center [591, 271] width 3 height 12
click at [331, 436] on p "TT12572.mp3" at bounding box center [314, 433] width 161 height 15
click at [285, 435] on p "TT12572.mp3" at bounding box center [314, 433] width 161 height 15
click at [304, 430] on p "TT12572.mp3" at bounding box center [314, 433] width 161 height 15
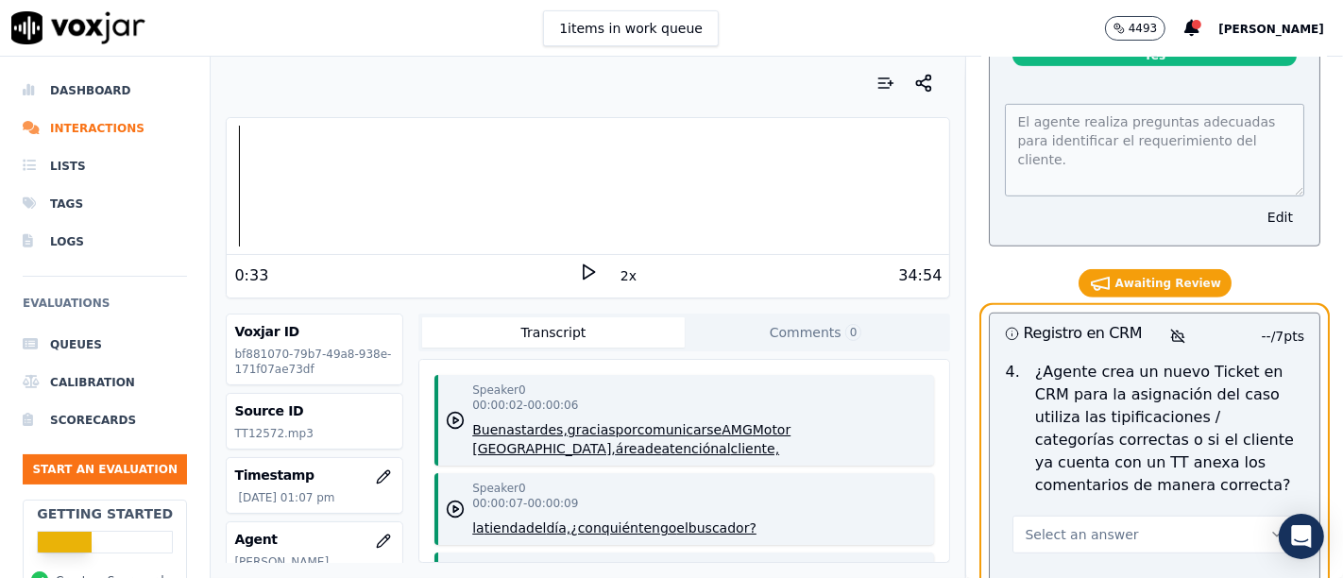
click at [304, 430] on p "TT12572.mp3" at bounding box center [314, 433] width 161 height 15
click at [579, 274] on icon at bounding box center [588, 272] width 19 height 19
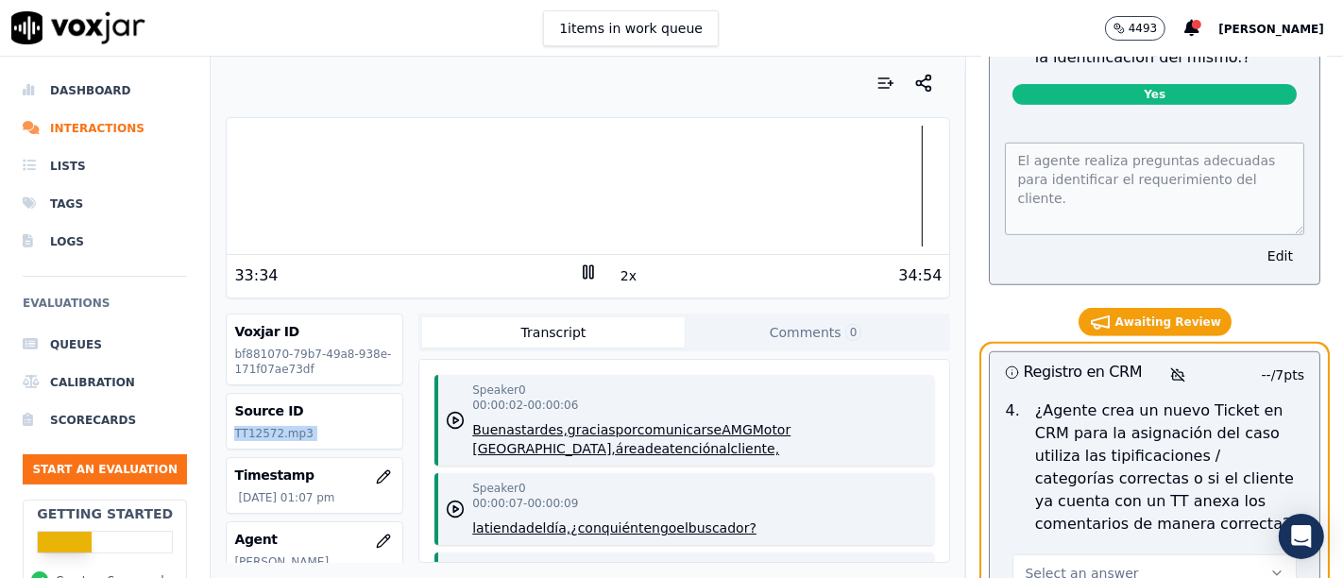
scroll to position [6833, 0]
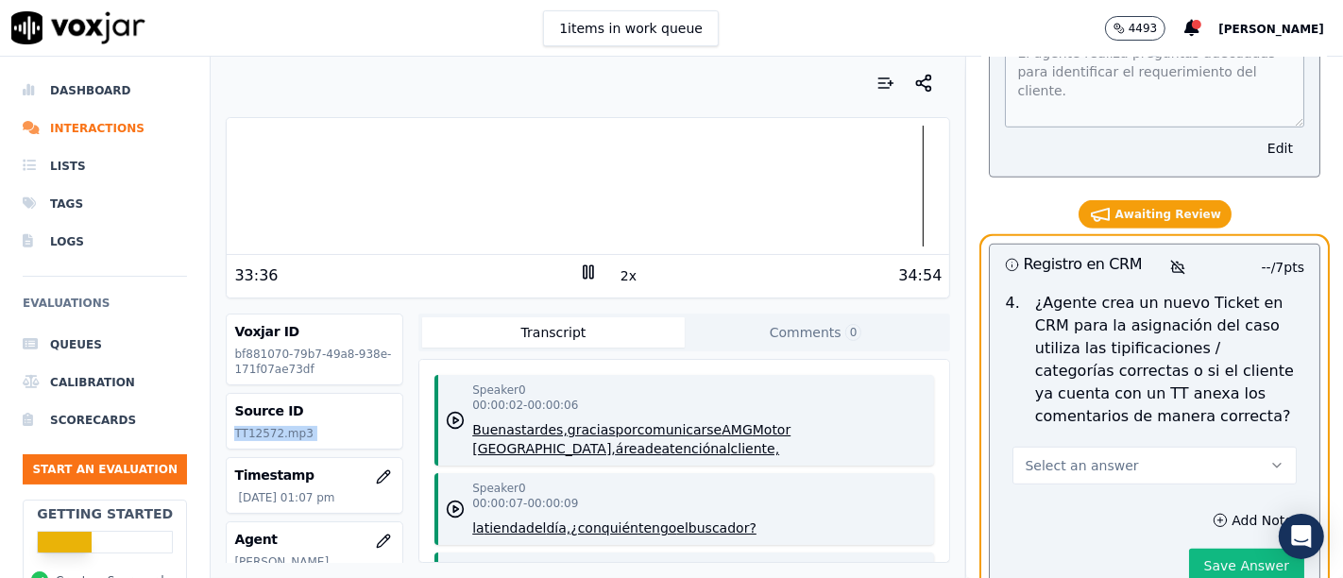
click at [1269, 458] on icon "button" at bounding box center [1276, 465] width 15 height 15
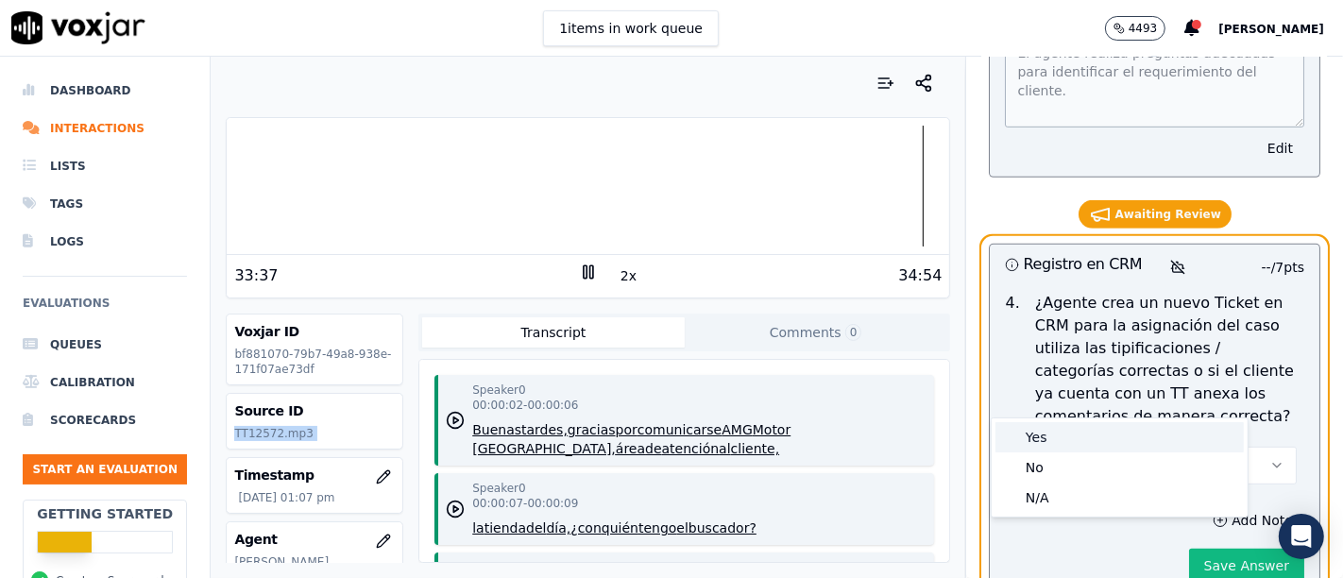
click at [1093, 444] on div "Yes" at bounding box center [1119, 437] width 248 height 30
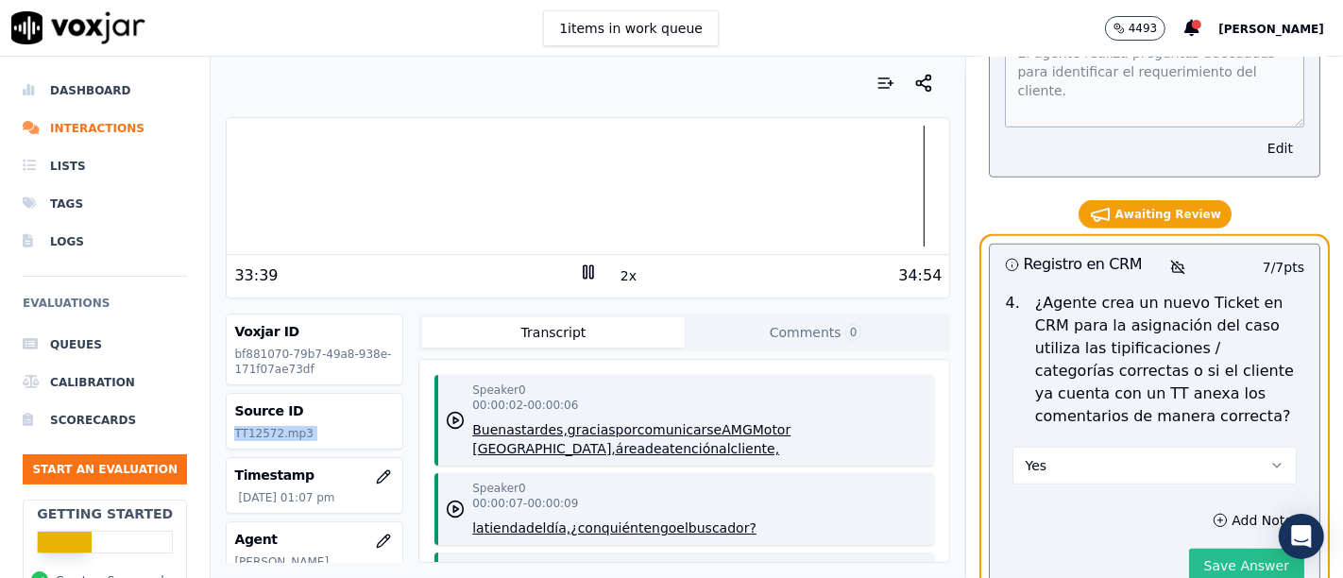
click at [1235, 549] on button "Save Answer" at bounding box center [1246, 566] width 115 height 34
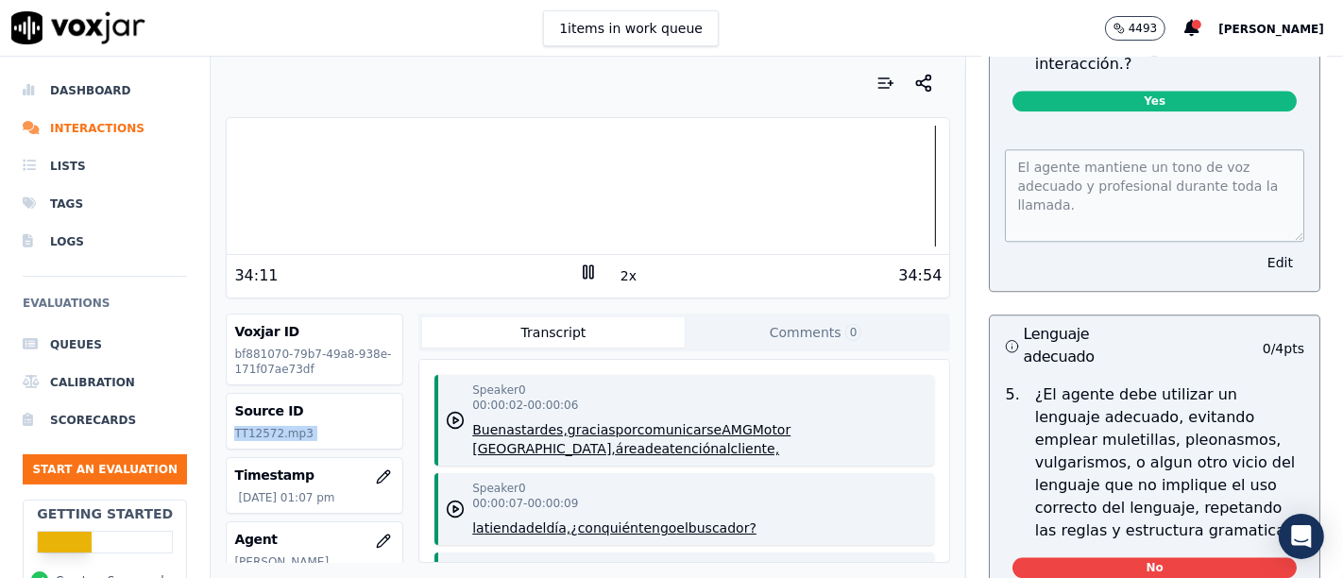
scroll to position [4334, 0]
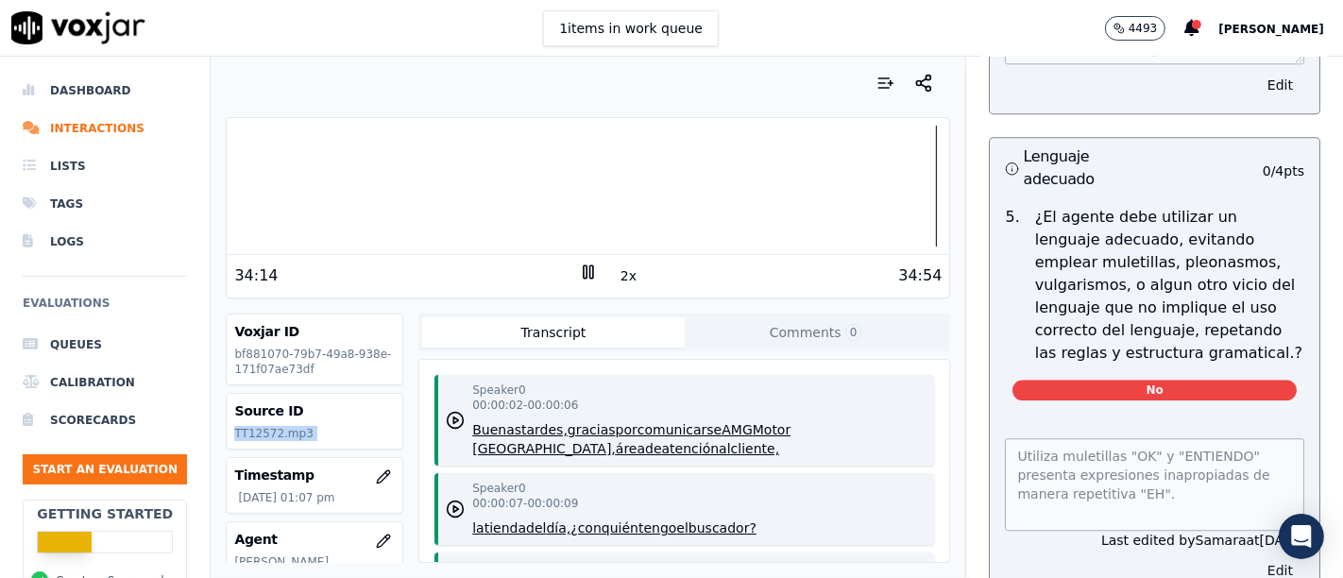
click at [1256, 557] on button "Edit" at bounding box center [1280, 570] width 48 height 26
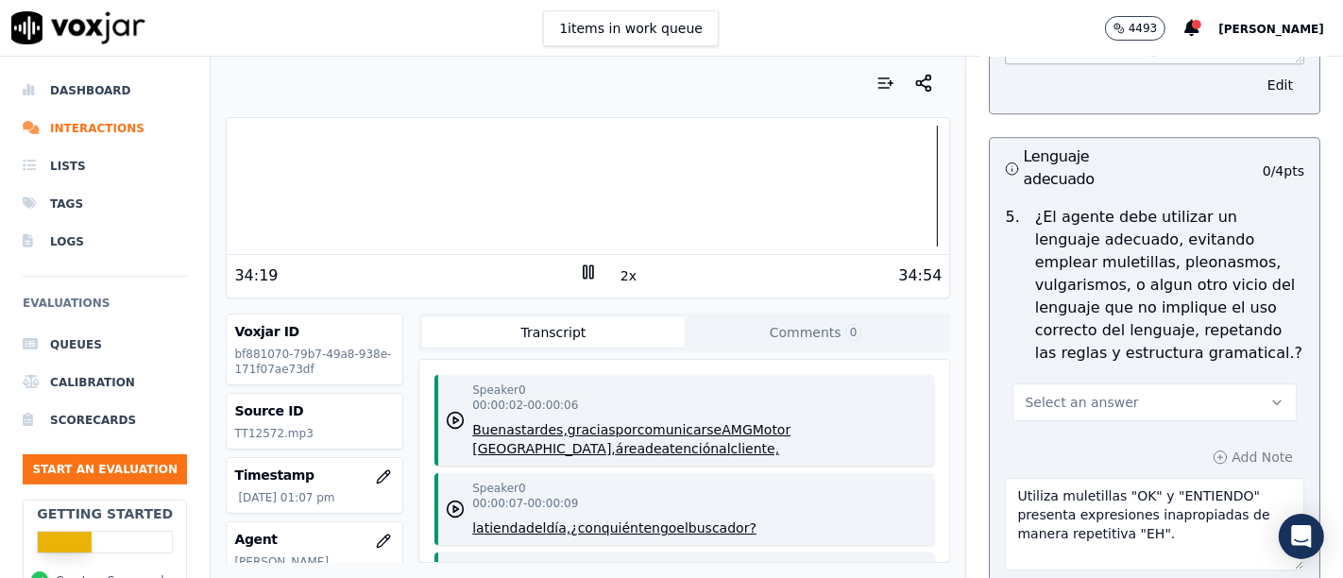
click at [1147, 478] on textarea "Utiliza muletillas "OK" y "ENTIENDO" presenta expresiones inapropiadas de maner…" at bounding box center [1154, 524] width 299 height 93
click at [1128, 478] on textarea "Utiliza muletillas "OK" y "ENTIENDO" presenta expresiones inapropiadas de maner…" at bounding box center [1154, 524] width 299 height 93
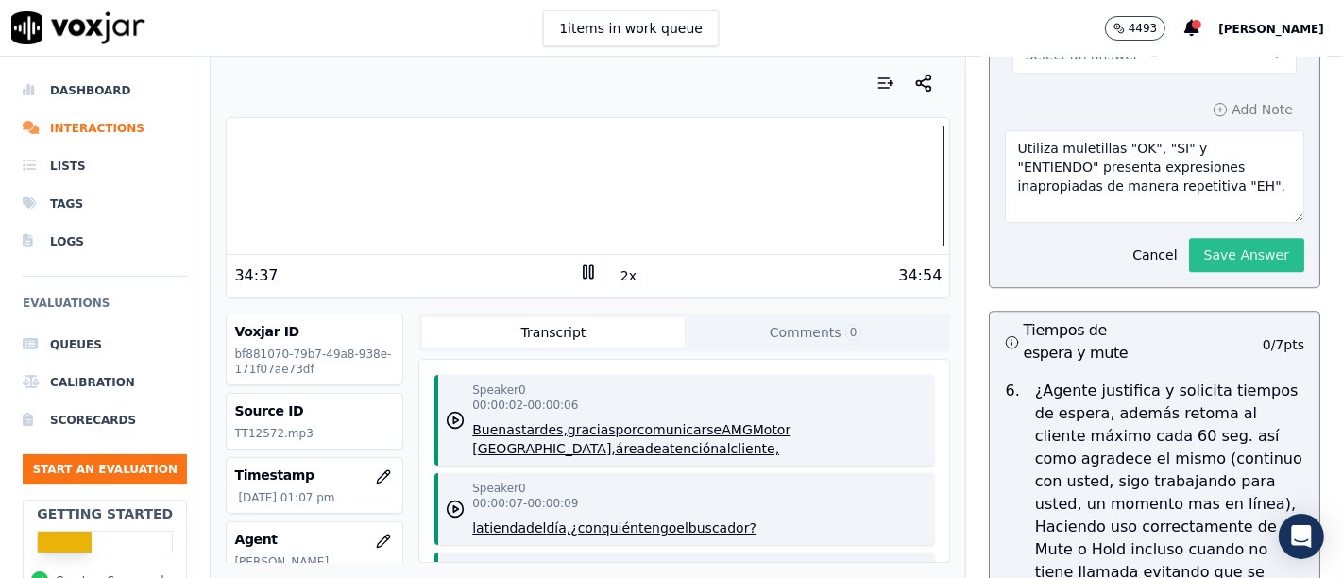
type textarea "Utiliza muletillas "OK", "SI" y "ENTIENDO" presenta expresiones inapropiadas de…"
click at [1198, 238] on button "Save Answer" at bounding box center [1246, 255] width 115 height 34
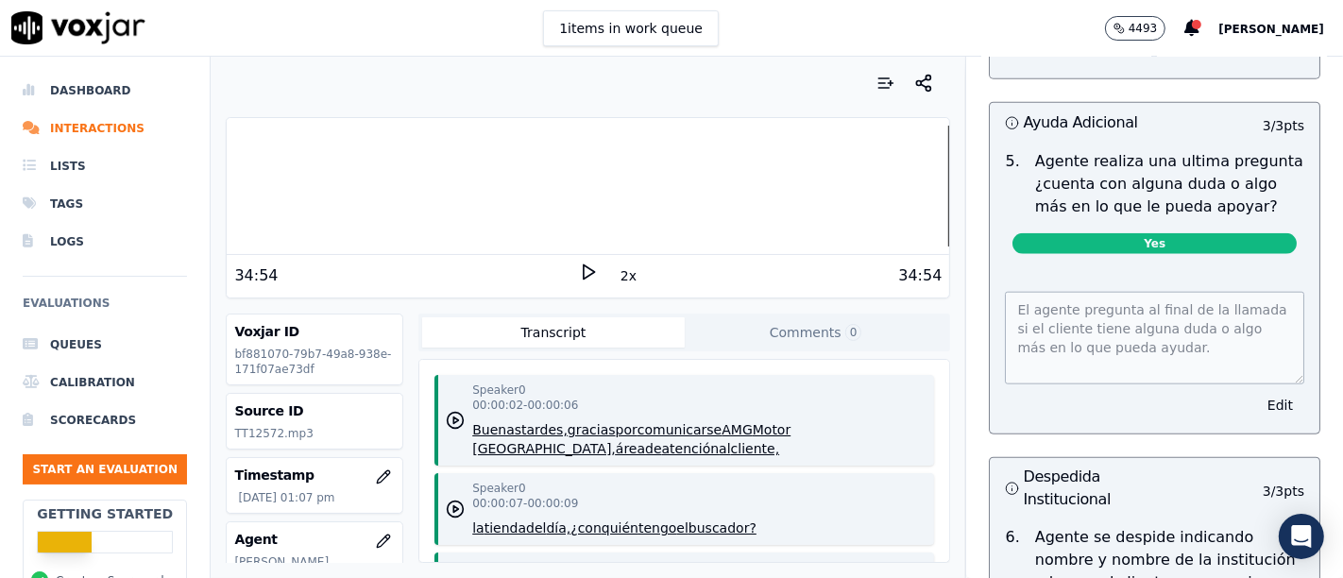
scroll to position [1716, 0]
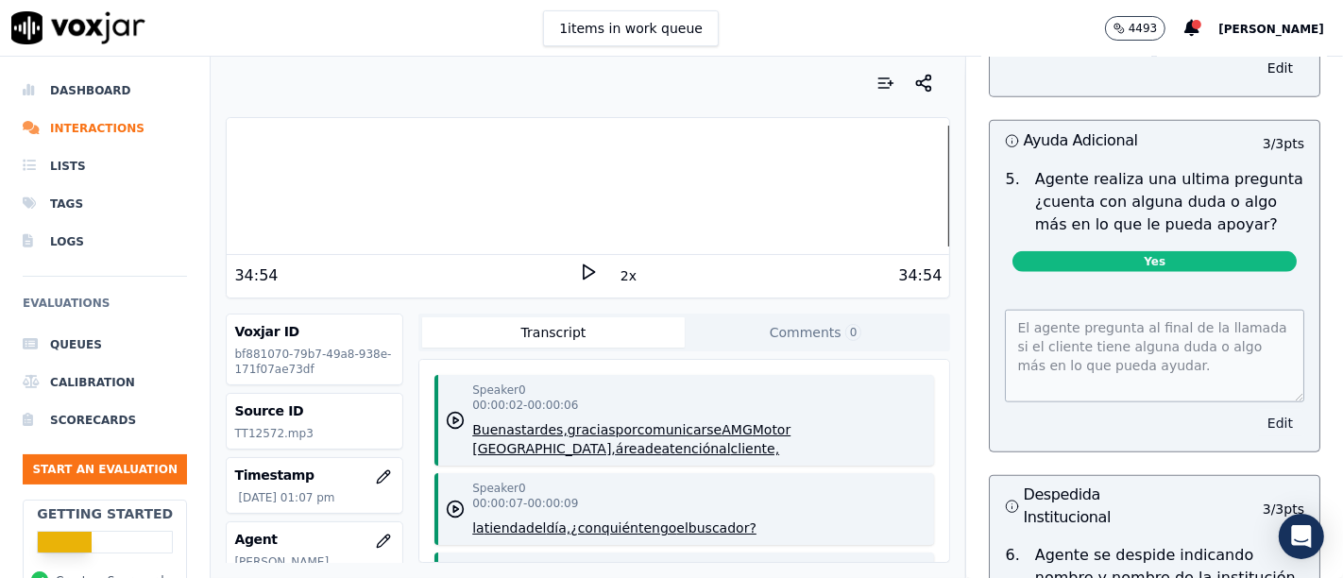
click at [1256, 416] on button "Edit" at bounding box center [1280, 423] width 48 height 26
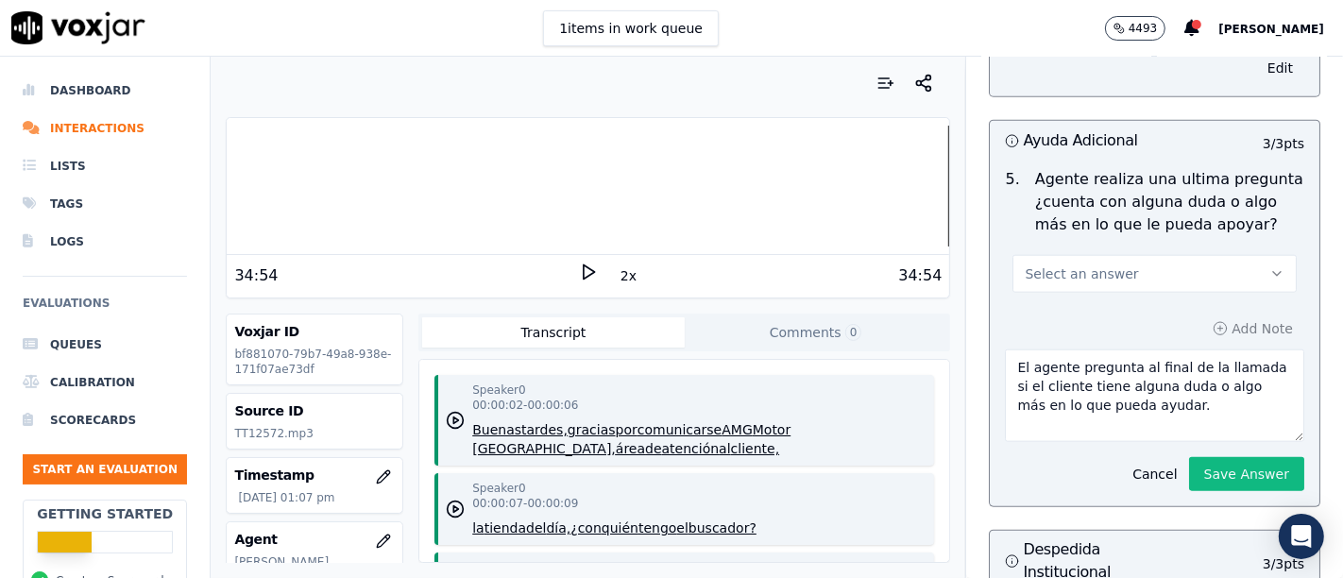
click at [579, 268] on icon at bounding box center [588, 272] width 19 height 19
click at [1161, 268] on button "Select an answer" at bounding box center [1154, 274] width 284 height 38
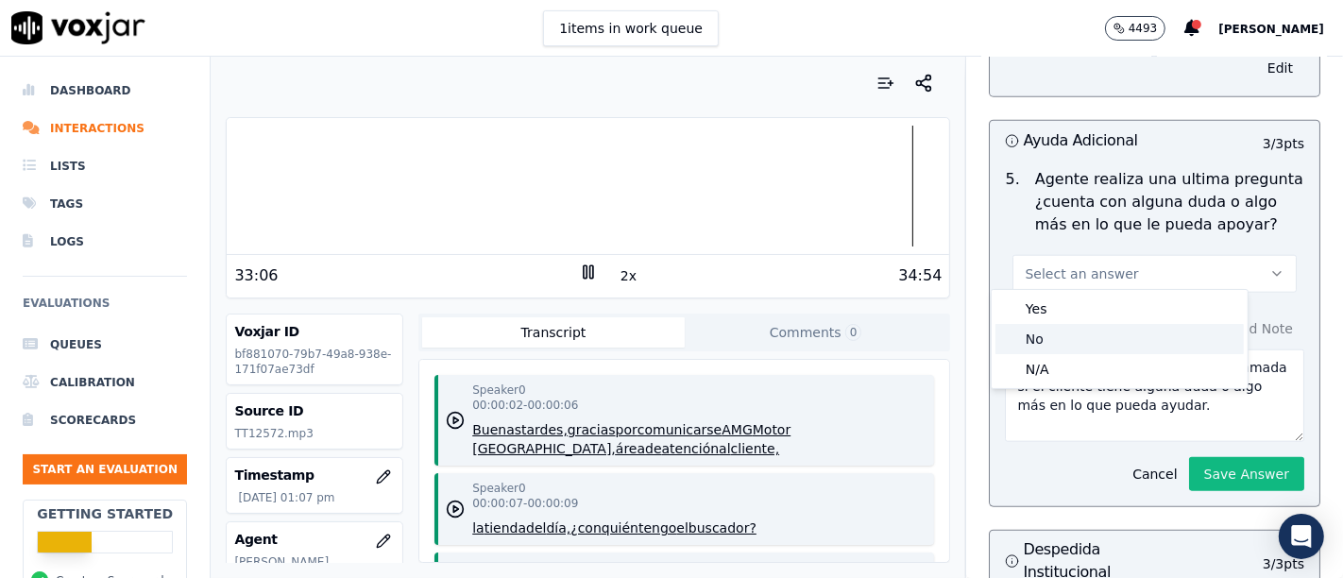
click at [1041, 340] on div "No" at bounding box center [1119, 339] width 248 height 30
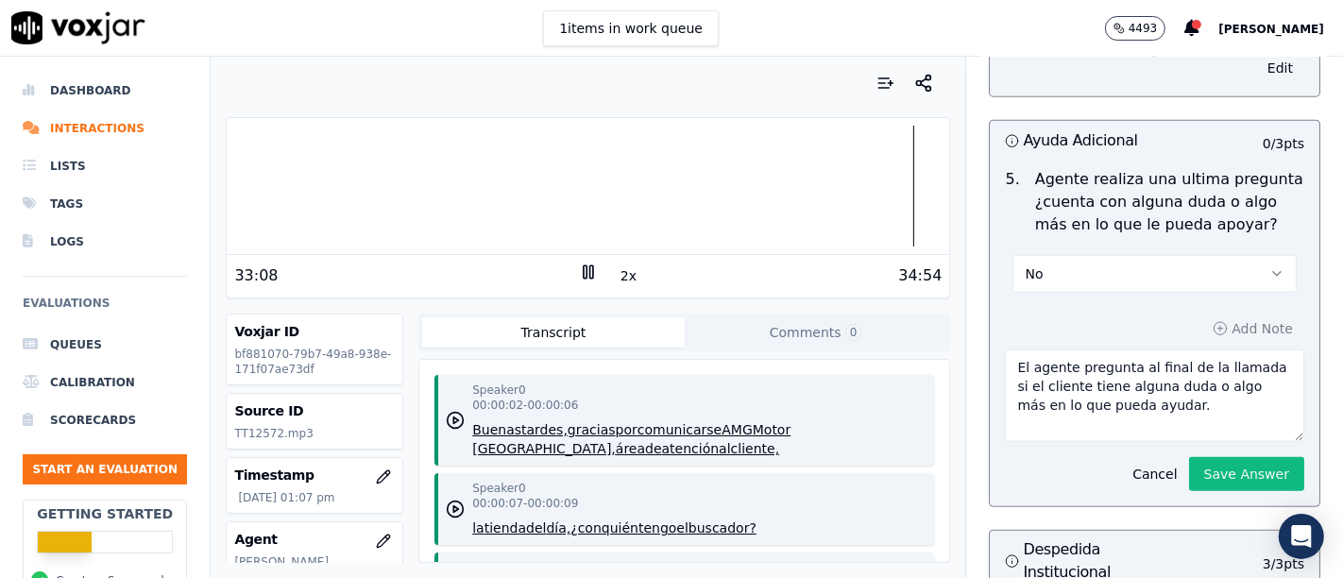
drag, startPoint x: 1152, startPoint y: 408, endPoint x: 960, endPoint y: 349, distance: 200.4
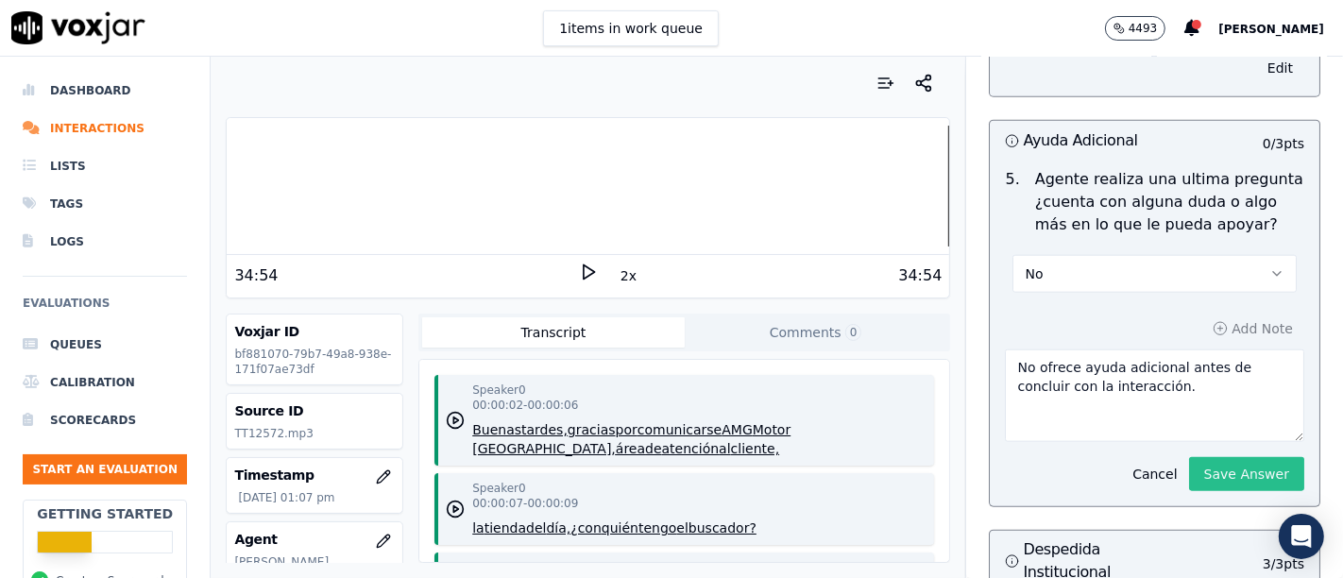
type textarea "No ofrece ayuda adicional antes de concluir con la interacción."
click at [1189, 463] on button "Save Answer" at bounding box center [1246, 474] width 115 height 34
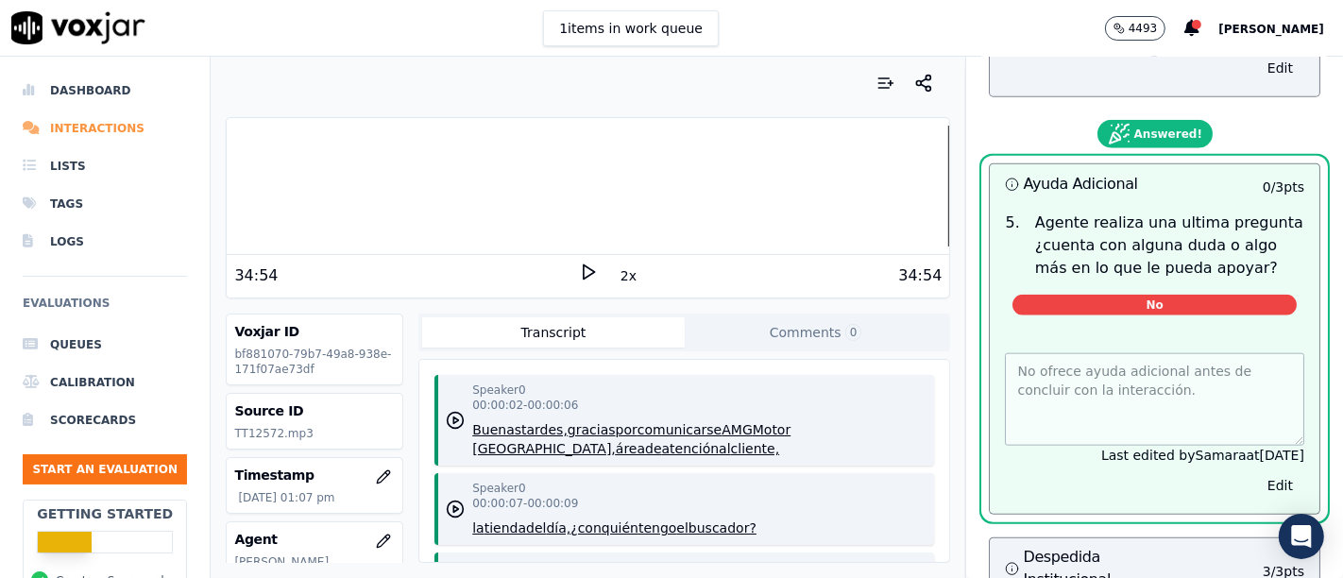
click at [110, 130] on li "Interactions" at bounding box center [105, 129] width 164 height 38
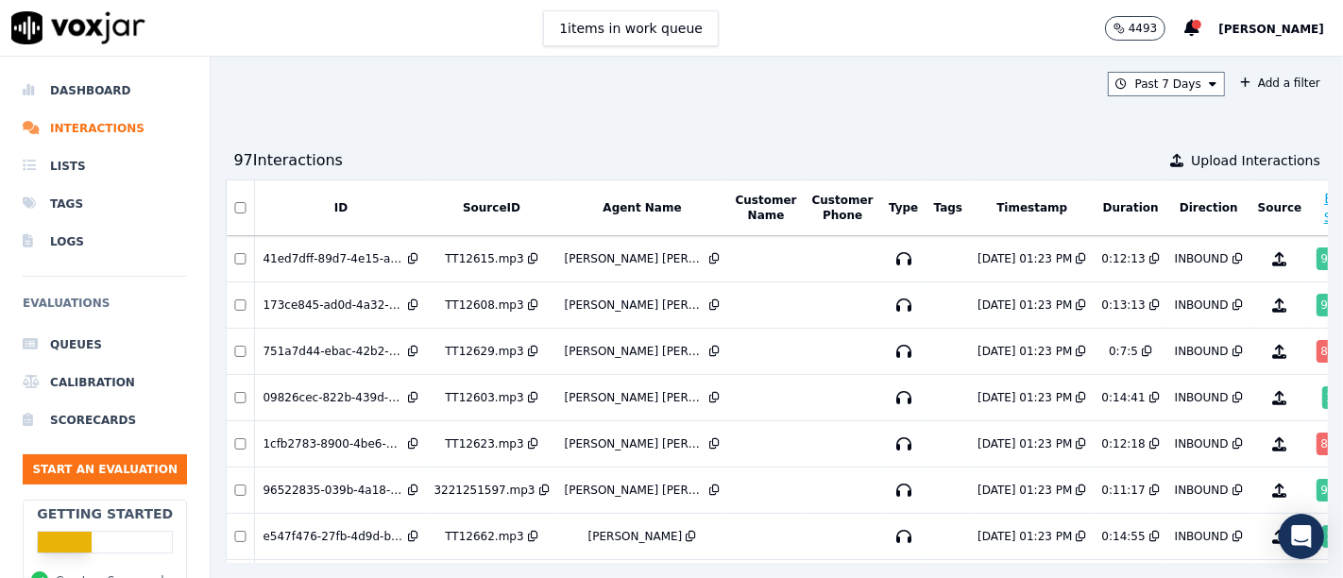
click at [628, 200] on button "Agent Name" at bounding box center [641, 207] width 78 height 15
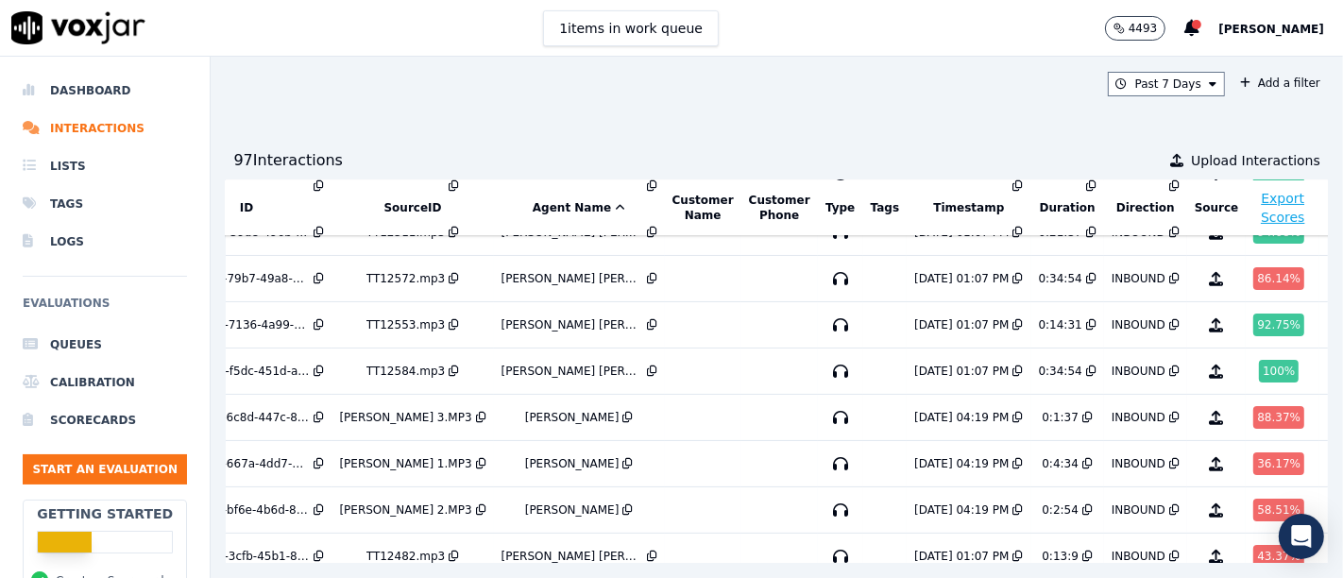
scroll to position [356, 94]
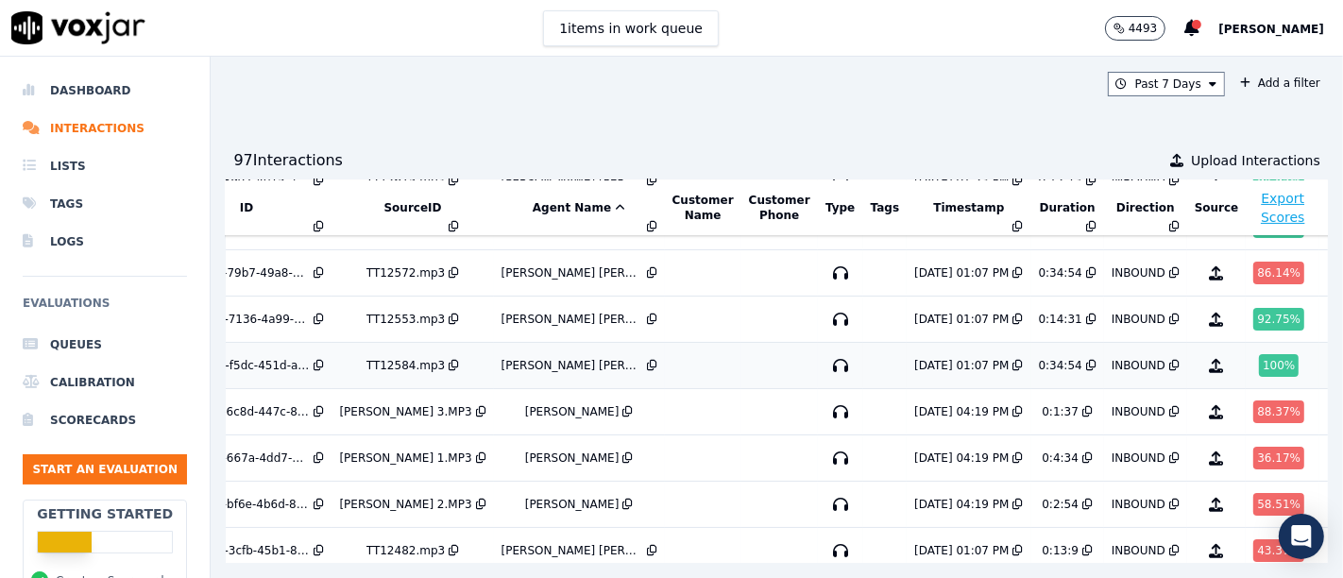
click at [1259, 358] on div "100 %" at bounding box center [1279, 365] width 40 height 23
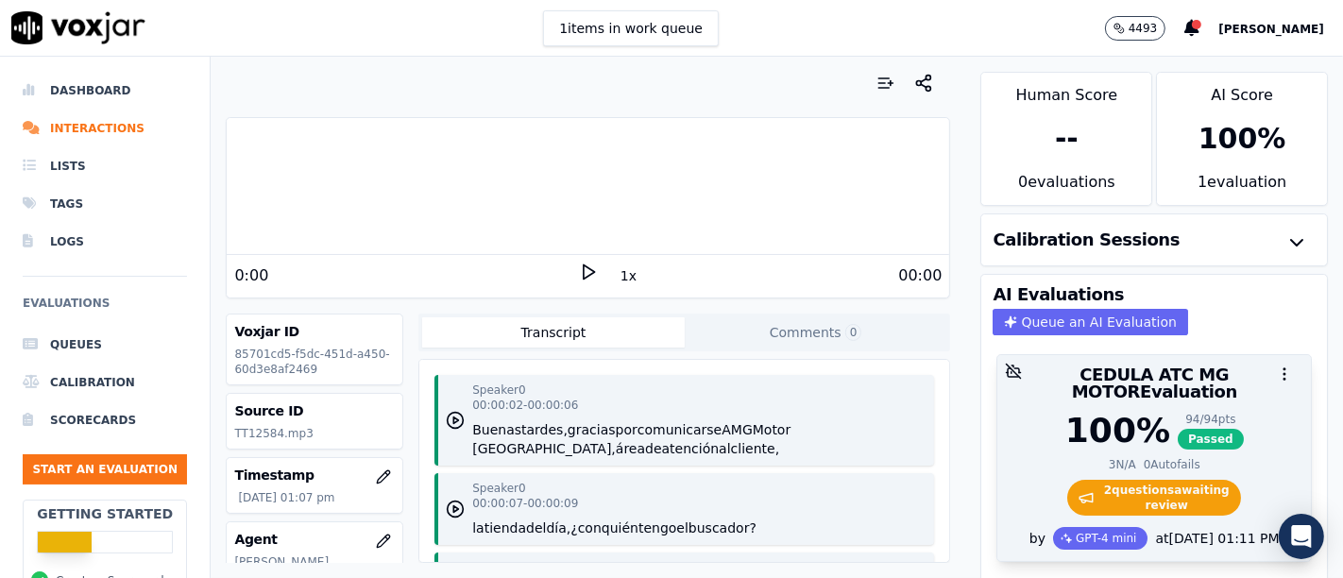
click at [1160, 486] on span "2 question s awaiting review" at bounding box center [1154, 498] width 175 height 36
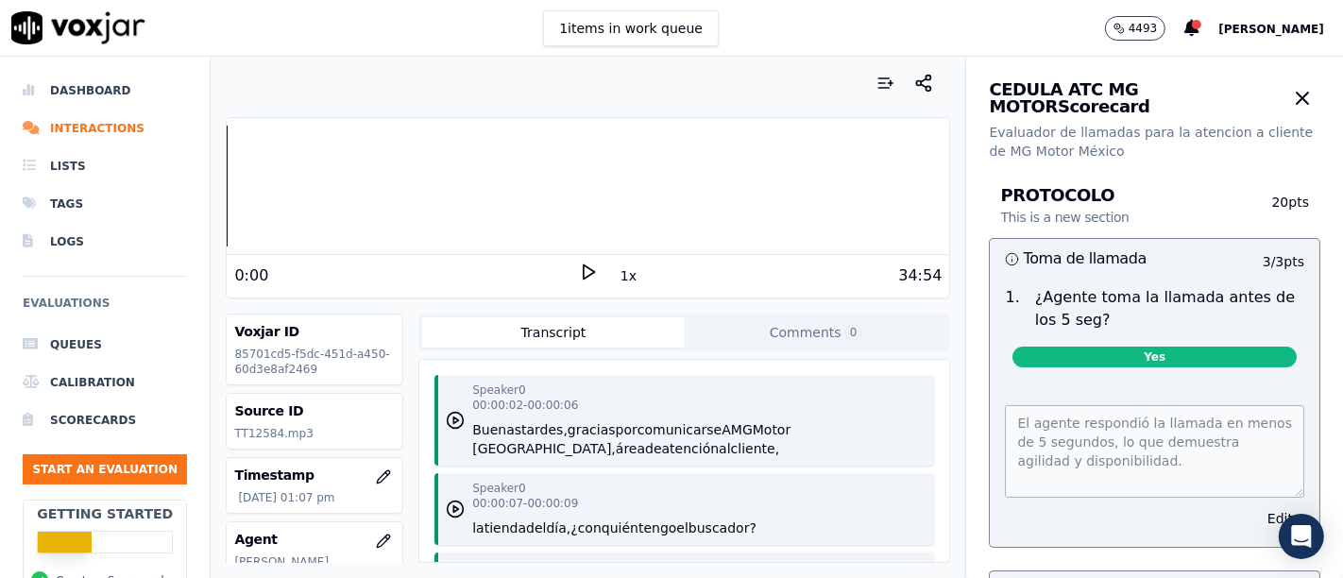
click at [580, 275] on icon at bounding box center [588, 272] width 19 height 19
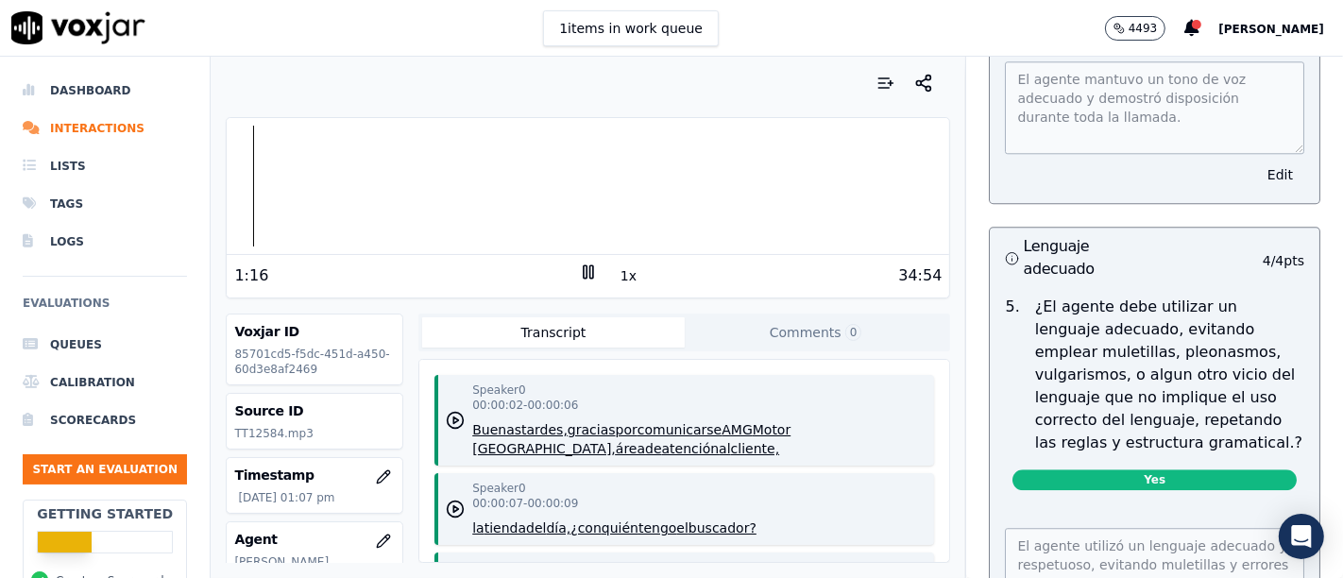
scroll to position [4325, 0]
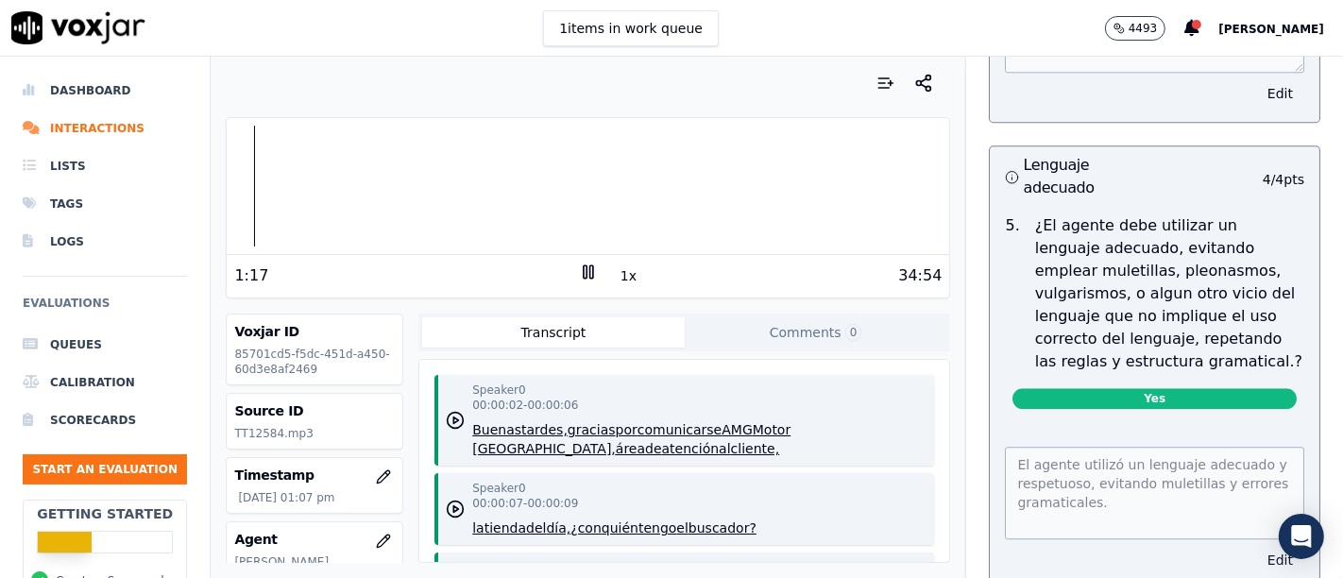
click at [1256, 547] on button "Edit" at bounding box center [1280, 560] width 48 height 26
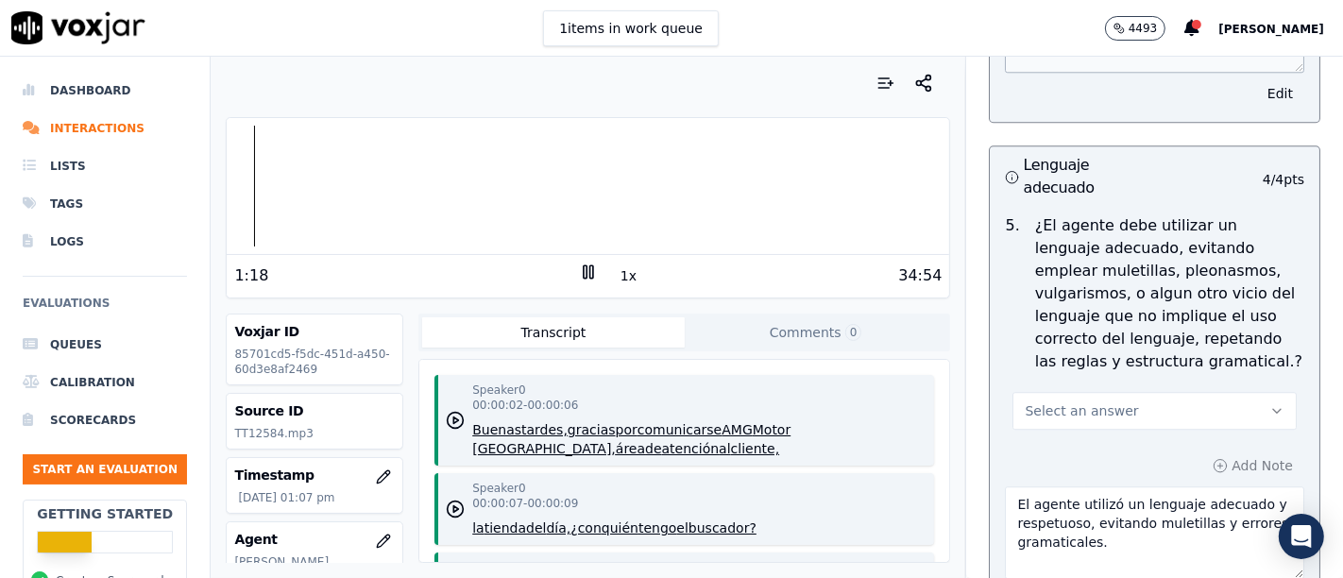
click at [1158, 392] on button "Select an answer" at bounding box center [1154, 411] width 284 height 38
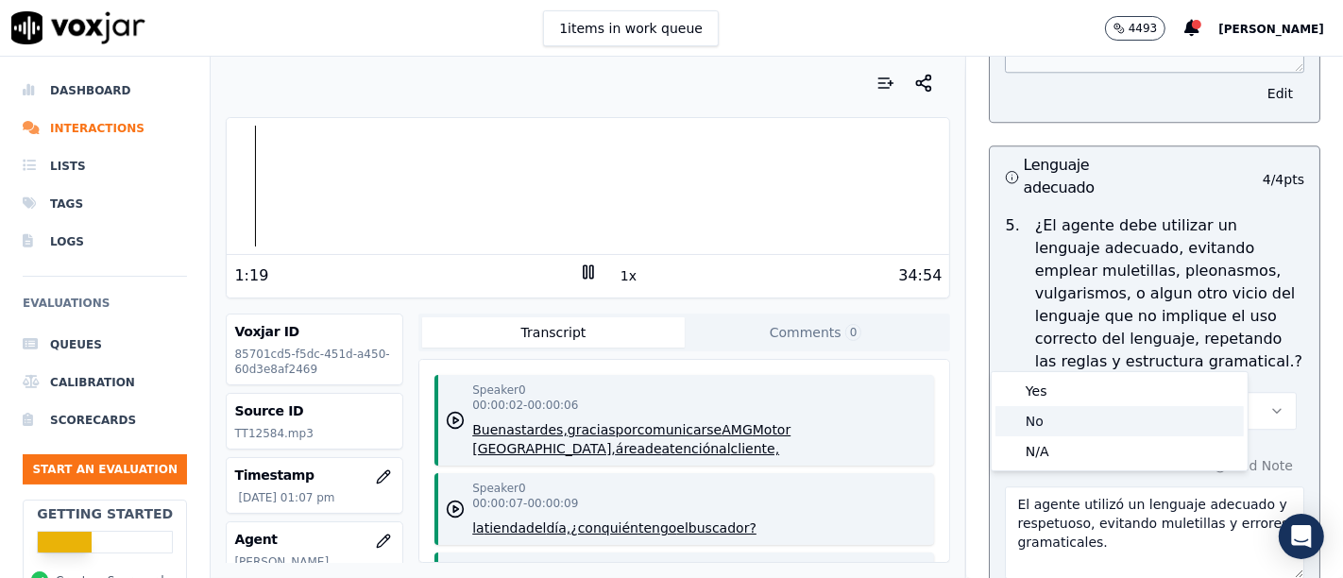
click at [1129, 416] on div "No" at bounding box center [1119, 421] width 248 height 30
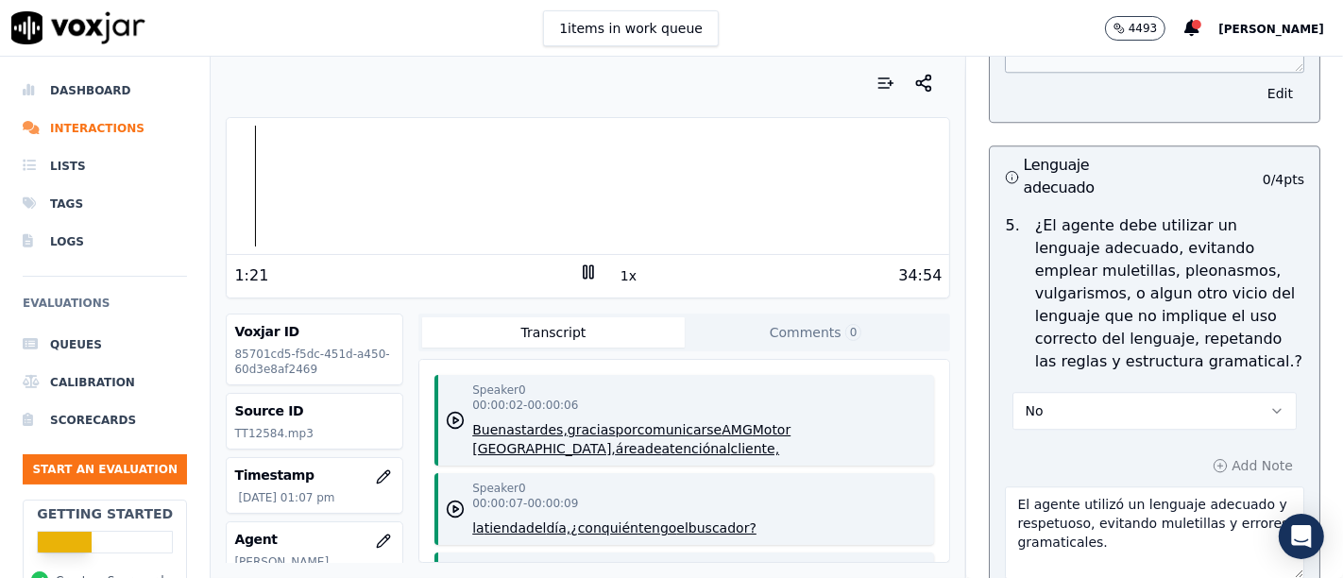
drag, startPoint x: 1135, startPoint y: 490, endPoint x: 738, endPoint y: 384, distance: 411.4
click at [738, 384] on div "Your browser does not support the audio element. 1:21 1x 34:54 Voxjar ID 85701c…" at bounding box center [777, 317] width 1132 height 521
click at [579, 269] on icon at bounding box center [588, 272] width 19 height 19
click at [1158, 486] on textarea "Utiliza muletillas "OK", "SI" y "ENTIENDO", presenta expresiones" at bounding box center [1154, 532] width 299 height 93
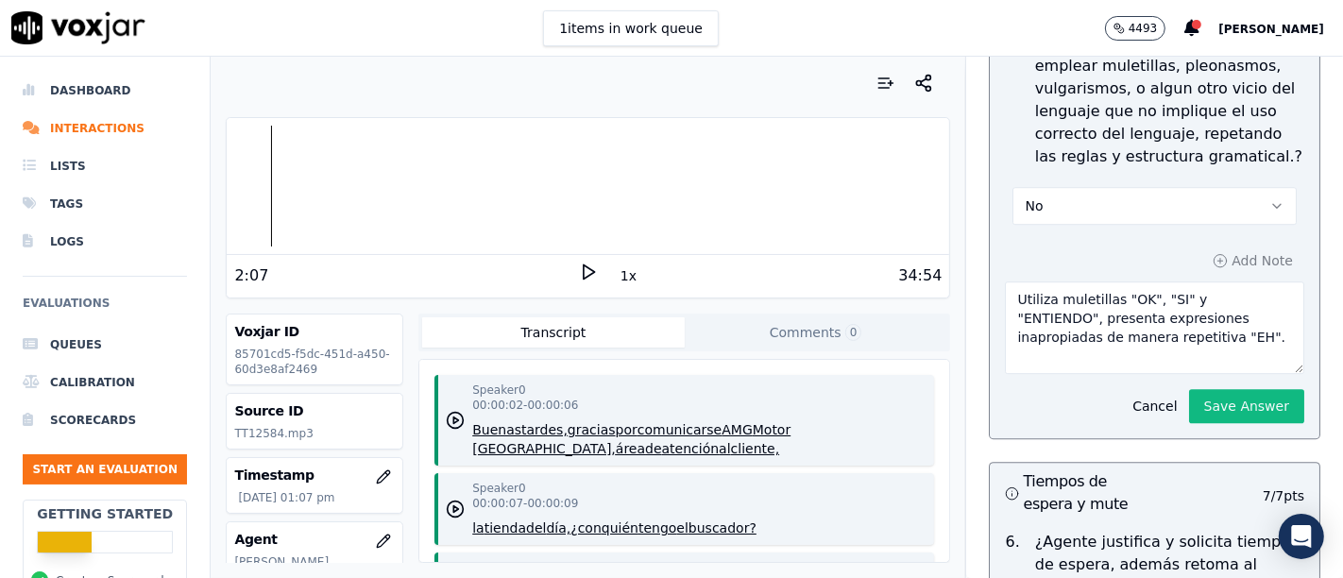
scroll to position [4565, 0]
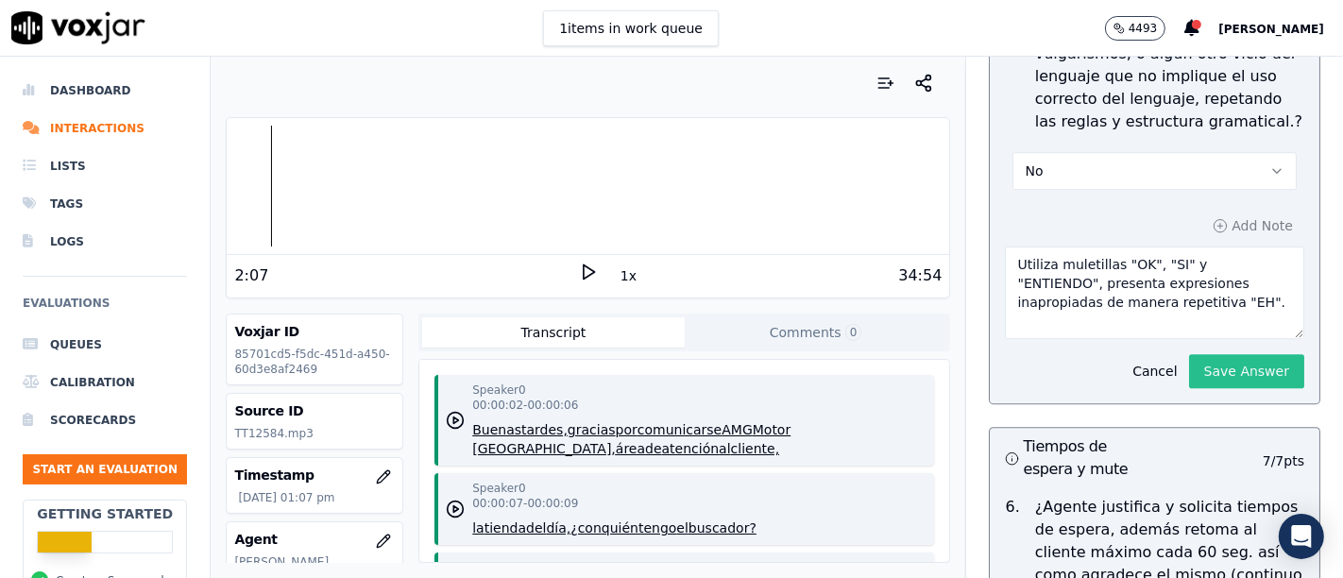
type textarea "Utiliza muletillas "OK", "SI" y "ENTIENDO", presenta expresiones inapropiadas d…"
click at [1197, 354] on button "Save Answer" at bounding box center [1246, 371] width 115 height 34
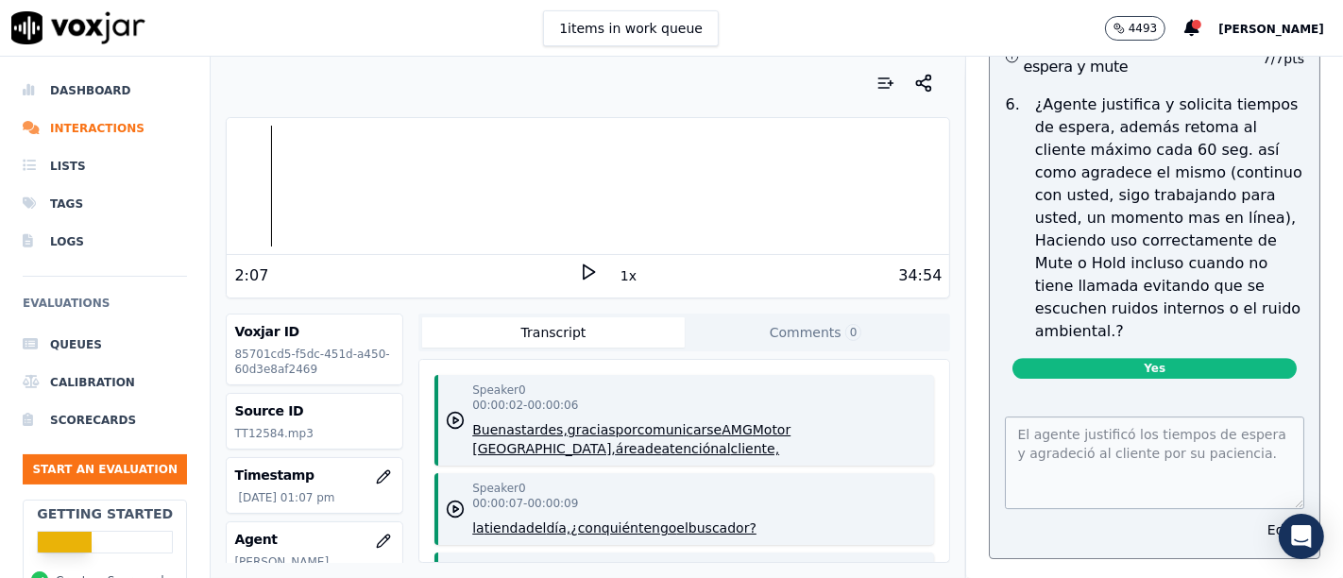
scroll to position [5029, 0]
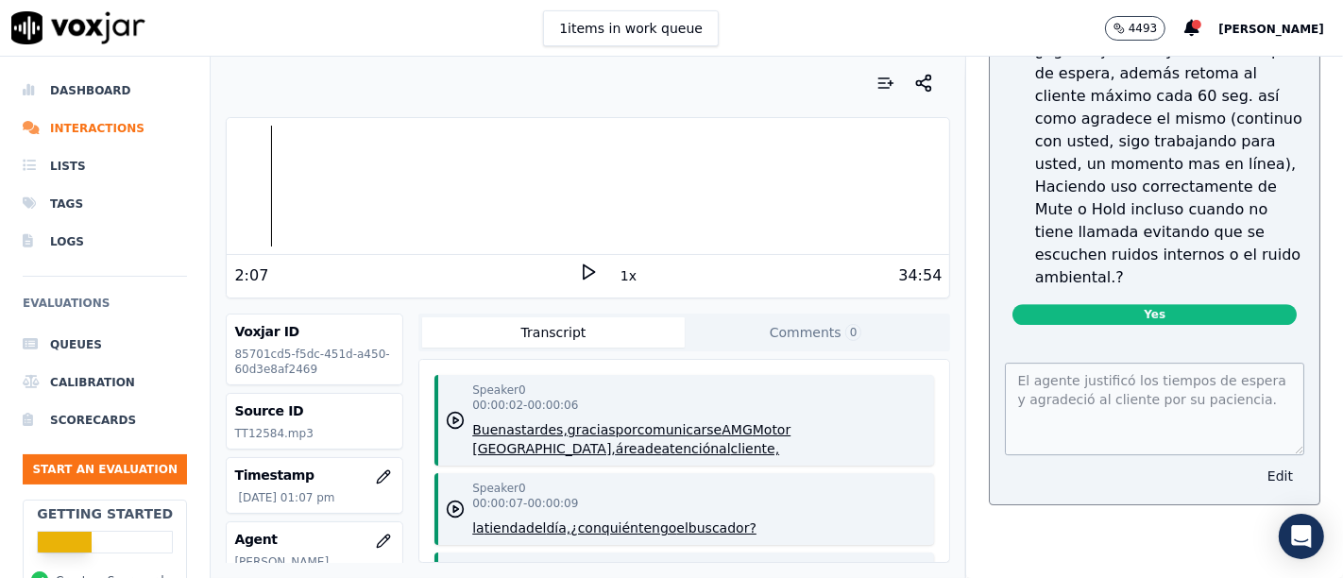
click at [1256, 463] on button "Edit" at bounding box center [1280, 476] width 48 height 26
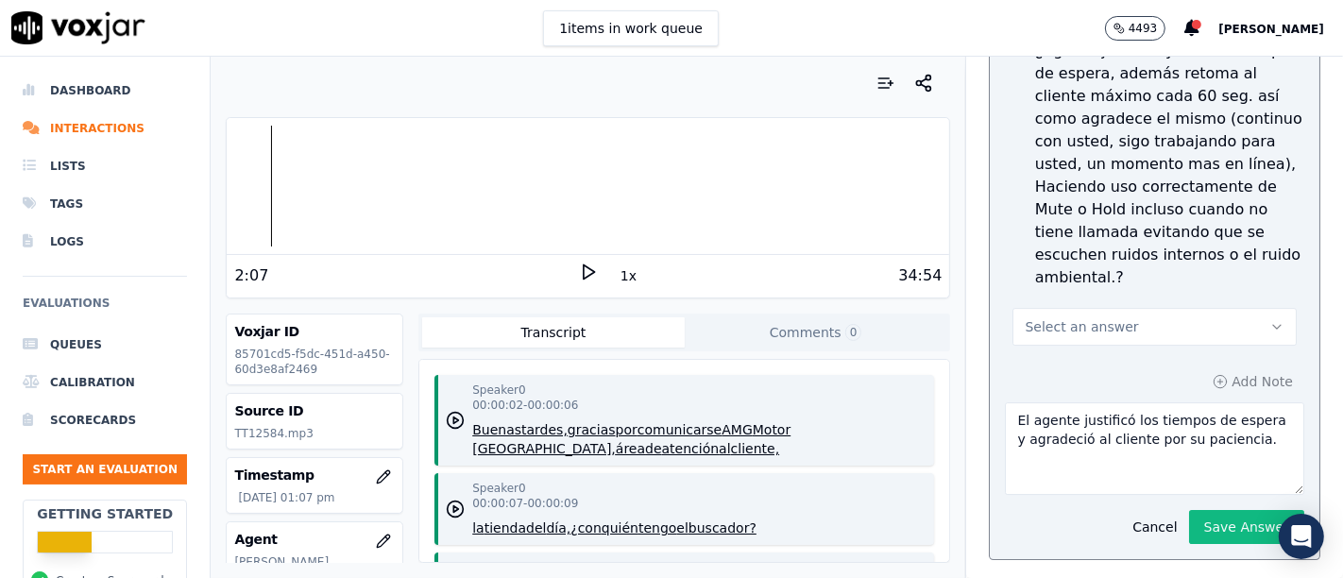
click at [1133, 308] on button "Select an answer" at bounding box center [1154, 327] width 284 height 38
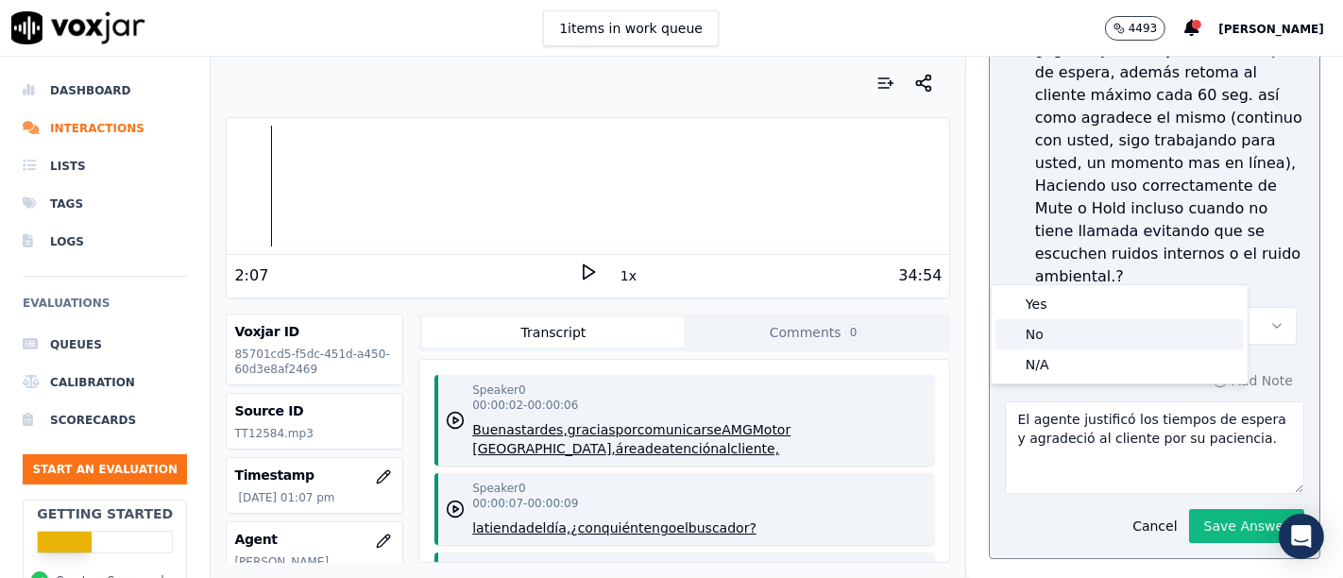
click at [1115, 332] on div "No" at bounding box center [1119, 334] width 248 height 30
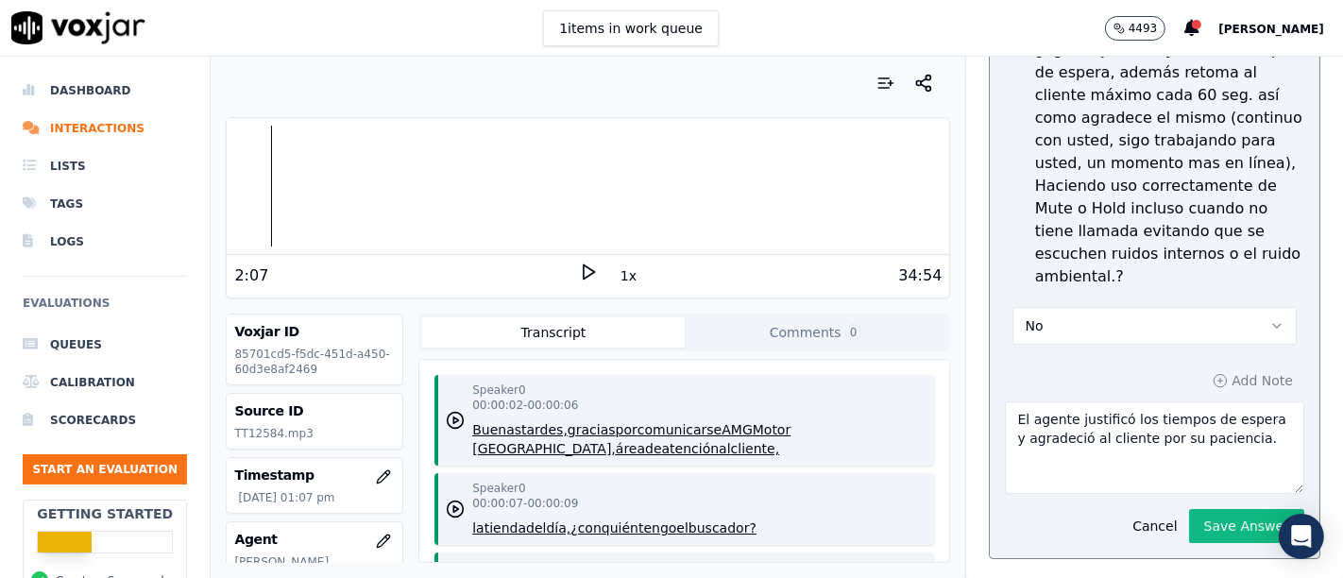
drag, startPoint x: 1220, startPoint y: 378, endPoint x: 804, endPoint y: 317, distance: 420.8
click at [804, 317] on div "Your browser does not support the audio element. 2:07 1x 34:54 Voxjar ID 85701c…" at bounding box center [777, 317] width 1132 height 521
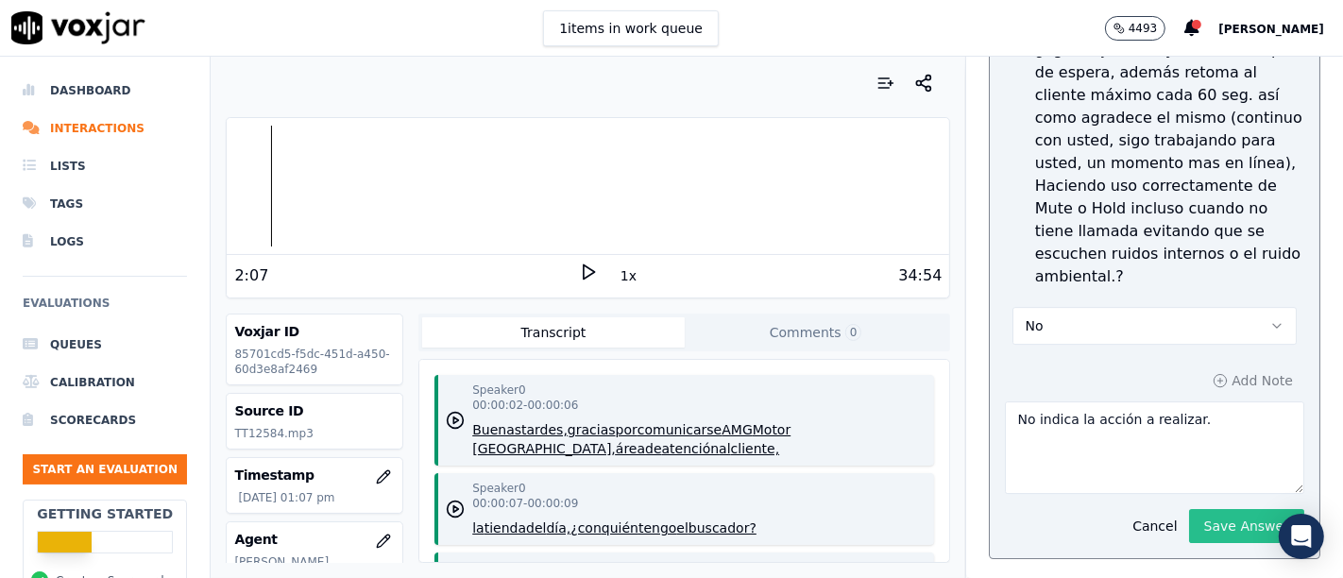
type textarea "No indica la acción a realizar."
click at [1197, 509] on button "Save Answer" at bounding box center [1246, 526] width 115 height 34
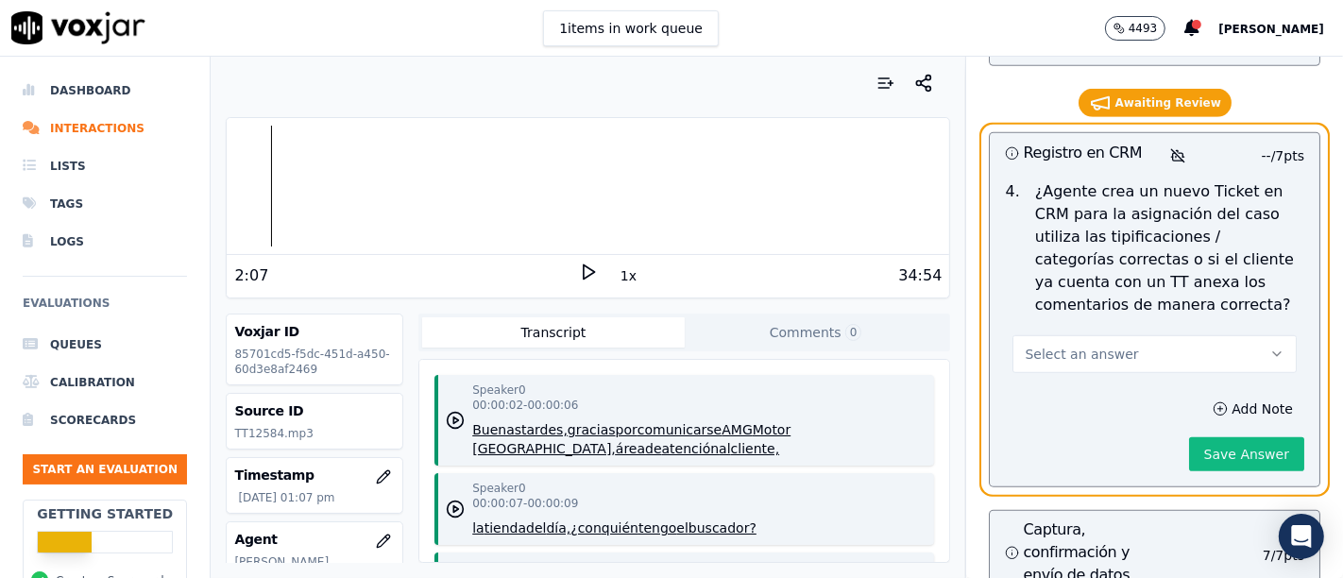
scroll to position [6945, 0]
click at [1206, 335] on button "Select an answer" at bounding box center [1154, 354] width 284 height 38
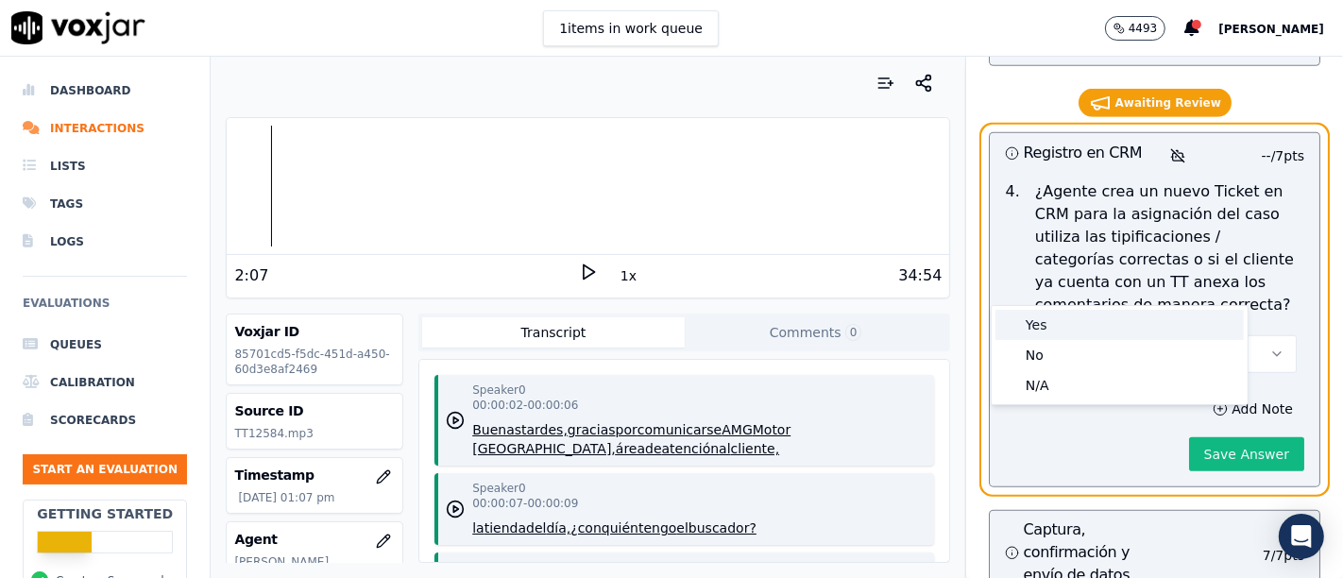
click at [1099, 331] on div "Yes" at bounding box center [1119, 325] width 248 height 30
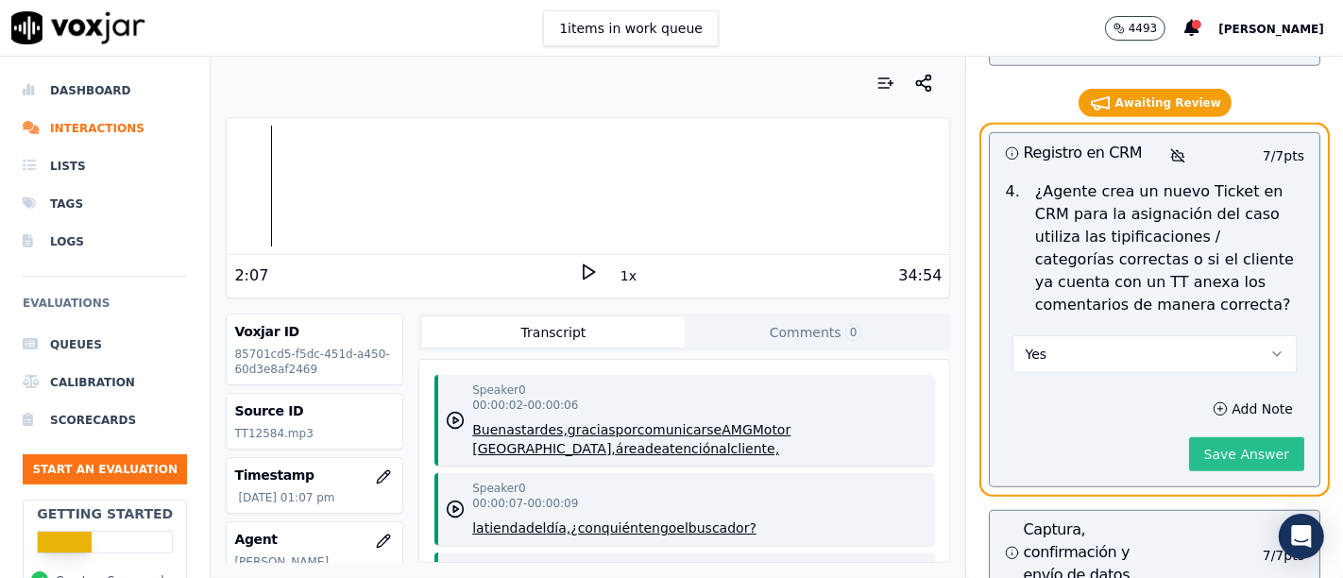
click at [1195, 437] on button "Save Answer" at bounding box center [1246, 454] width 115 height 34
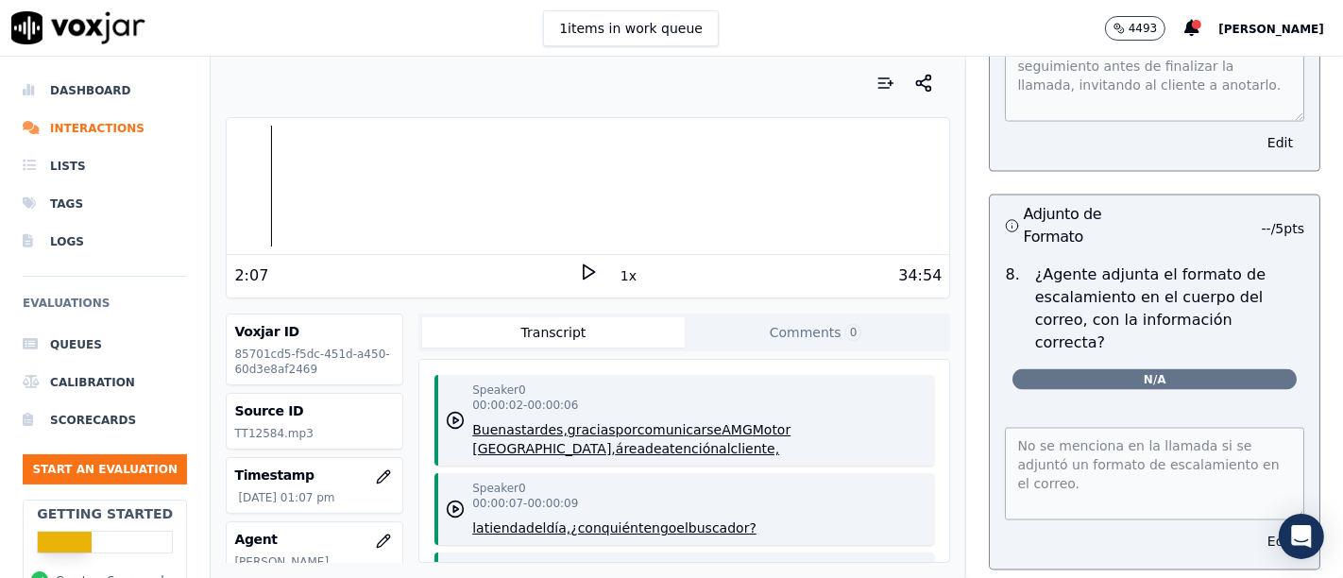
scroll to position [8496, 0]
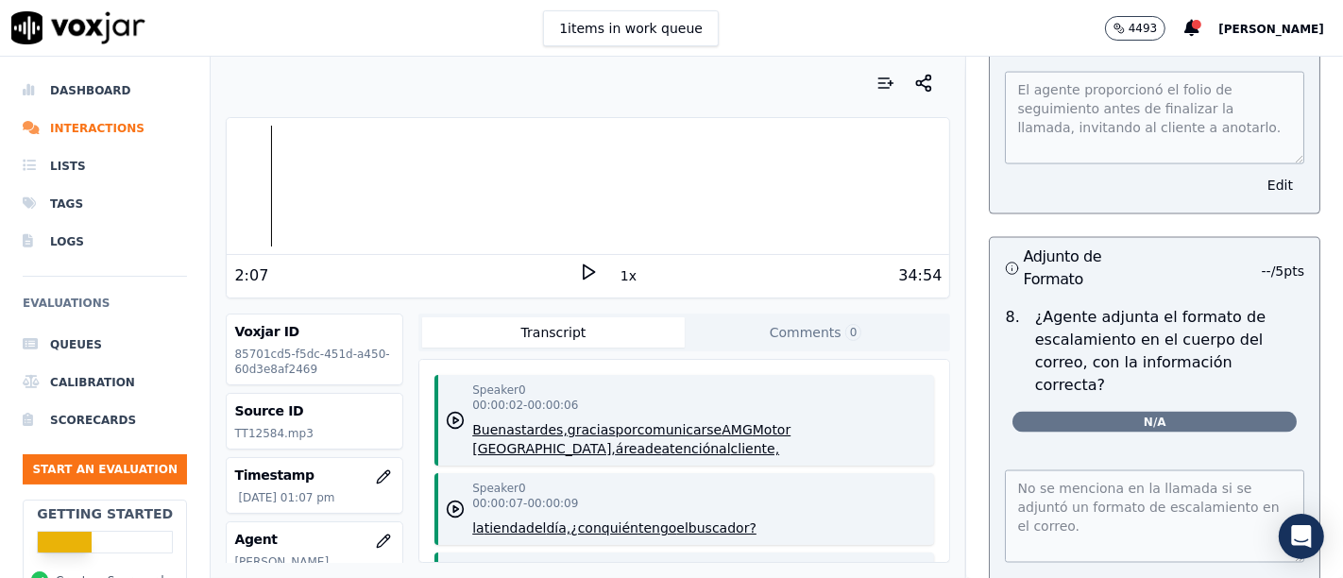
click at [1256, 570] on button "Edit" at bounding box center [1280, 583] width 48 height 26
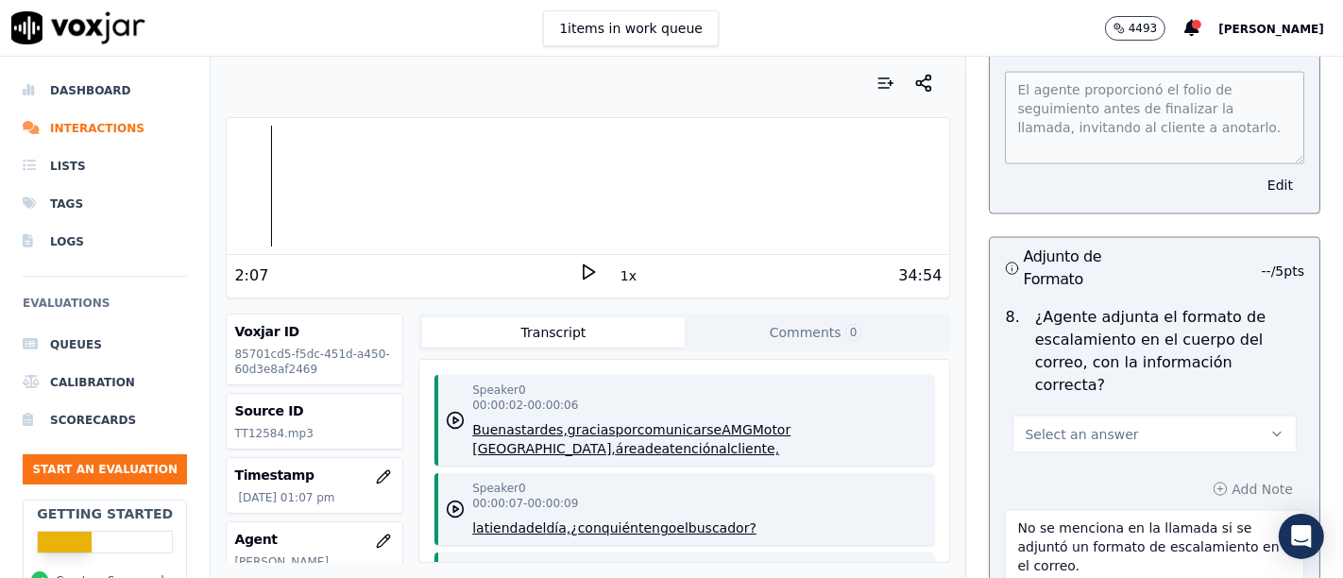
click at [1106, 416] on button "Select an answer" at bounding box center [1154, 435] width 284 height 38
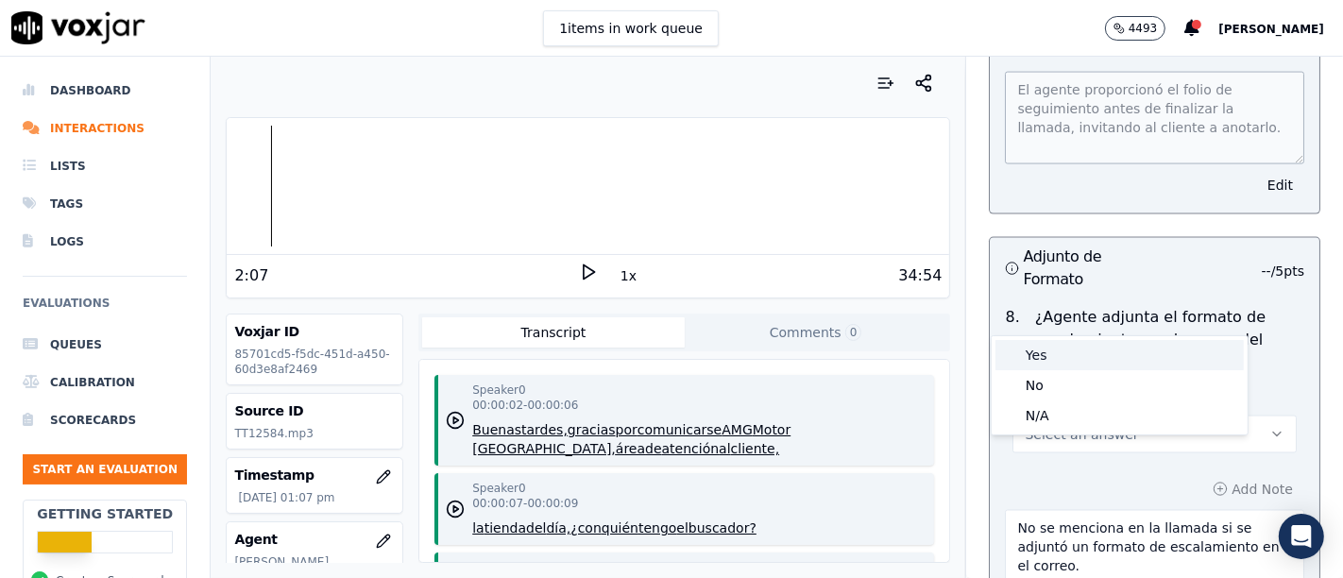
click at [1086, 359] on div "Yes" at bounding box center [1119, 355] width 248 height 30
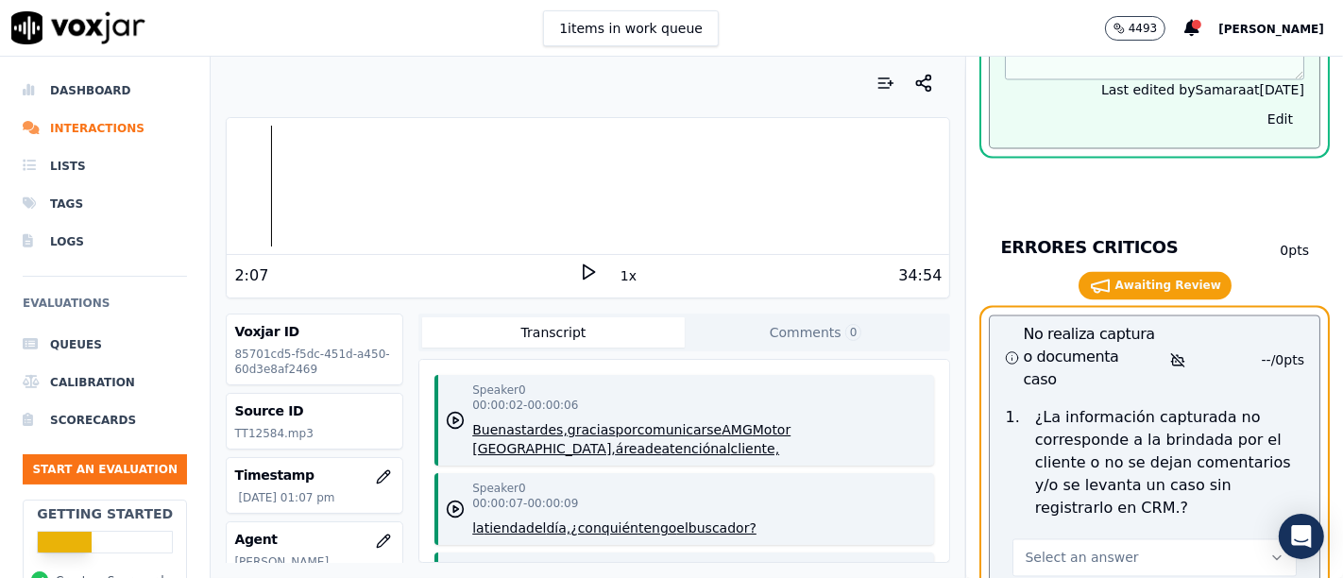
scroll to position [9182, 0]
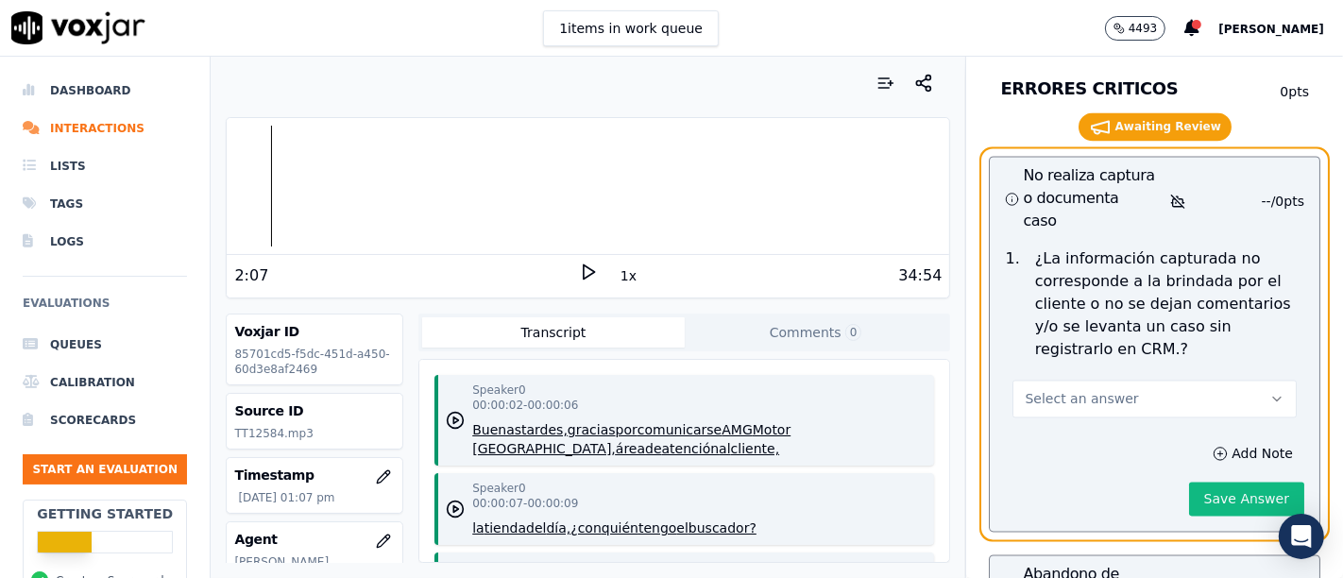
click at [1182, 380] on button "Select an answer" at bounding box center [1154, 399] width 284 height 38
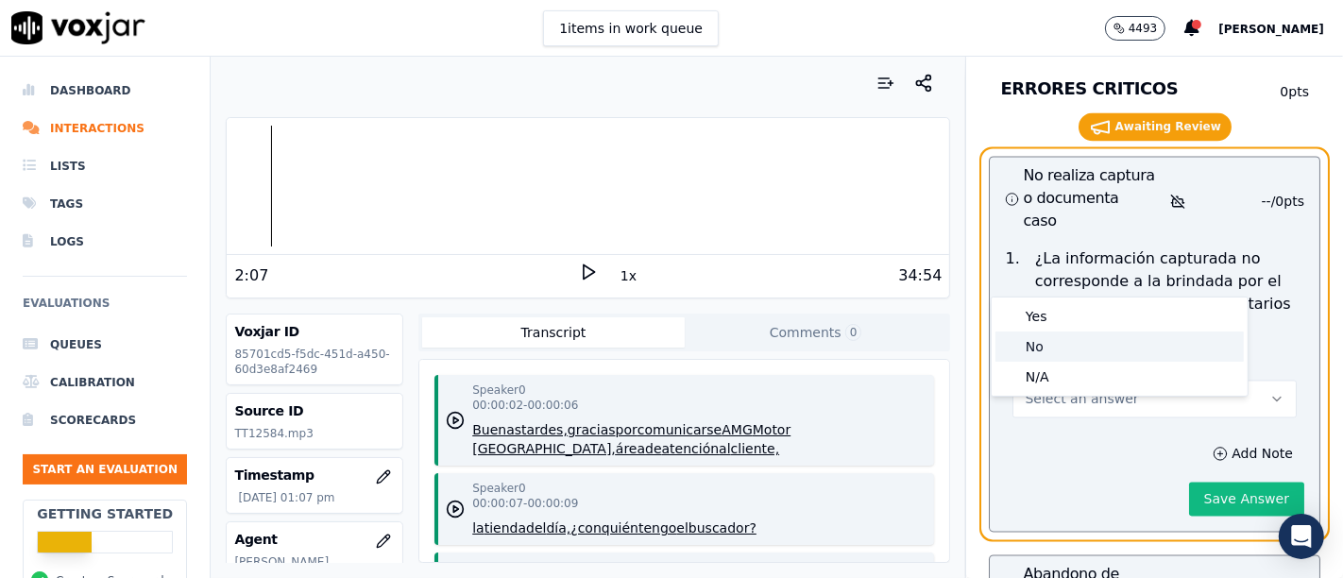
scroll to position [9139, 0]
click at [1089, 341] on div "No" at bounding box center [1119, 346] width 248 height 30
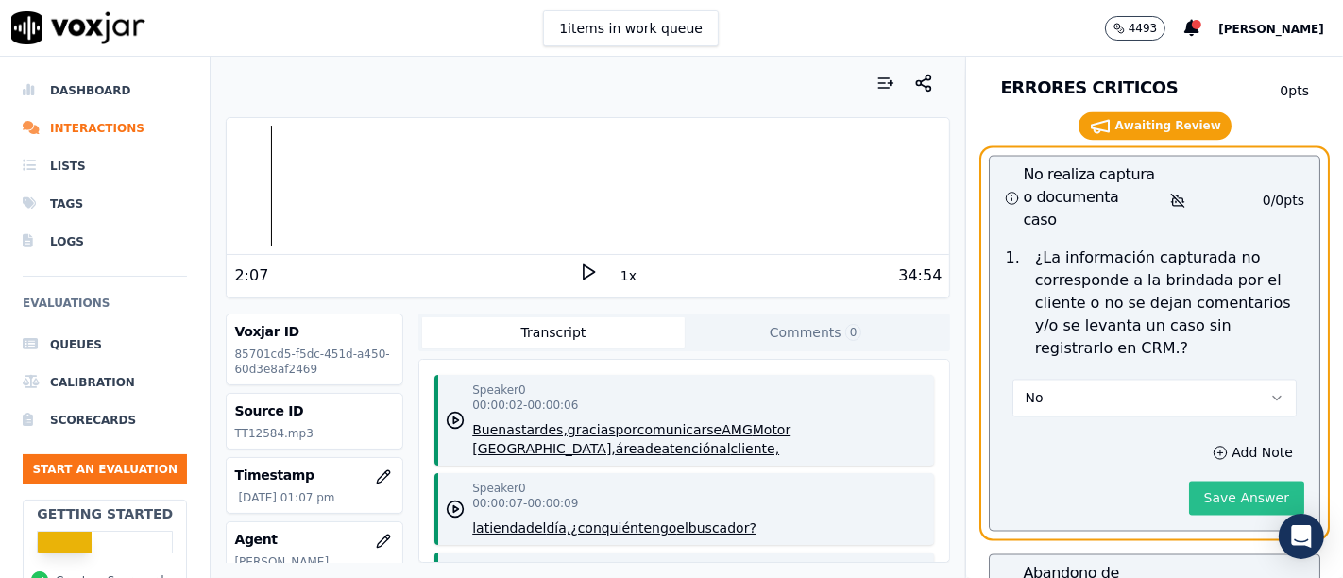
click at [1189, 481] on button "Save Answer" at bounding box center [1246, 498] width 115 height 34
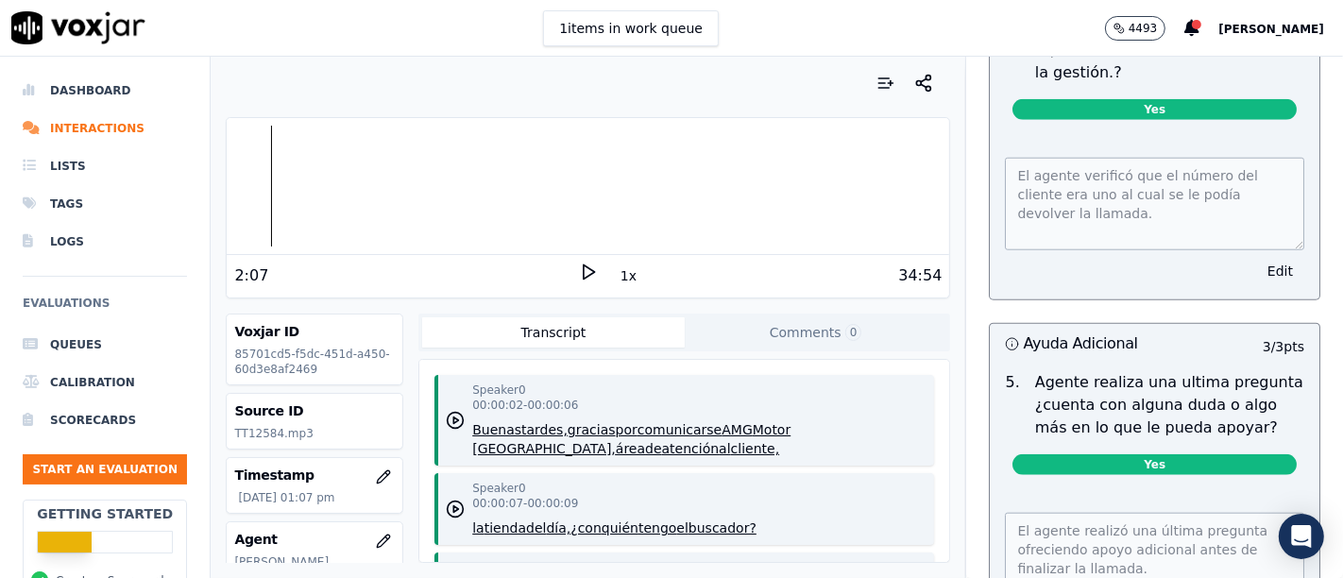
scroll to position [1619, 0]
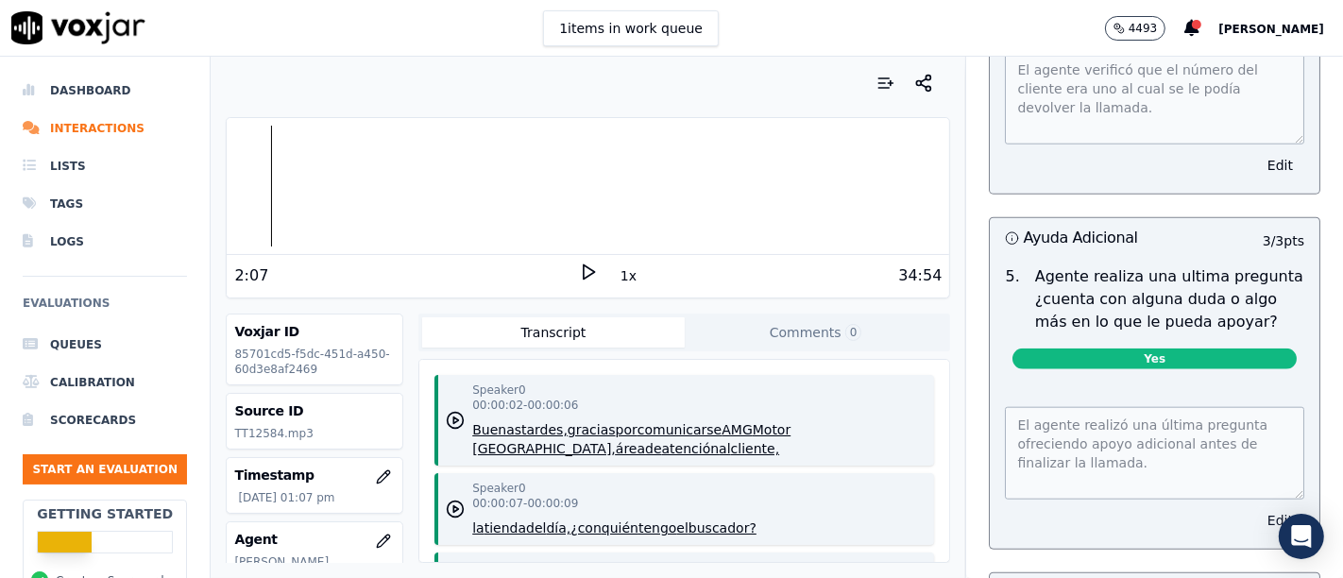
click at [1256, 507] on button "Edit" at bounding box center [1280, 520] width 48 height 26
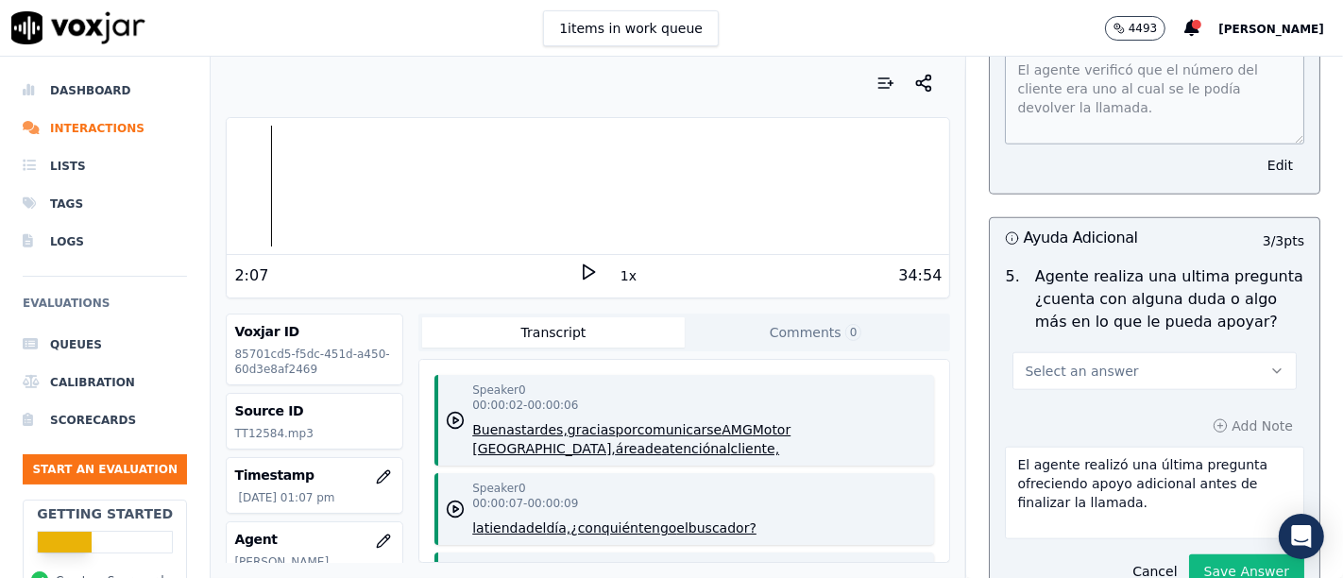
click at [1113, 363] on button "Select an answer" at bounding box center [1154, 371] width 284 height 38
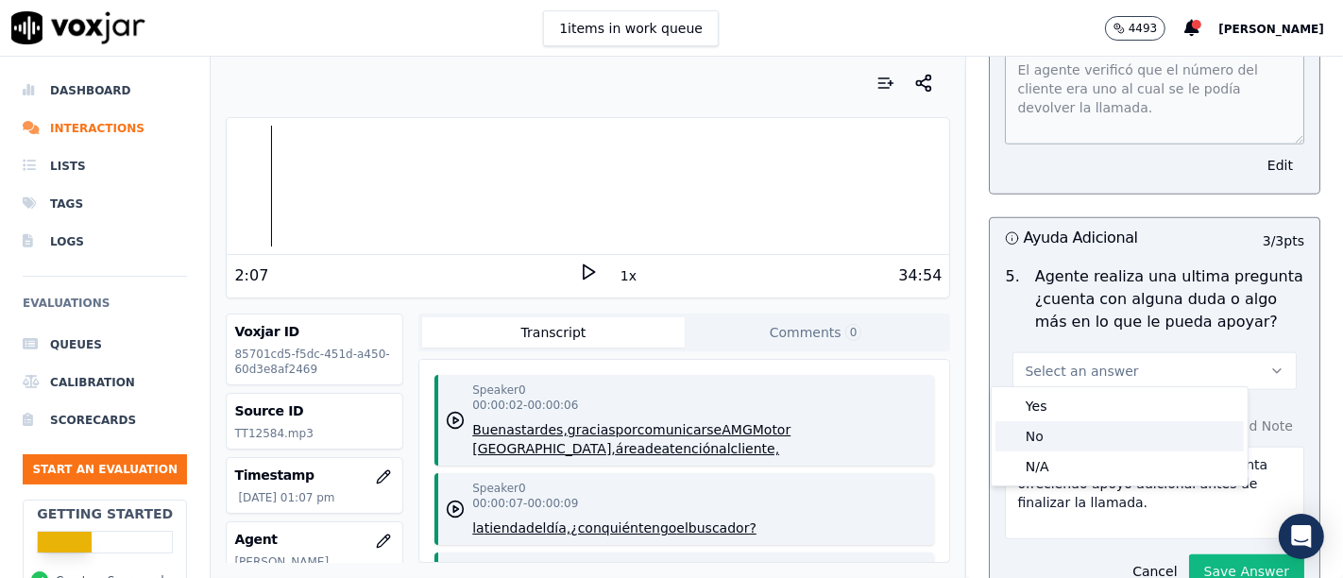
click at [1078, 438] on div "No" at bounding box center [1119, 436] width 248 height 30
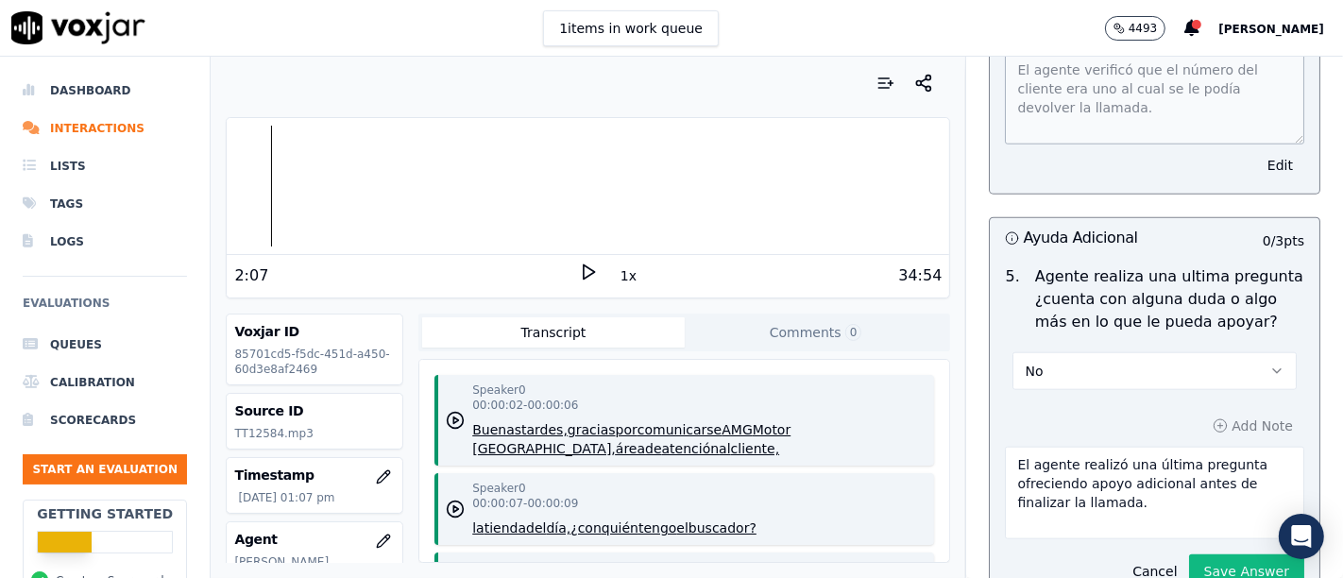
drag, startPoint x: 1124, startPoint y: 498, endPoint x: 826, endPoint y: 454, distance: 300.6
click at [826, 454] on div "Your browser does not support the audio element. 2:07 1x 34:54 Voxjar ID 85701c…" at bounding box center [777, 317] width 1132 height 521
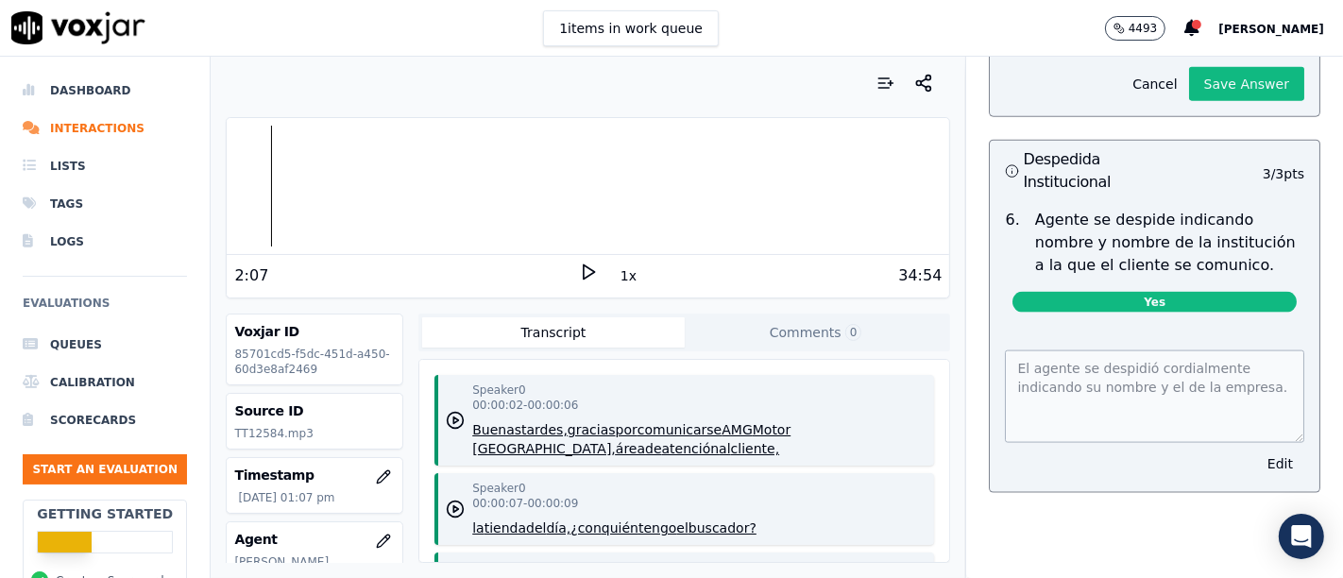
scroll to position [1928, 0]
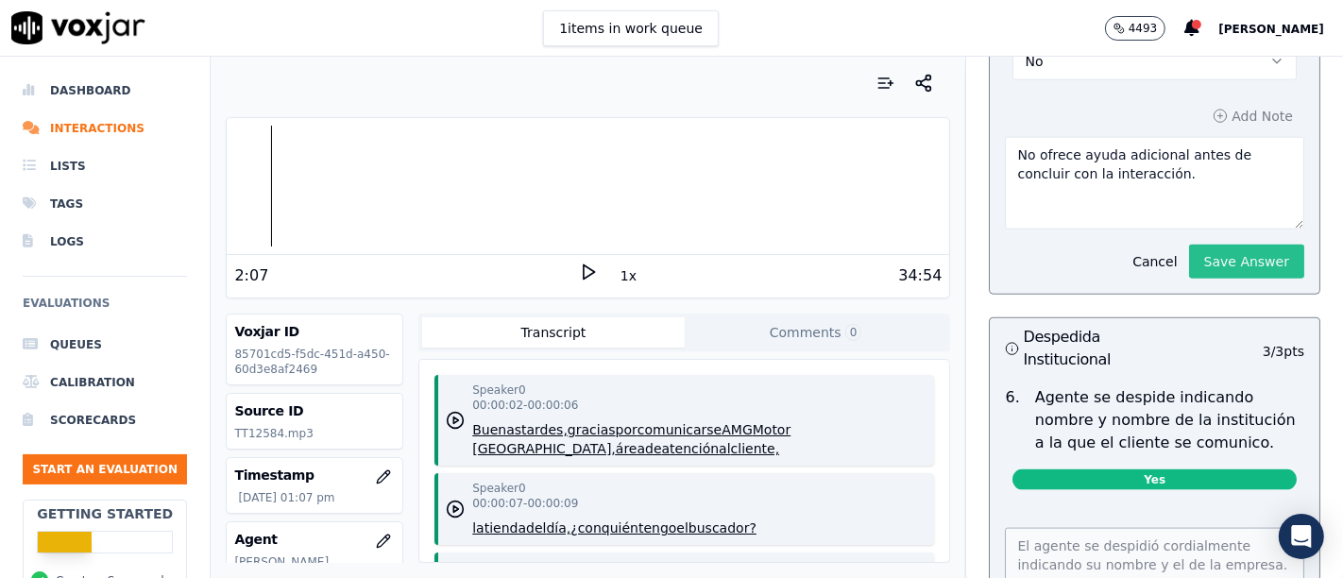
type textarea "No ofrece ayuda adicional antes de concluir con la interacción."
click at [1224, 246] on button "Save Answer" at bounding box center [1246, 262] width 115 height 34
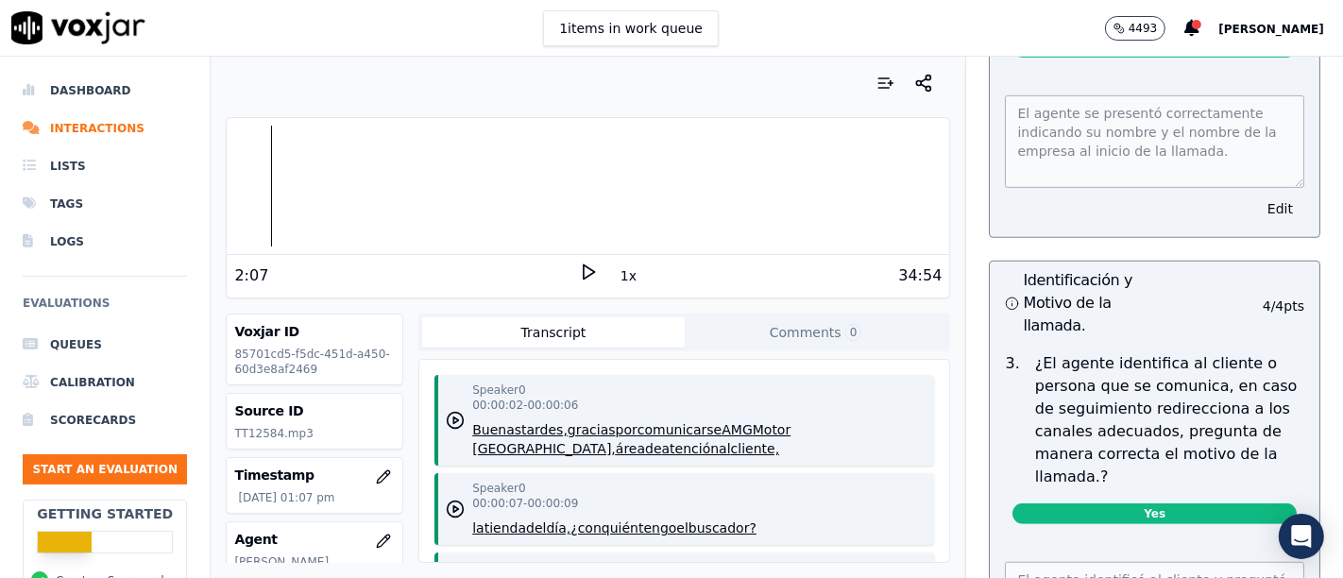
scroll to position [0, 0]
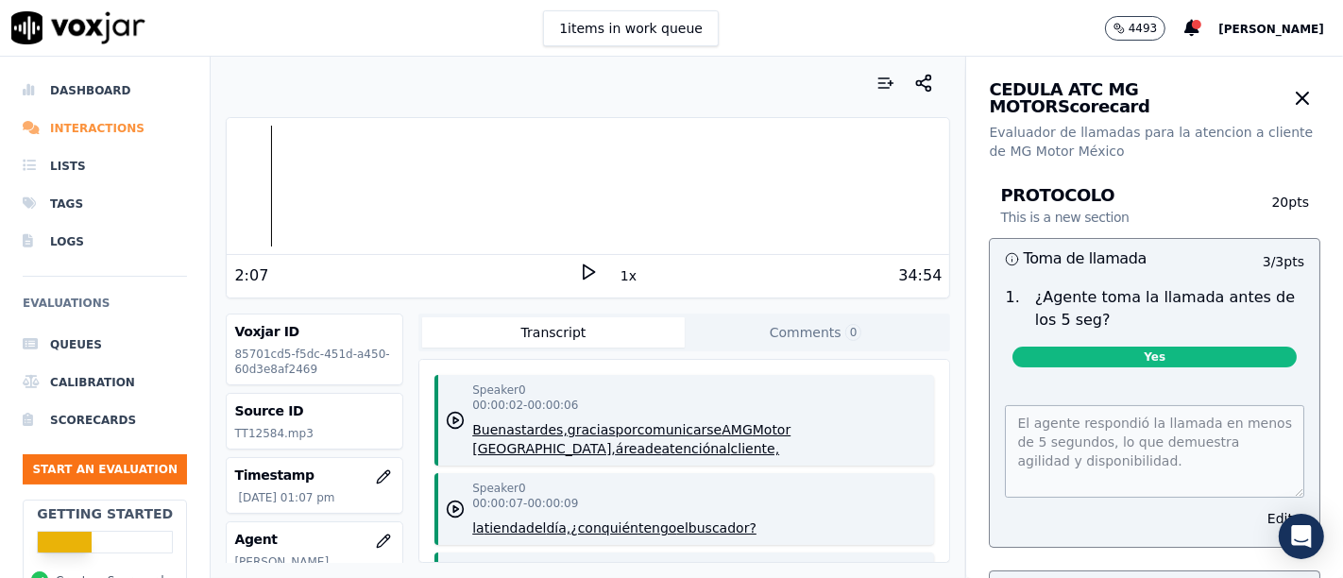
click at [74, 123] on li "Interactions" at bounding box center [105, 129] width 164 height 38
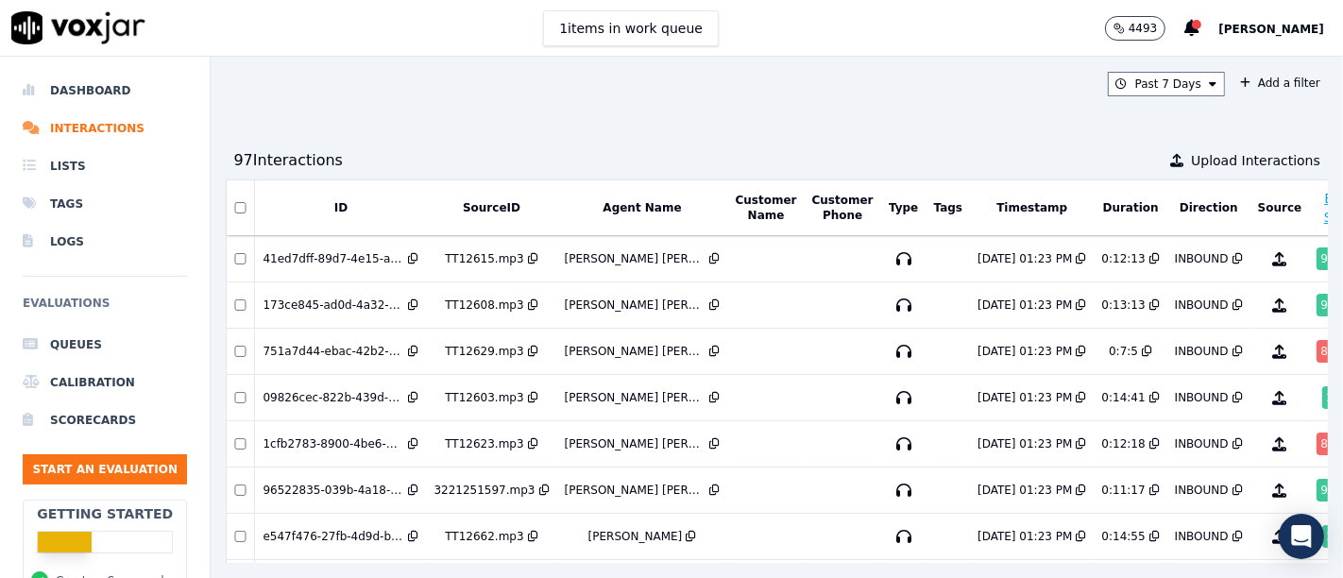
click at [631, 209] on button "Agent Name" at bounding box center [641, 207] width 78 height 15
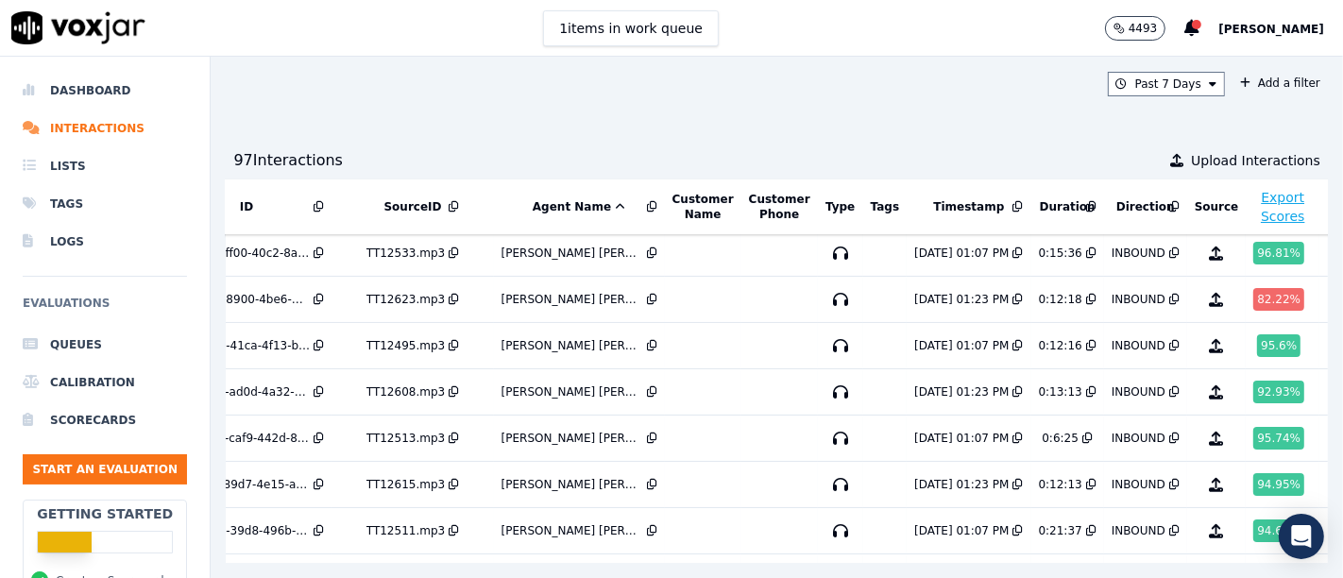
scroll to position [0, 94]
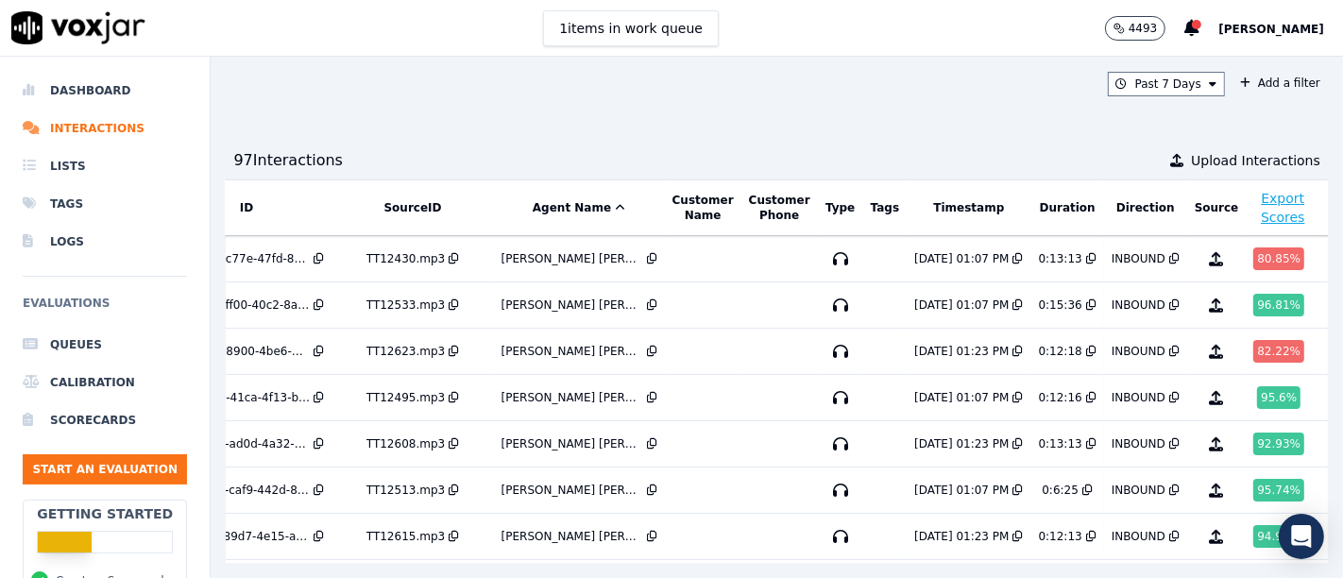
click at [552, 210] on button "Agent Name" at bounding box center [579, 207] width 93 height 15
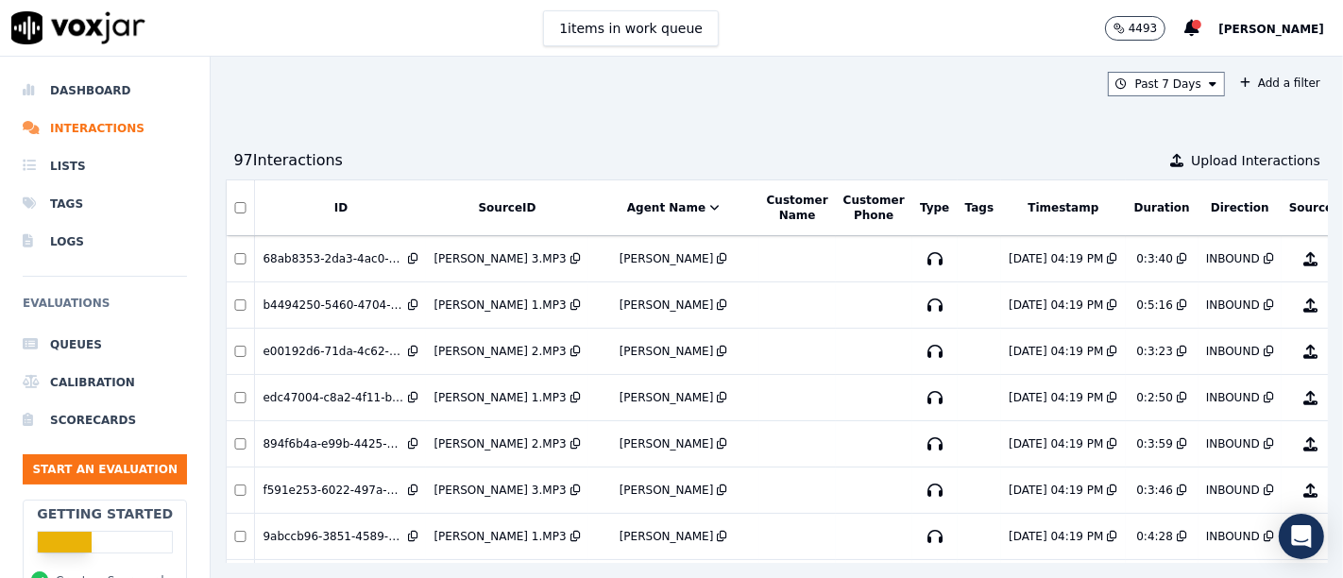
click at [682, 203] on button "Agent Name" at bounding box center [673, 207] width 93 height 15
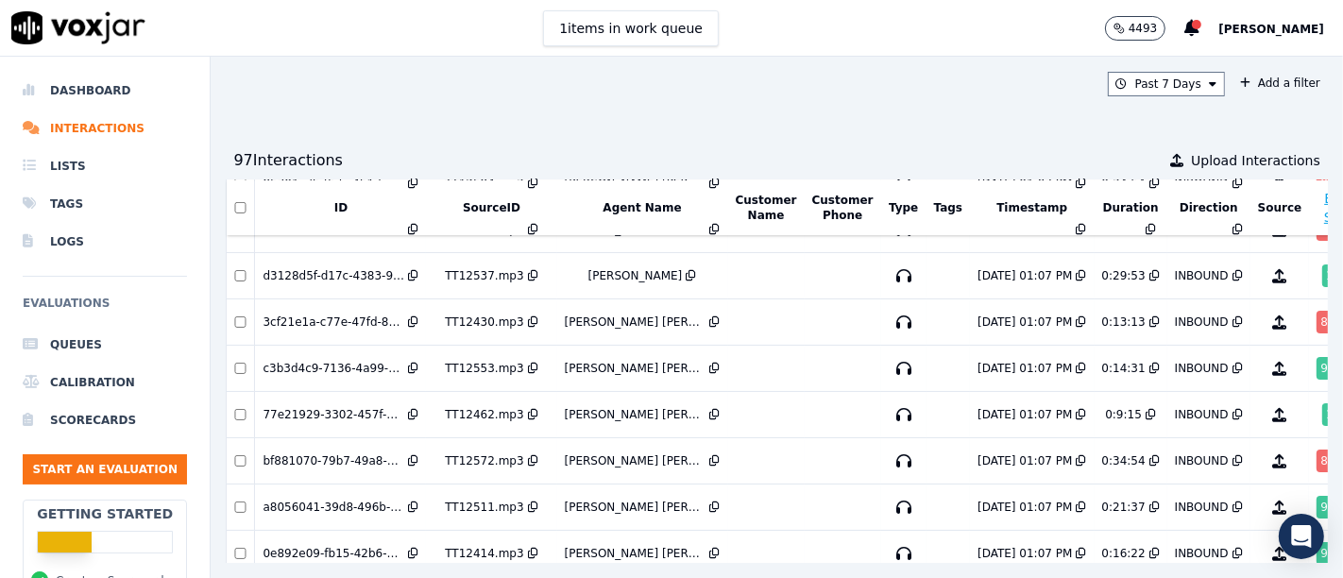
scroll to position [604, 0]
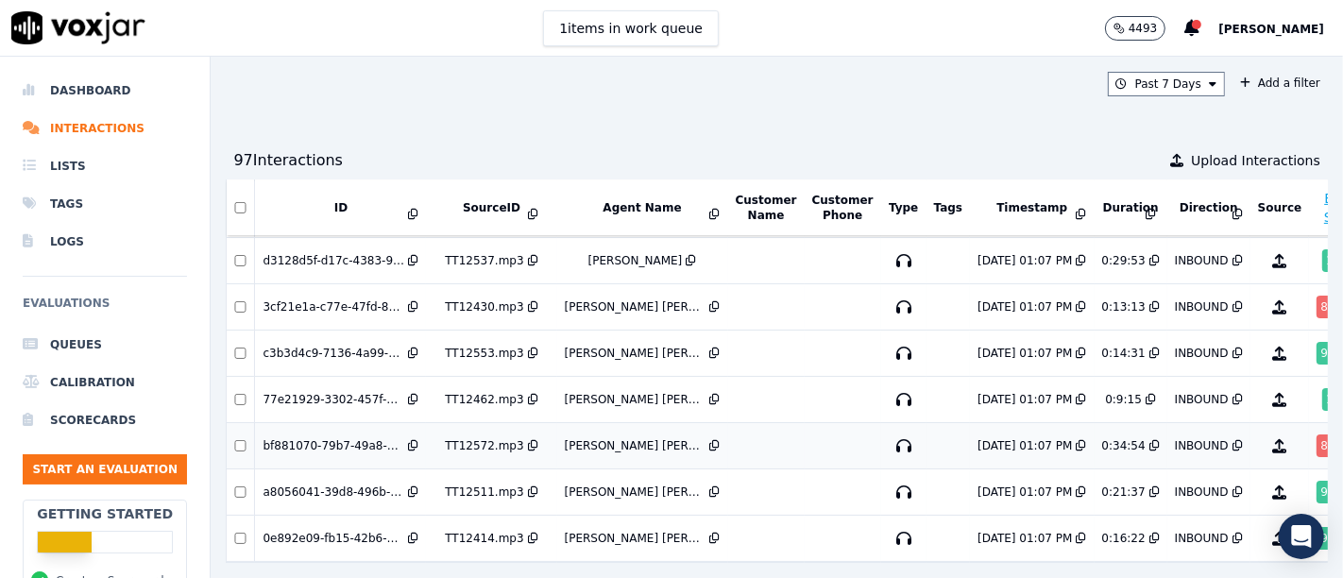
click at [467, 426] on td "TT12572.mp3" at bounding box center [491, 446] width 130 height 46
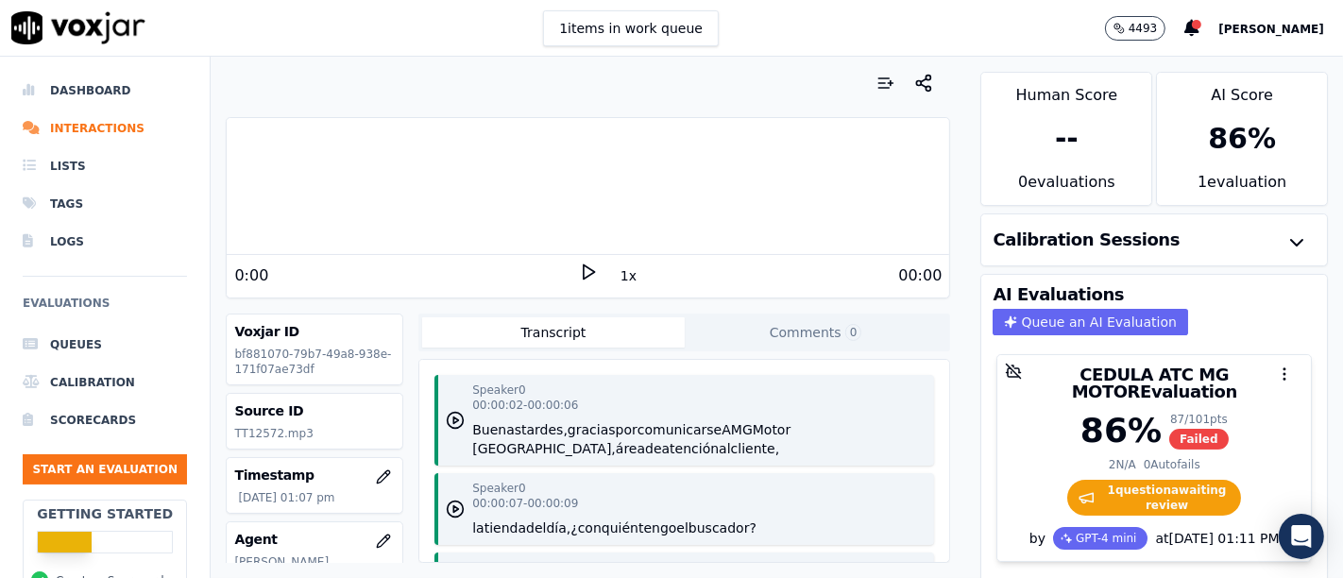
click at [579, 265] on icon at bounding box center [588, 272] width 19 height 19
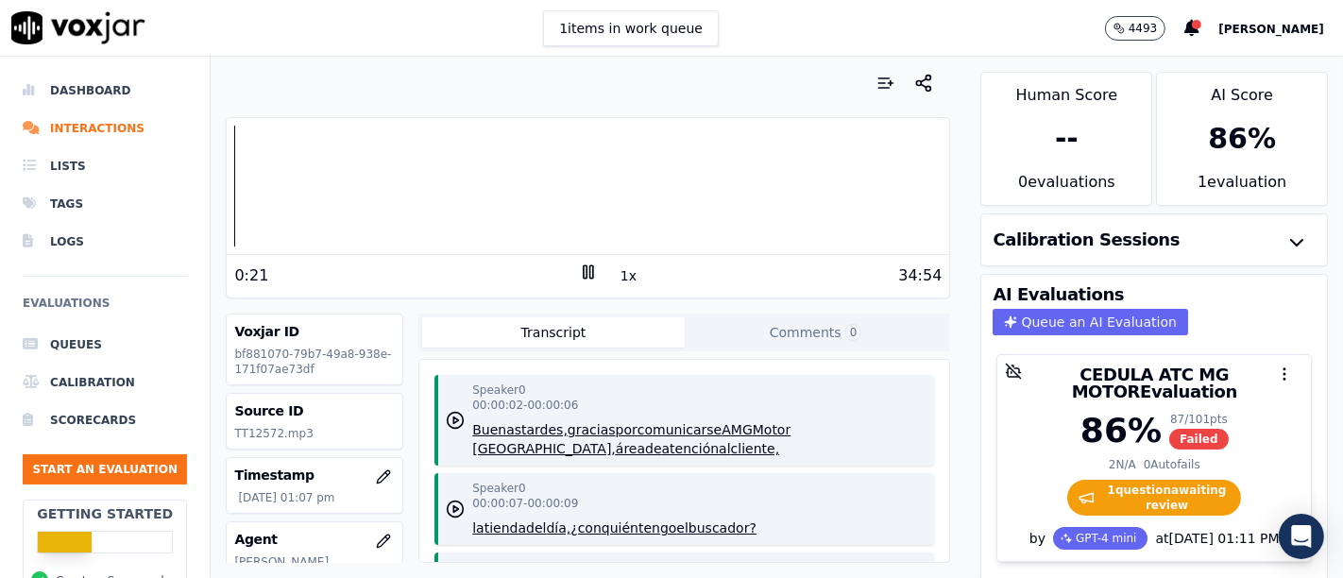
click at [579, 272] on icon at bounding box center [588, 272] width 19 height 19
click at [99, 127] on li "Interactions" at bounding box center [105, 129] width 164 height 38
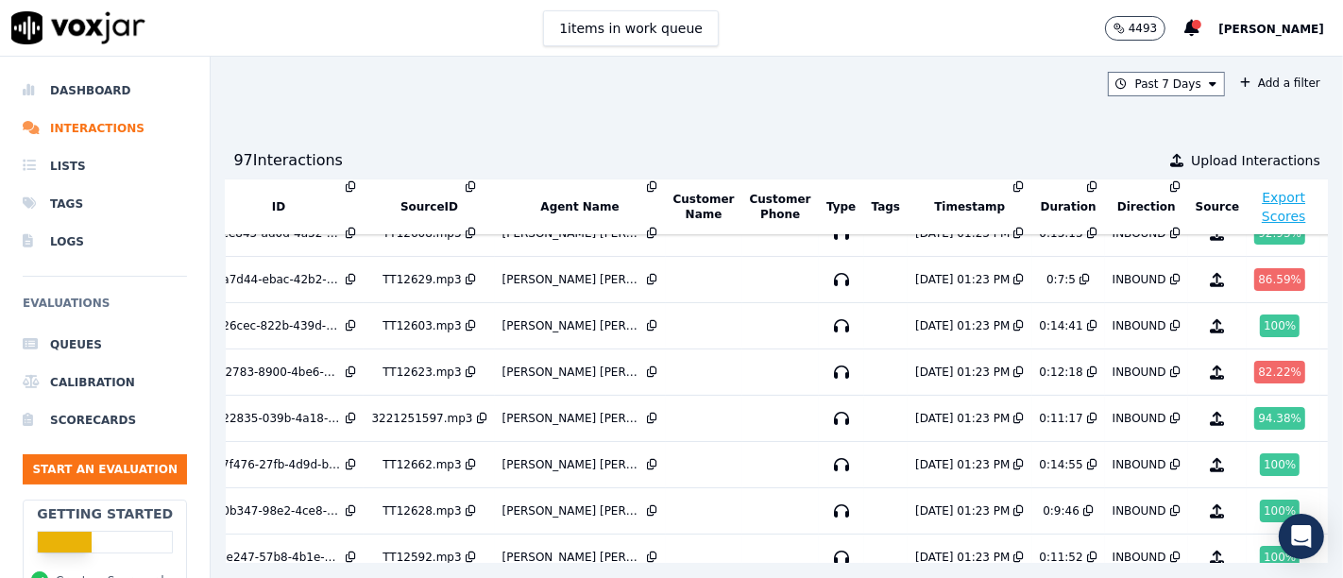
scroll to position [0, 62]
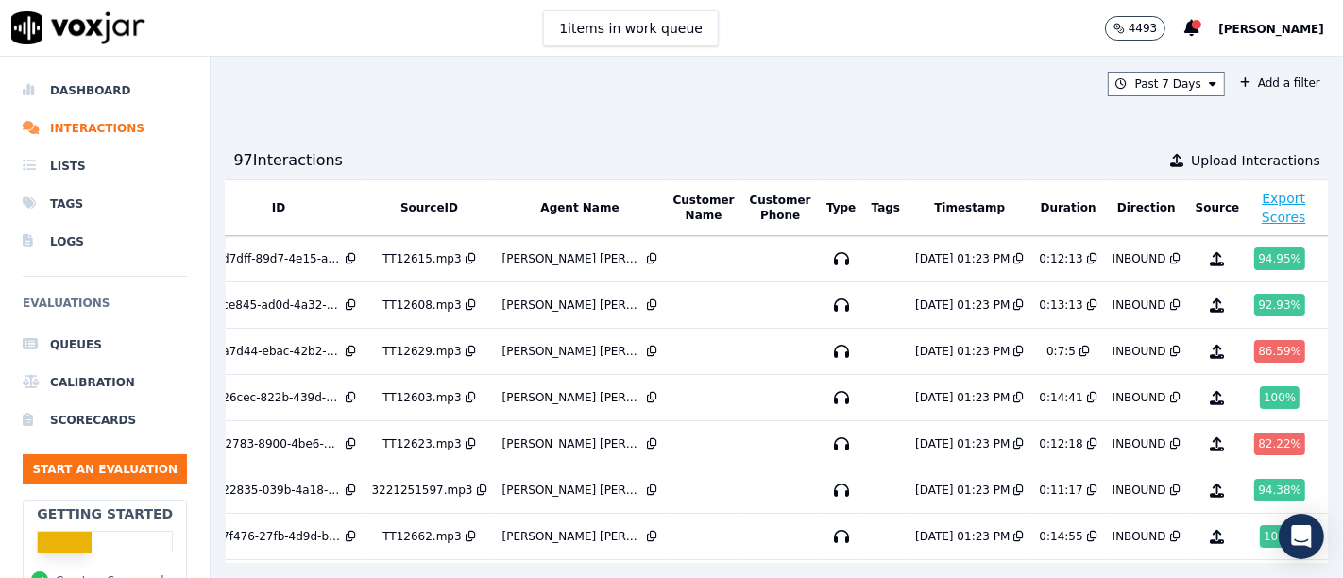
click at [593, 197] on th "Agent Name" at bounding box center [580, 208] width 171 height 56
click at [583, 204] on button "Agent Name" at bounding box center [579, 207] width 78 height 15
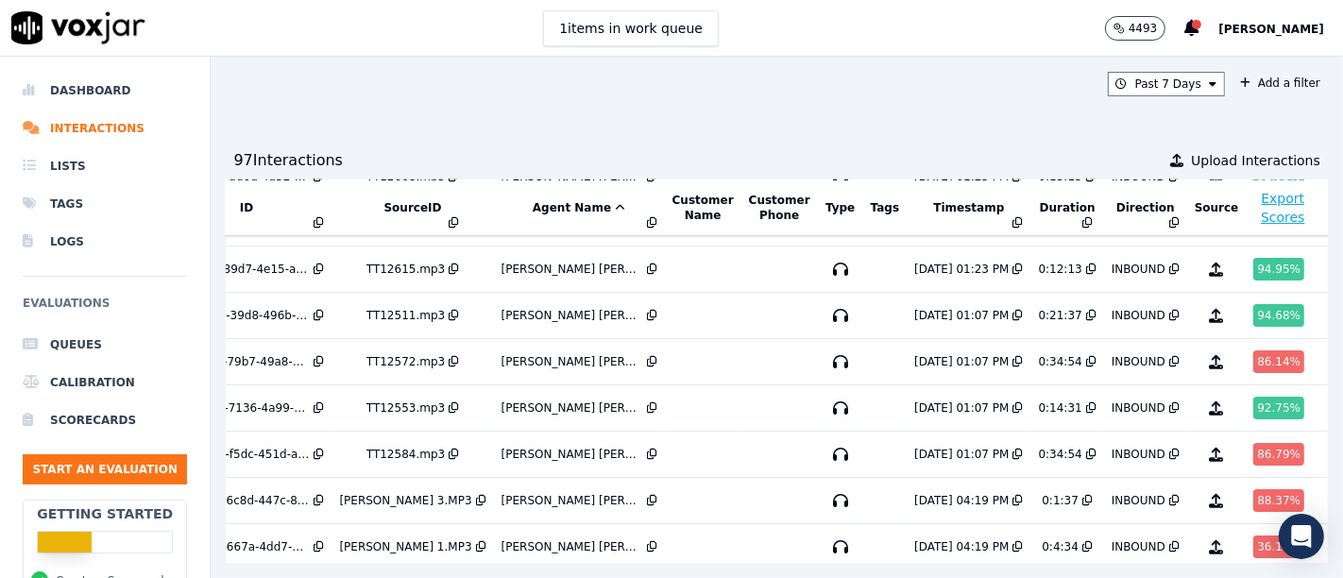
scroll to position [302, 94]
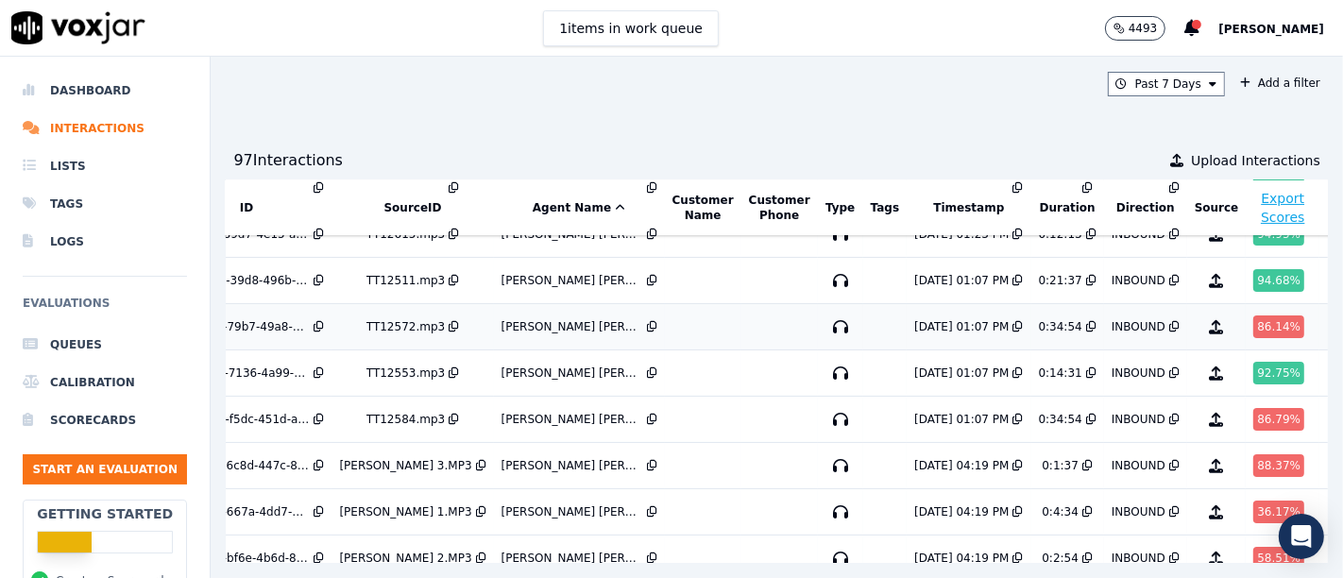
click at [1253, 327] on div "86.14 %" at bounding box center [1278, 326] width 51 height 23
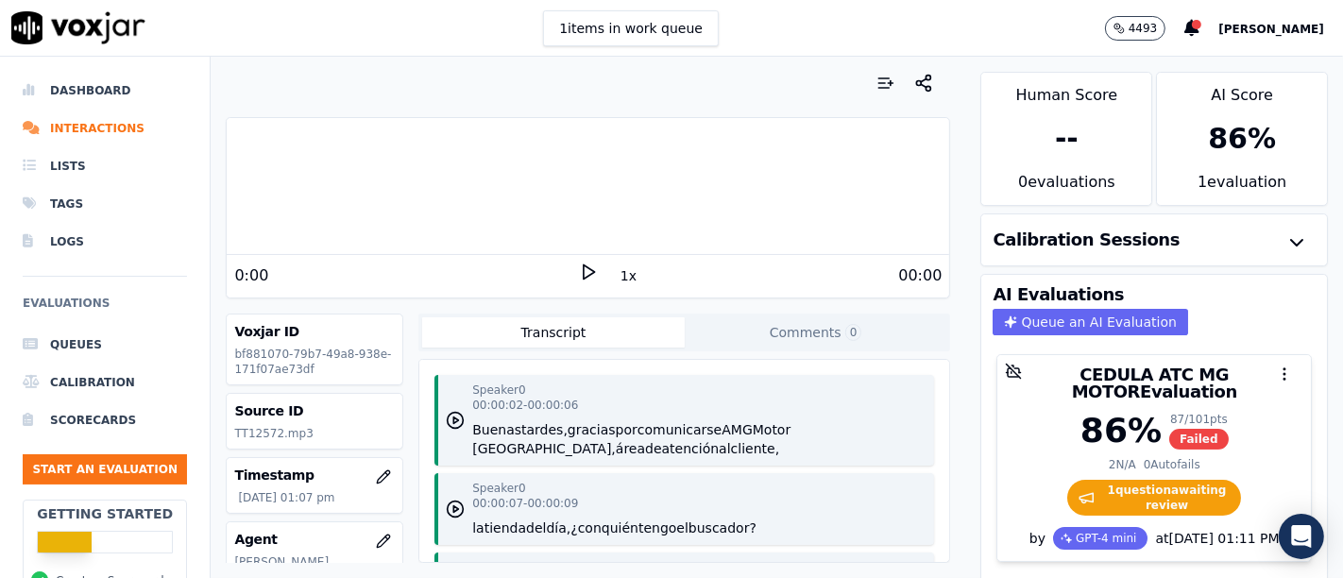
click at [579, 265] on icon at bounding box center [588, 272] width 19 height 19
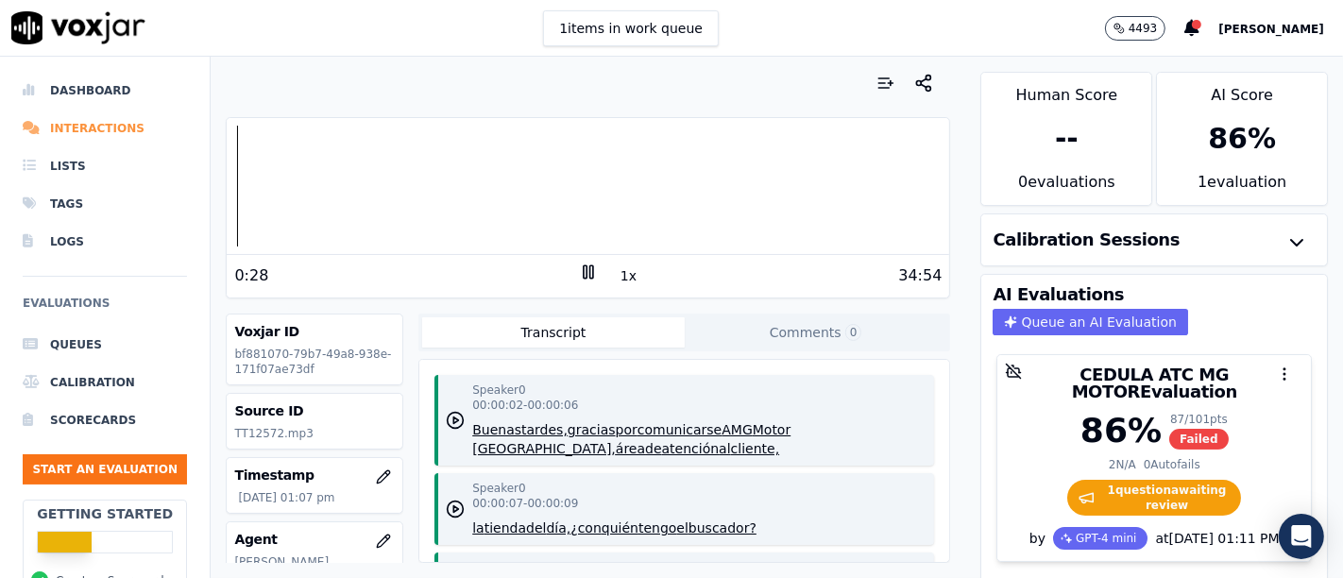
click at [89, 128] on li "Interactions" at bounding box center [105, 129] width 164 height 38
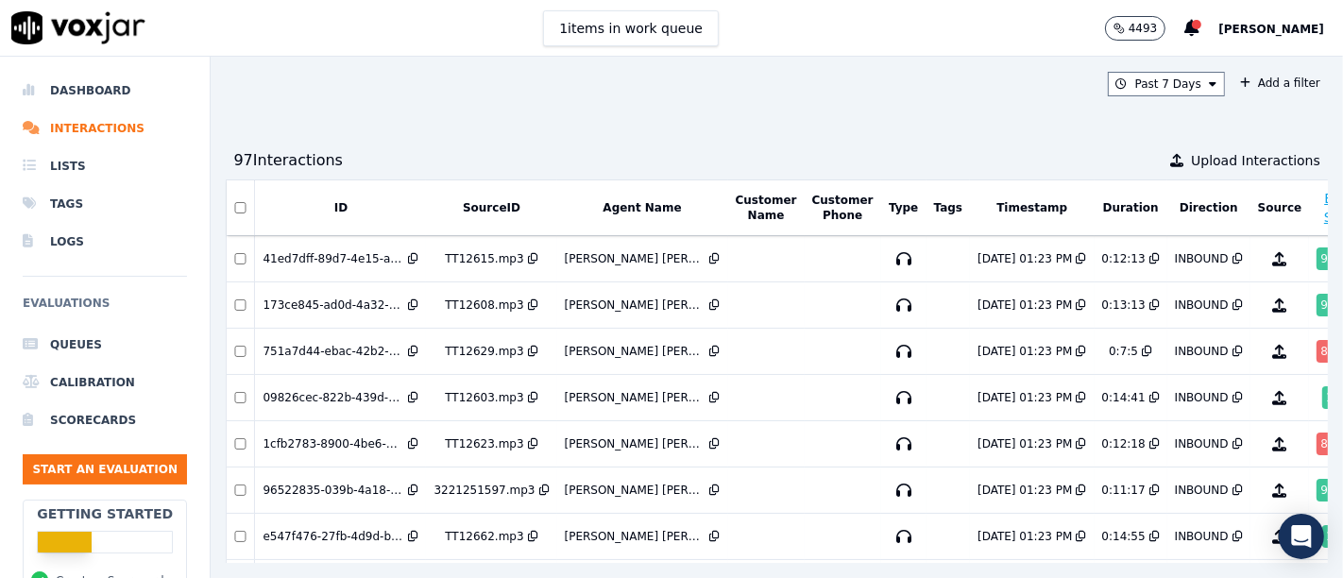
click at [644, 208] on button "Agent Name" at bounding box center [641, 207] width 78 height 15
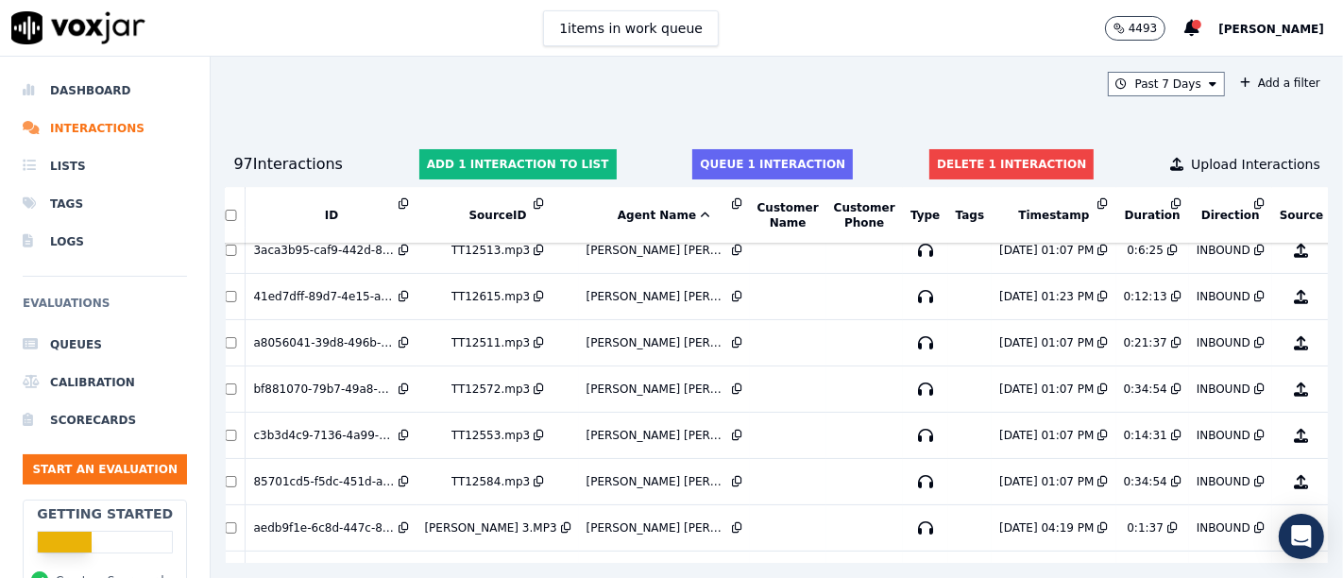
scroll to position [247, 0]
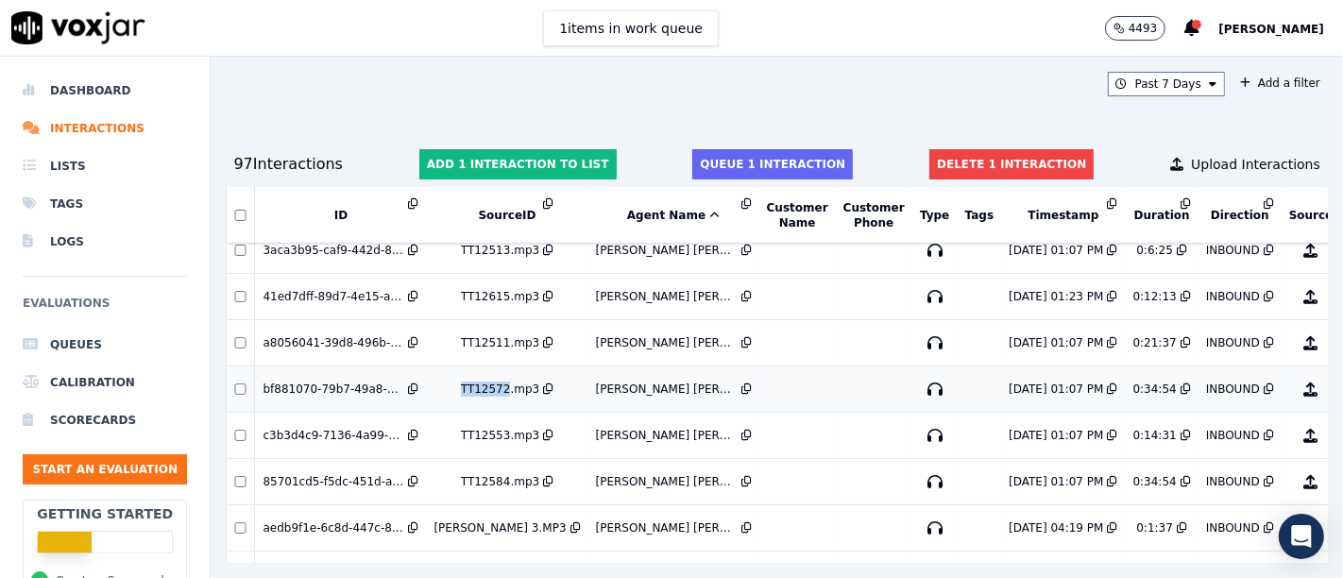
drag, startPoint x: 454, startPoint y: 382, endPoint x: 501, endPoint y: 384, distance: 46.4
click at [501, 384] on div "TT12572.mp3" at bounding box center [506, 389] width 146 height 15
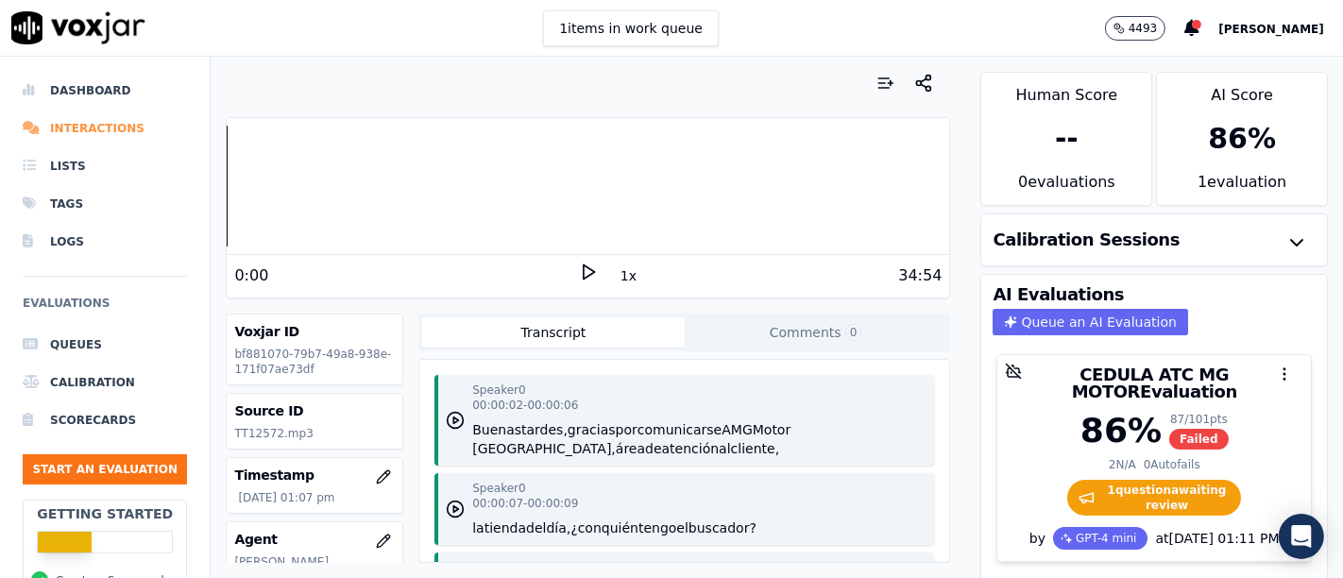
click at [68, 123] on li "Interactions" at bounding box center [105, 129] width 164 height 38
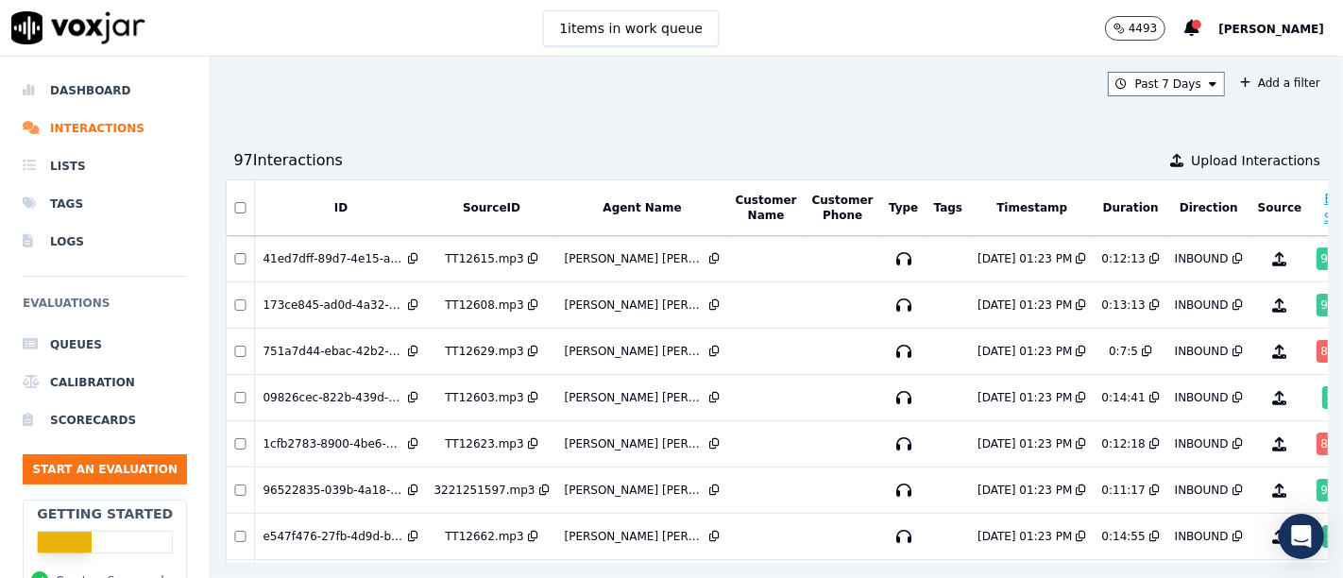
click at [621, 203] on button "Agent Name" at bounding box center [641, 207] width 78 height 15
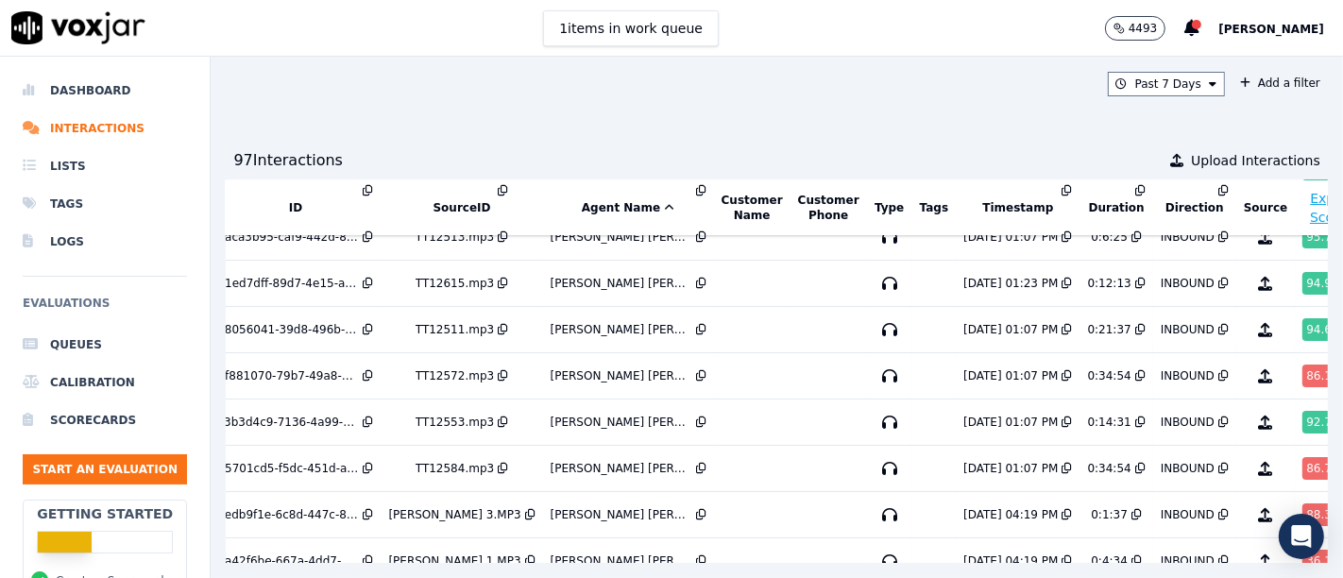
scroll to position [253, 0]
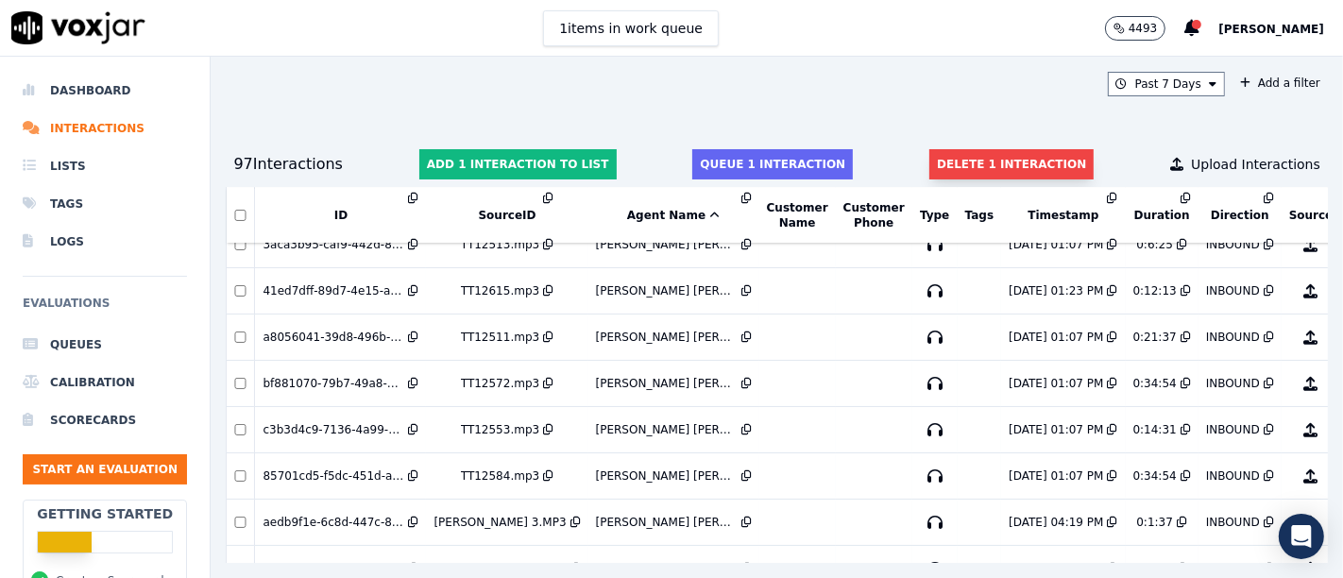
click at [1005, 156] on button "Delete 1 interaction" at bounding box center [1011, 164] width 164 height 30
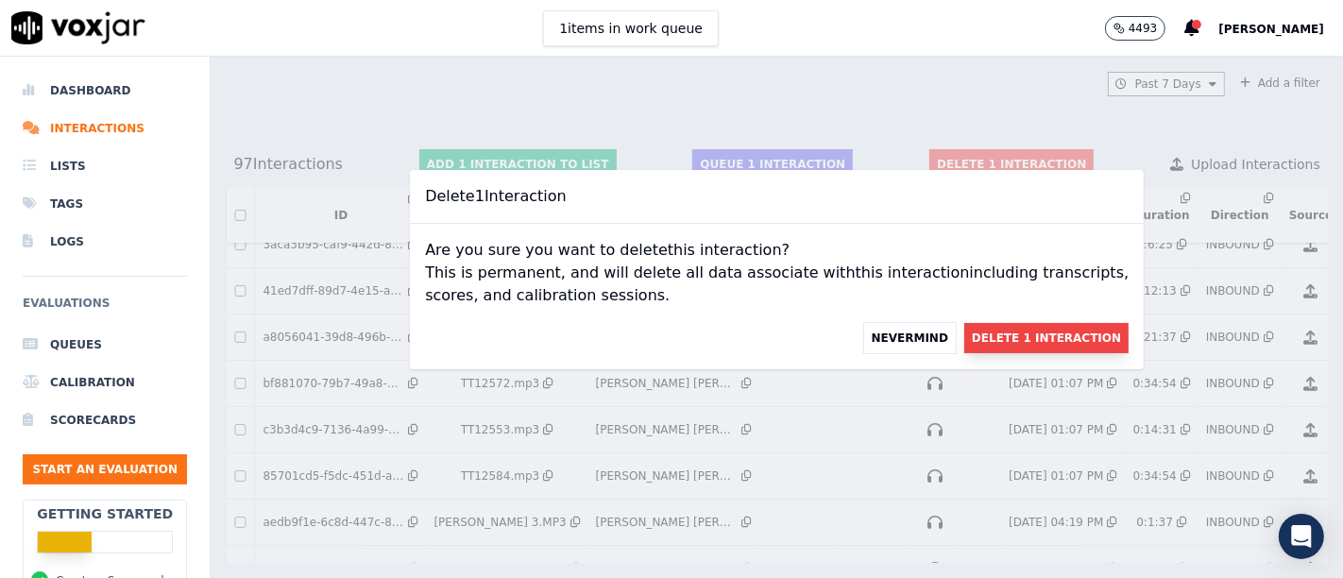
click at [981, 334] on button "Delete 1 Interaction" at bounding box center [1046, 338] width 164 height 30
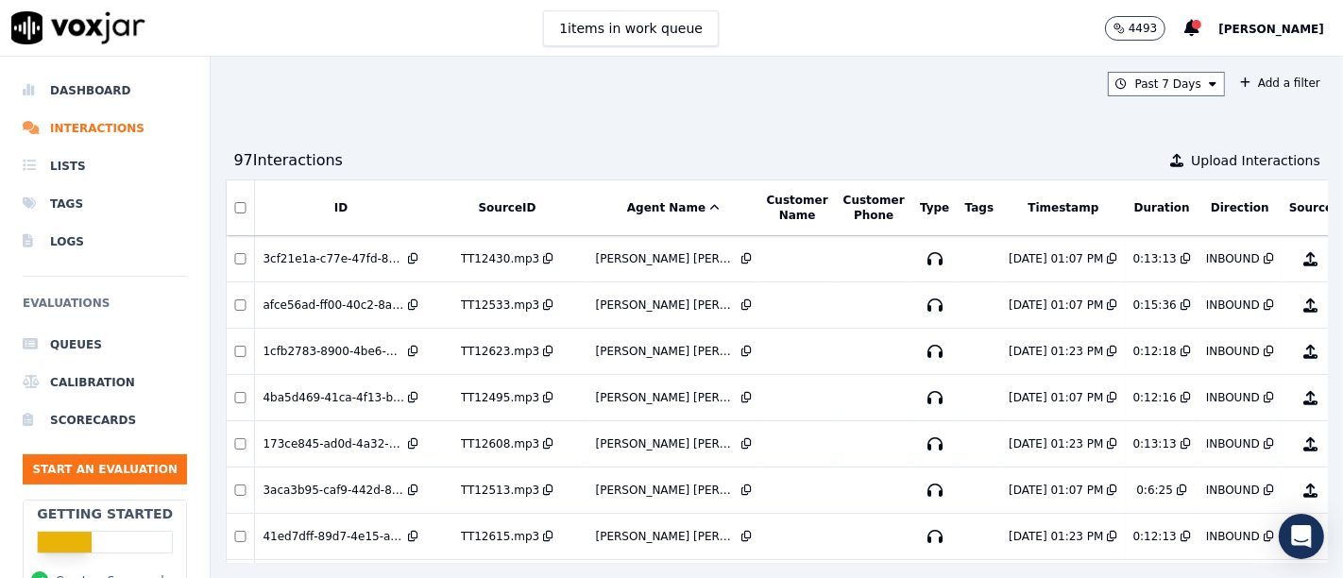
scroll to position [241, 94]
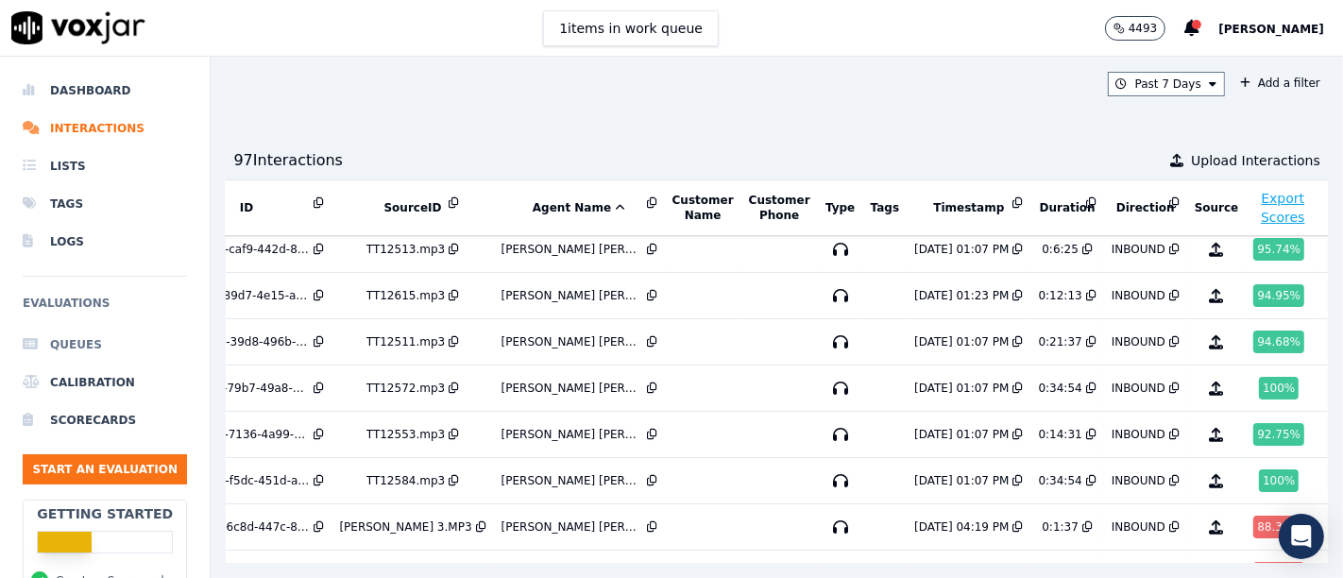
click at [73, 344] on li "Queues" at bounding box center [105, 345] width 164 height 38
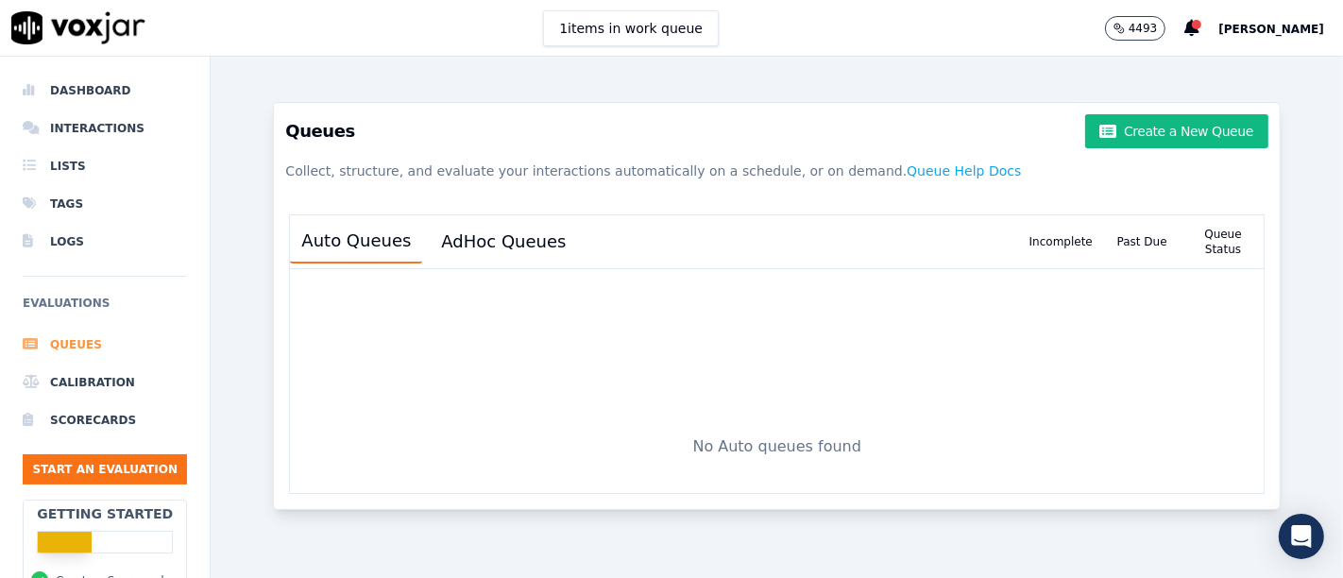
click at [76, 350] on li "Queues" at bounding box center [105, 345] width 164 height 38
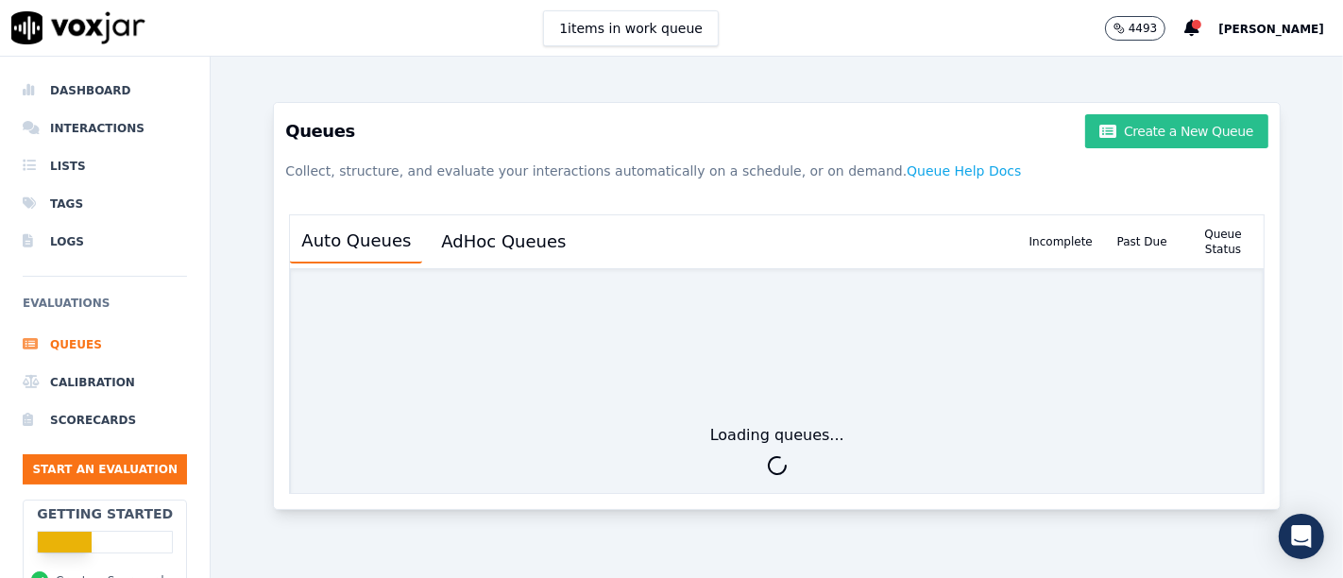
drag, startPoint x: 1167, startPoint y: 138, endPoint x: 1010, endPoint y: 399, distance: 305.0
click at [1167, 138] on button "Create a New Queue" at bounding box center [1176, 131] width 183 height 34
